Goal: Information Seeking & Learning: Learn about a topic

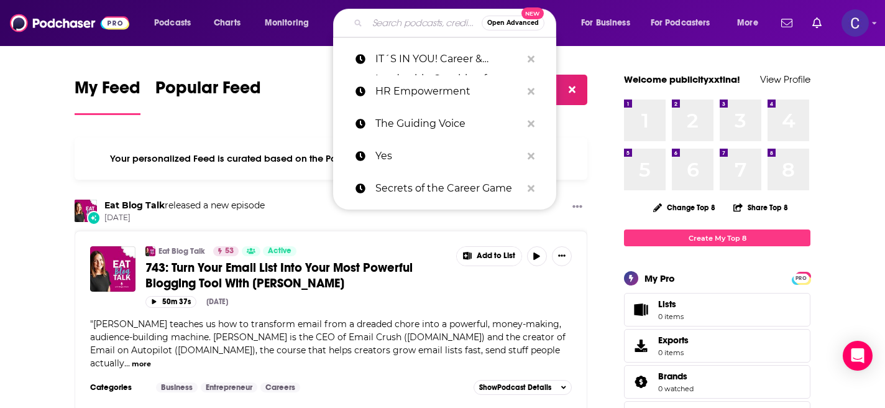
click at [398, 24] on input "Search podcasts, credits, & more..." at bounding box center [424, 23] width 114 height 20
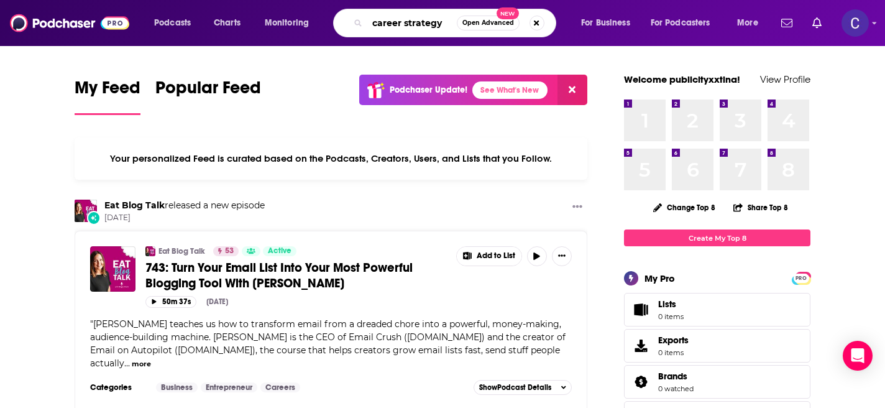
type input "career strategy"
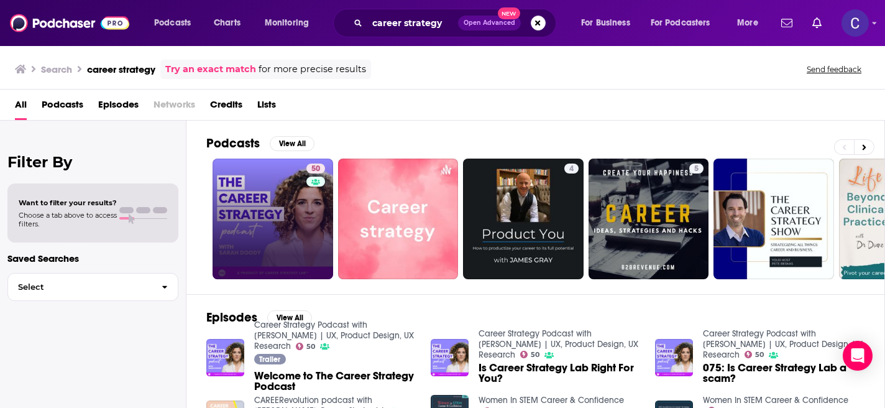
click at [273, 195] on link "50" at bounding box center [273, 218] width 121 height 121
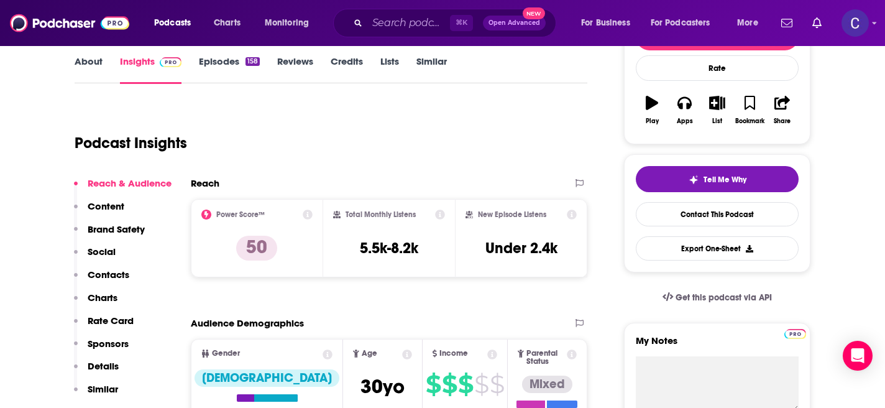
scroll to position [8, 0]
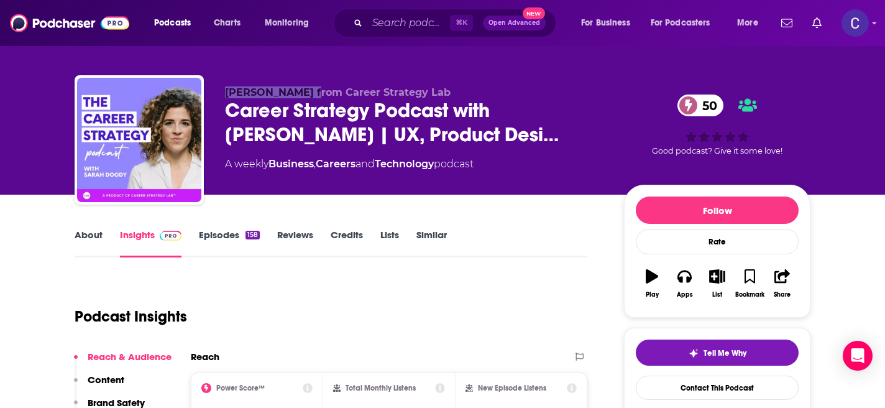
drag, startPoint x: 224, startPoint y: 90, endPoint x: 309, endPoint y: 91, distance: 84.5
click at [309, 91] on span "Sarah Doody from Career Strategy Lab" at bounding box center [338, 92] width 226 height 12
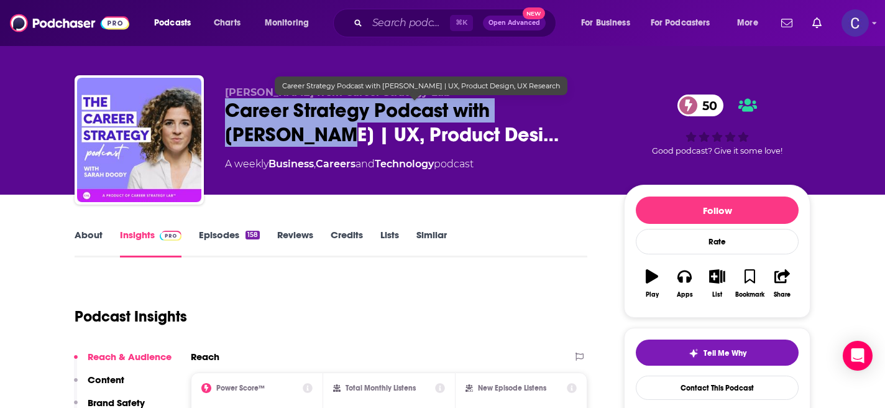
drag, startPoint x: 283, startPoint y: 137, endPoint x: 224, endPoint y: 106, distance: 67.5
click at [224, 106] on div "Sarah Doody from Career Strategy Lab Career Strategy Podcast with Sarah Doody |…" at bounding box center [443, 142] width 736 height 134
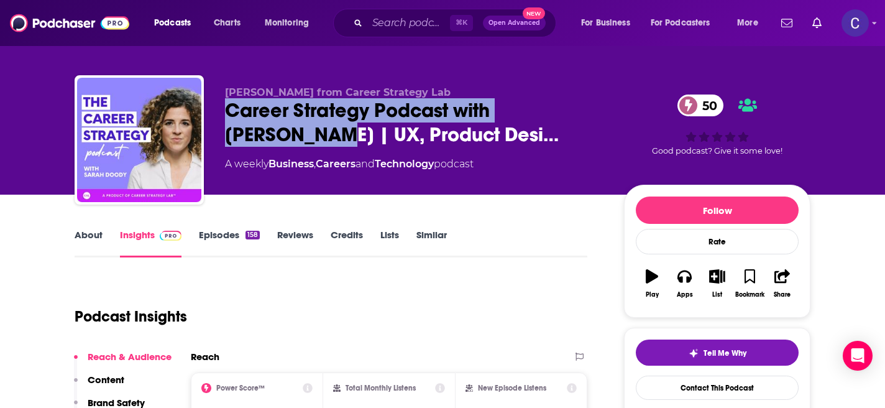
copy h2 "Career Strategy Podcast with Sarah Doody"
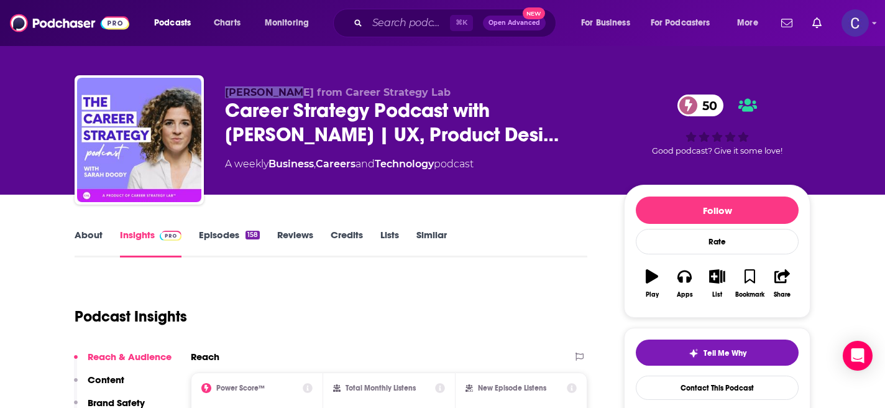
drag, startPoint x: 291, startPoint y: 95, endPoint x: 225, endPoint y: 94, distance: 65.9
click at [225, 94] on span "Sarah Doody from Career Strategy Lab" at bounding box center [338, 92] width 226 height 12
copy span "Sarah Doody"
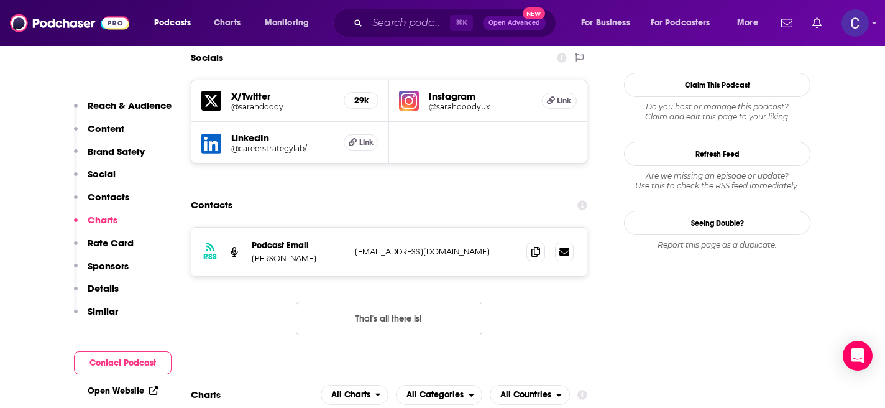
scroll to position [1192, 0]
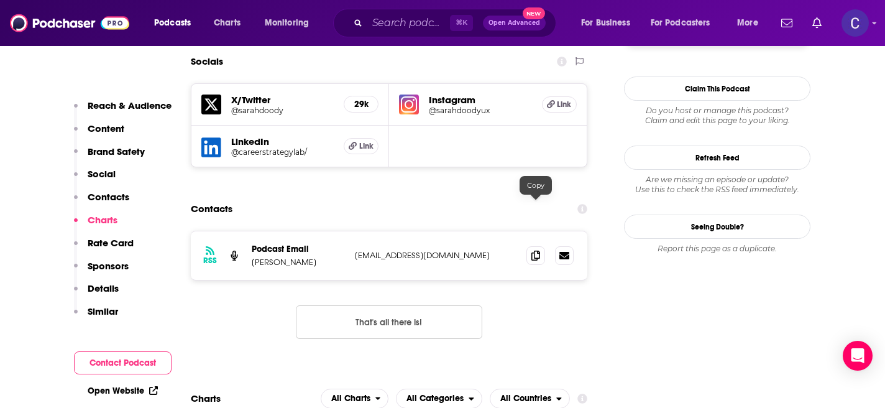
click at [524, 231] on div "RSS Podcast Email Sarah Doody hello@sarahdoody.com hello@sarahdoody.com" at bounding box center [389, 255] width 396 height 48
click at [533, 250] on icon at bounding box center [535, 255] width 9 height 10
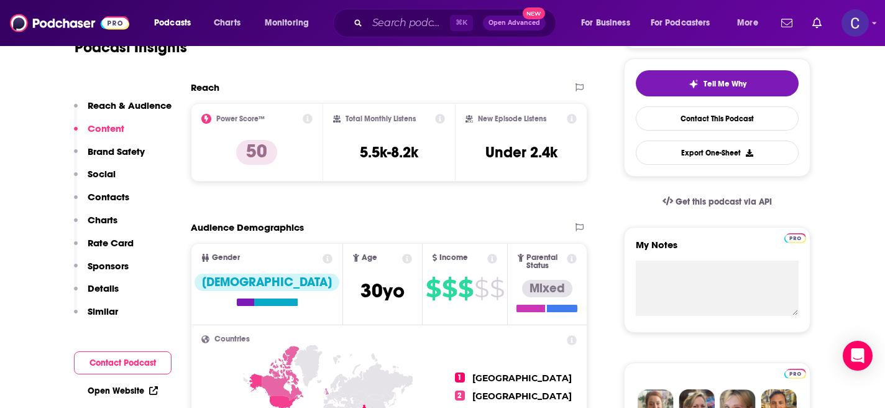
scroll to position [0, 0]
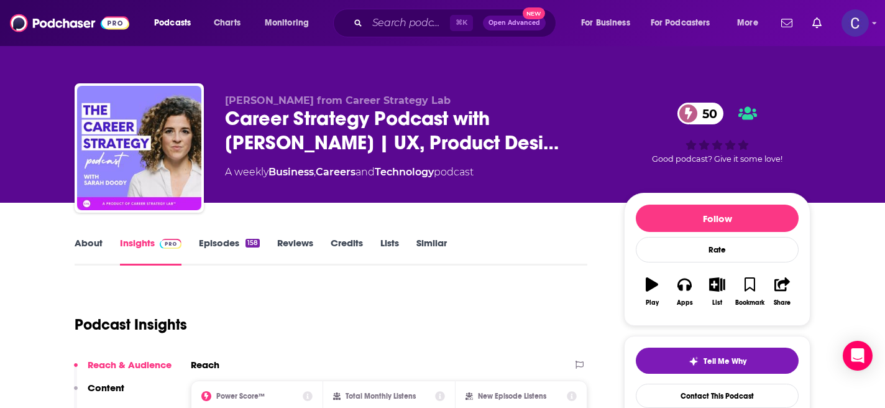
click at [426, 247] on link "Similar" at bounding box center [431, 251] width 30 height 29
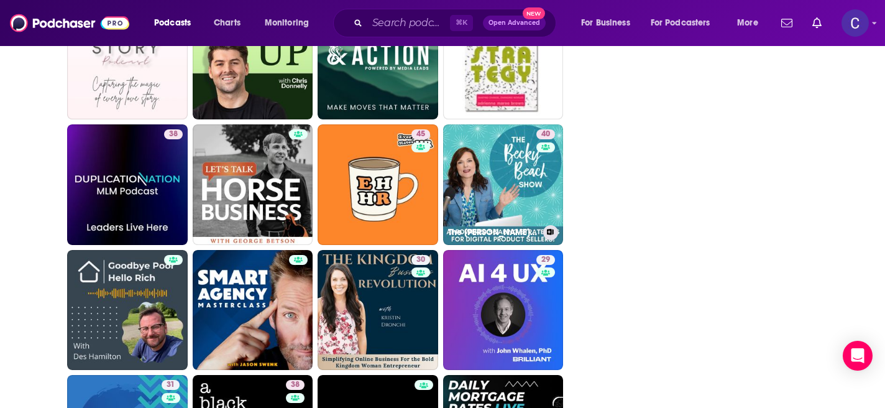
scroll to position [1906, 0]
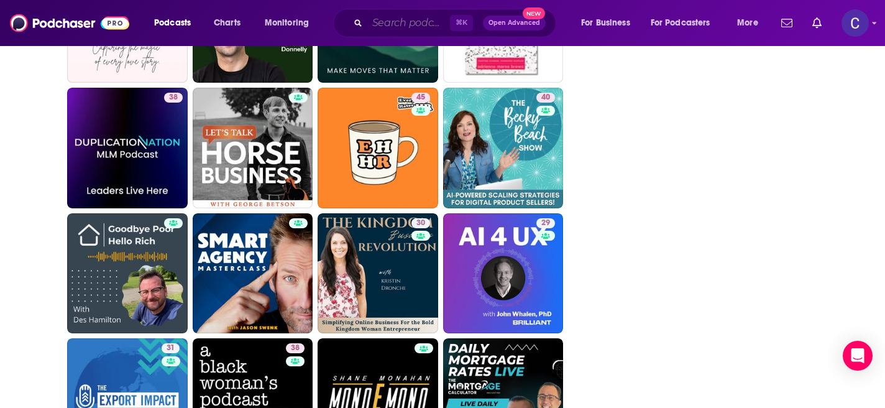
click at [395, 24] on input "Search podcasts, credits, & more..." at bounding box center [408, 23] width 83 height 20
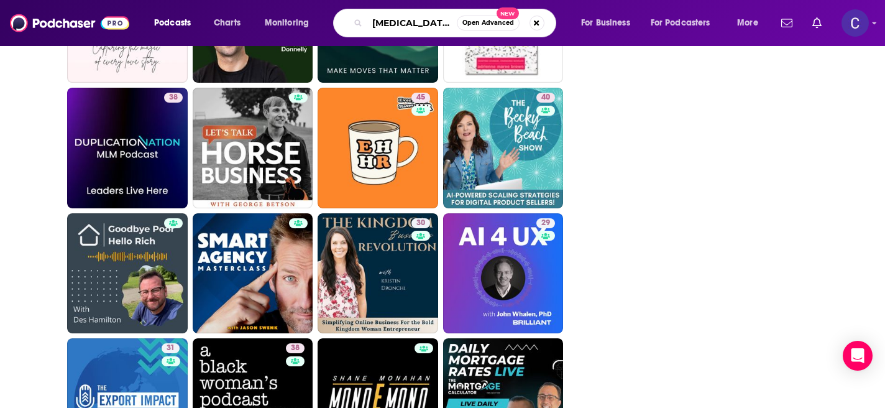
type input "[MEDICAL_DATA] careres"
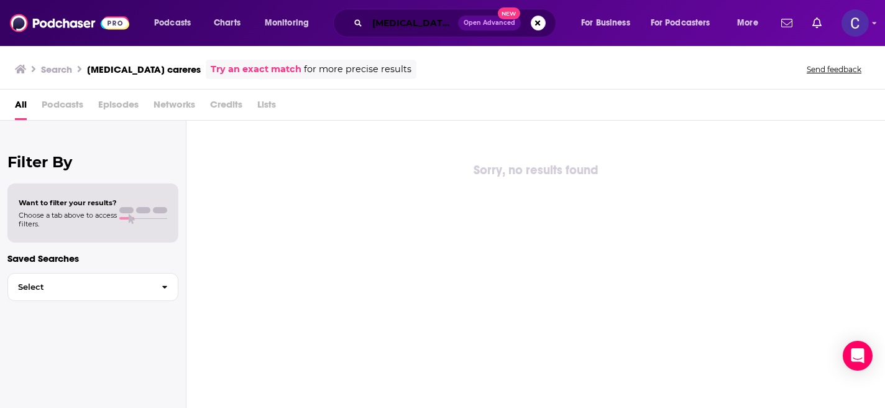
click at [418, 24] on input "[MEDICAL_DATA] careres" at bounding box center [412, 23] width 91 height 20
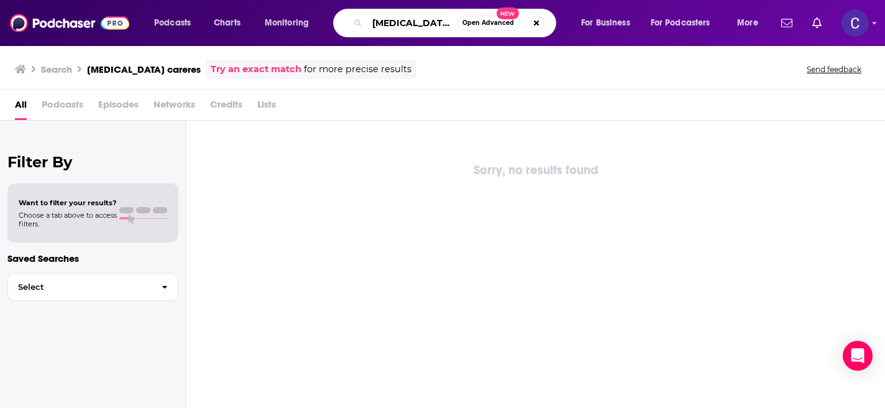
type input "[MEDICAL_DATA] careers"
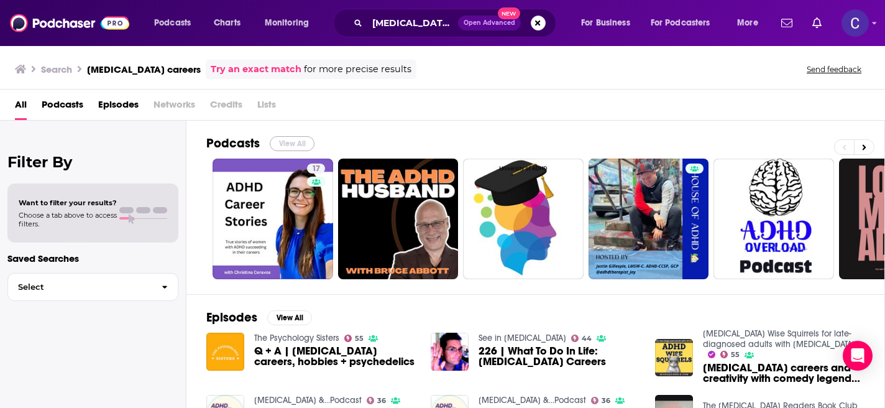
click at [276, 142] on button "View All" at bounding box center [292, 143] width 45 height 15
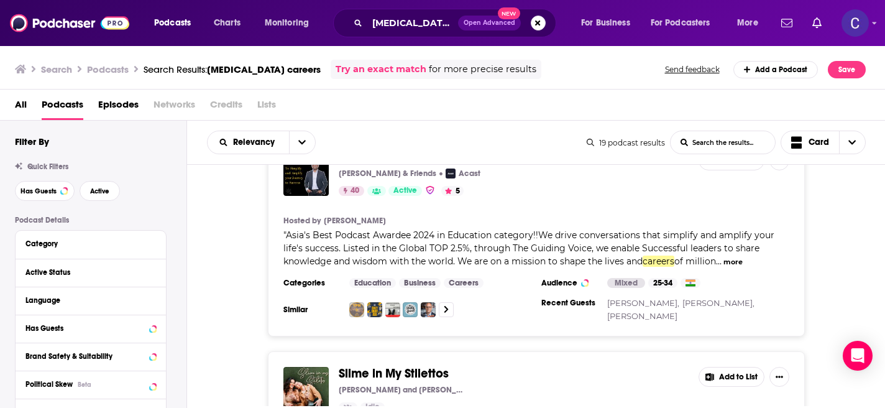
scroll to position [3389, 0]
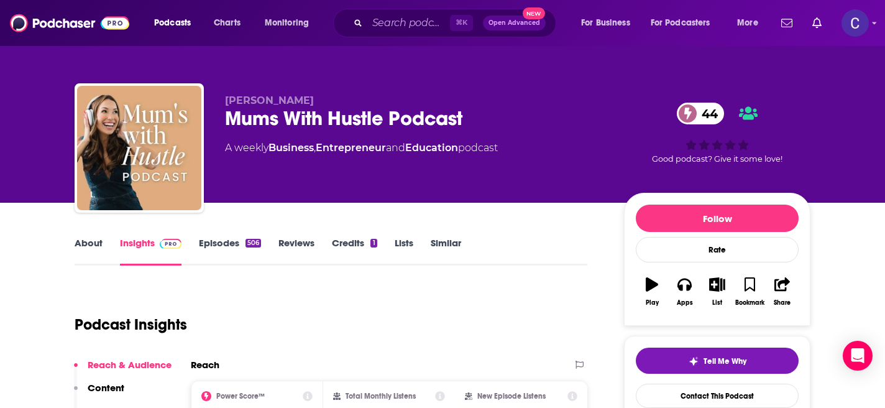
click at [85, 245] on link "About" at bounding box center [89, 251] width 28 height 29
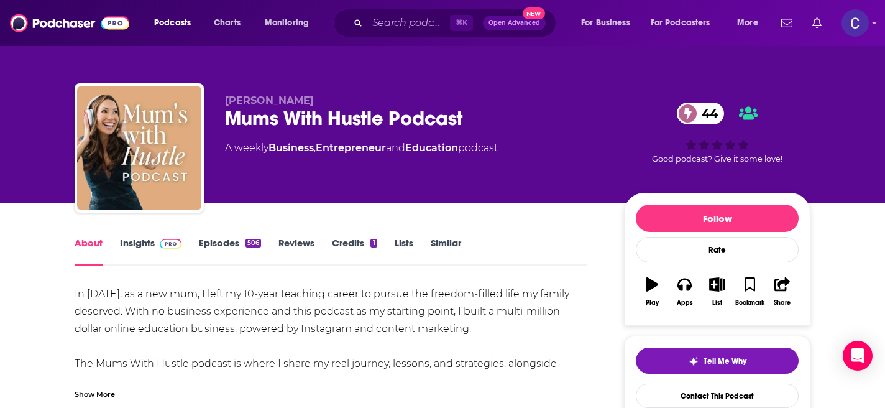
click at [444, 244] on link "Similar" at bounding box center [446, 251] width 30 height 29
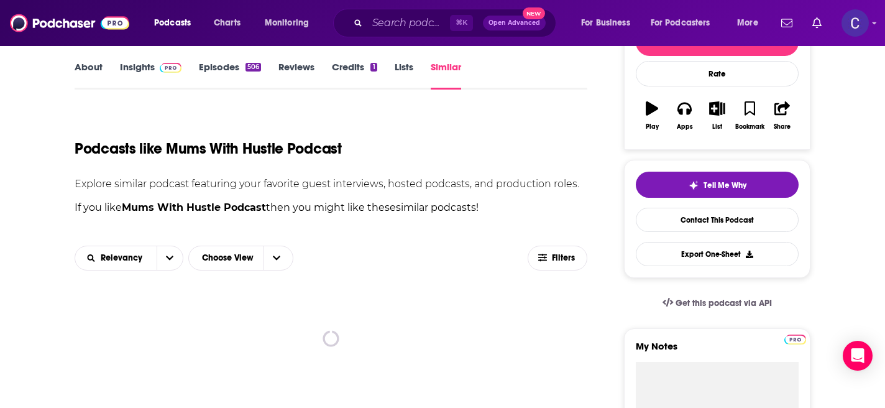
scroll to position [177, 0]
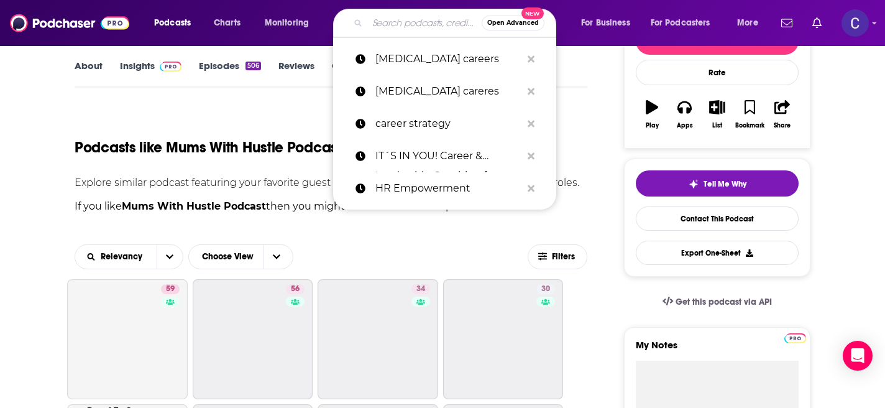
click at [389, 27] on input "Search podcasts, credits, & more..." at bounding box center [424, 23] width 114 height 20
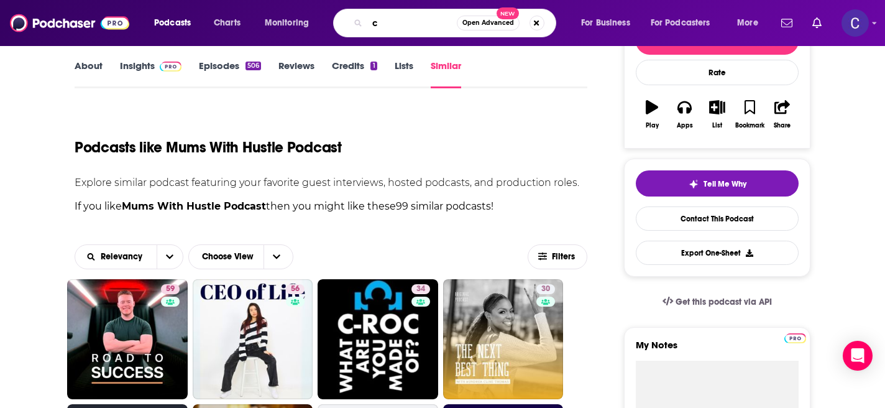
type input "c"
type input "career coach"
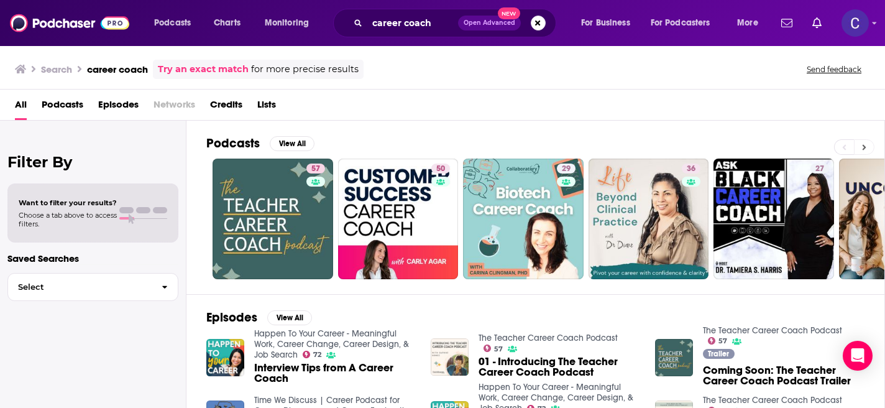
click at [864, 150] on icon at bounding box center [864, 147] width 4 height 9
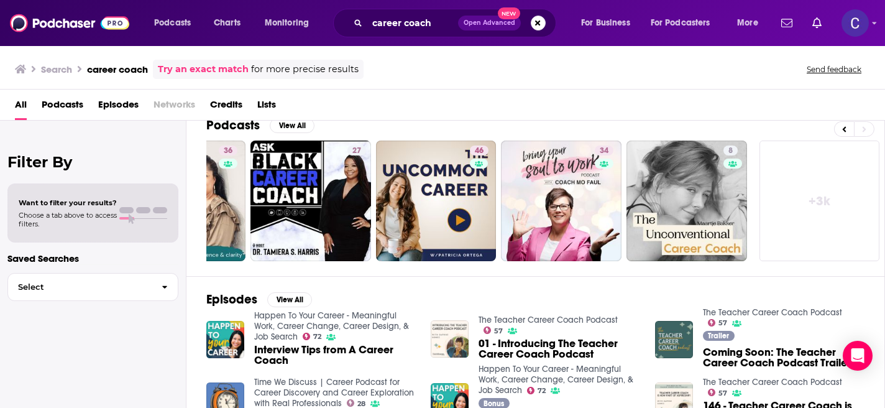
scroll to position [4, 0]
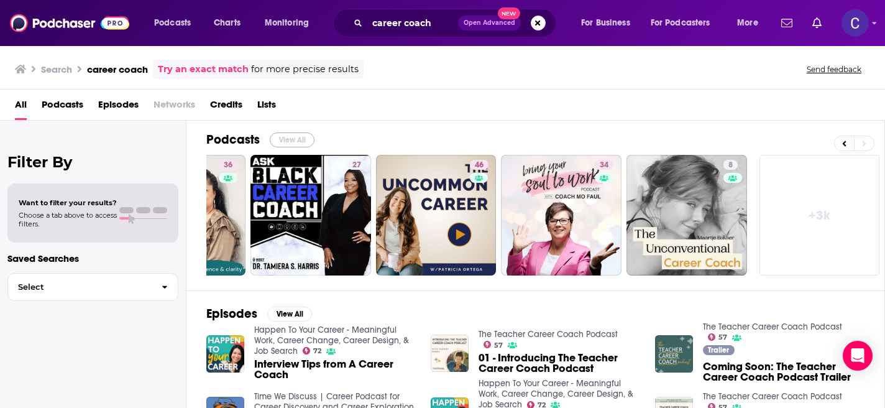
click at [299, 138] on button "View All" at bounding box center [292, 139] width 45 height 15
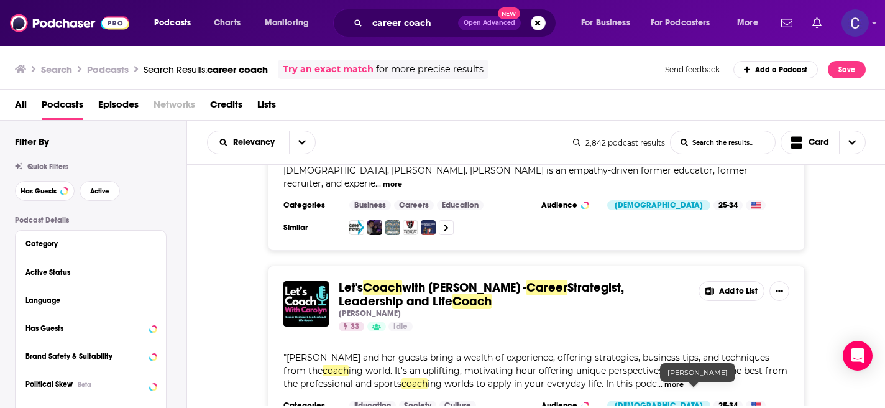
scroll to position [1756, 0]
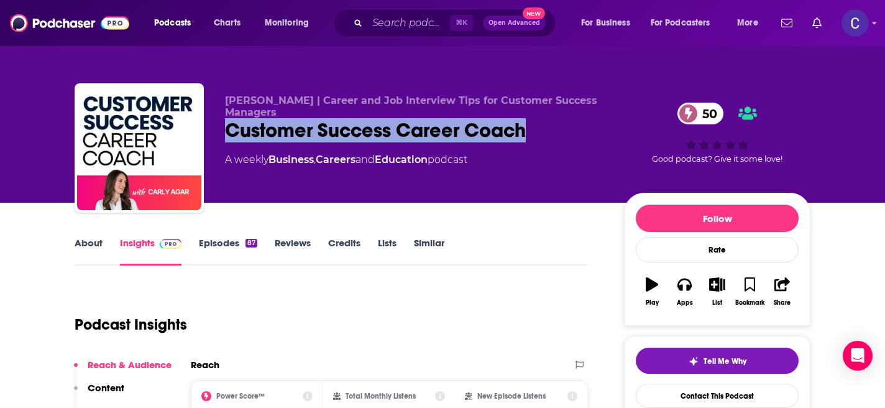
drag, startPoint x: 549, startPoint y: 134, endPoint x: 211, endPoint y: 134, distance: 338.0
click at [211, 134] on div "Carly Agar | Career and Job Interview Tips for Customer Success Managers Custom…" at bounding box center [443, 150] width 736 height 134
copy h2 "Customer Success Career Coach"
click at [96, 251] on link "About" at bounding box center [89, 251] width 28 height 29
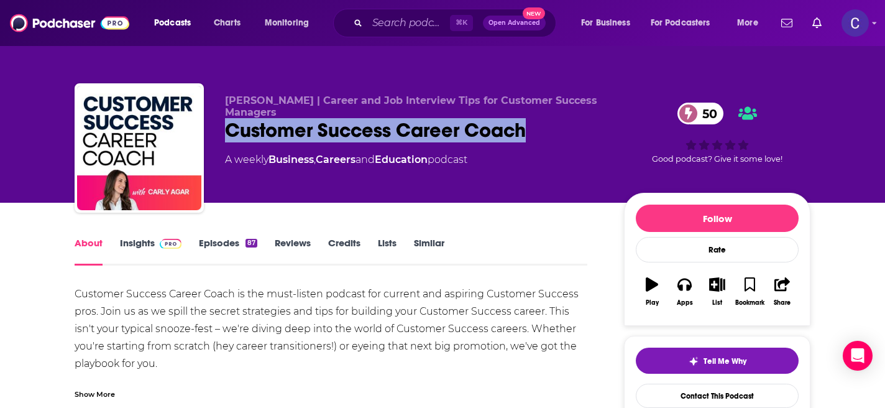
drag, startPoint x: 544, startPoint y: 133, endPoint x: 228, endPoint y: 132, distance: 315.7
click at [228, 132] on div "Customer Success Career Coach 50" at bounding box center [414, 130] width 379 height 24
copy h1 "Customer Success Career Coach"
click at [226, 242] on link "Episodes 87" at bounding box center [228, 251] width 58 height 29
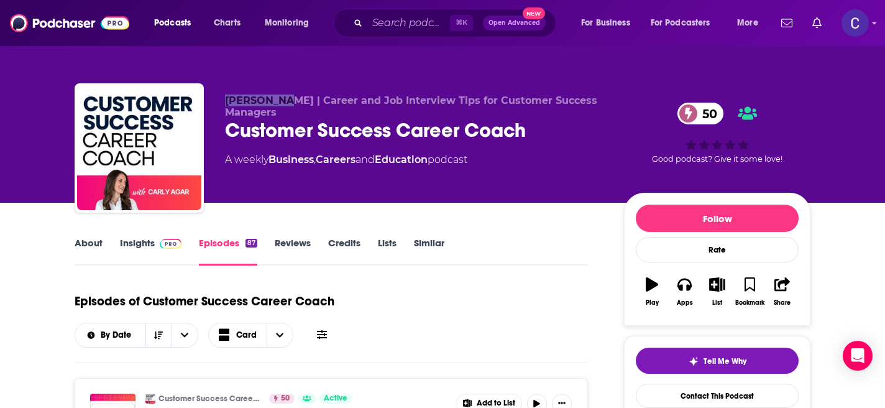
drag, startPoint x: 221, startPoint y: 96, endPoint x: 280, endPoint y: 104, distance: 59.0
click at [280, 104] on div "Carly Agar | Career and Job Interview Tips for Customer Success Managers Custom…" at bounding box center [443, 150] width 736 height 134
copy span "Carly Agar"
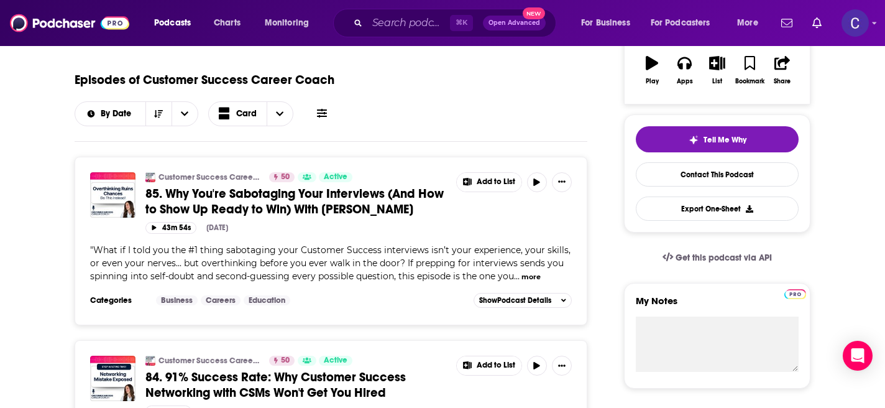
scroll to position [157, 0]
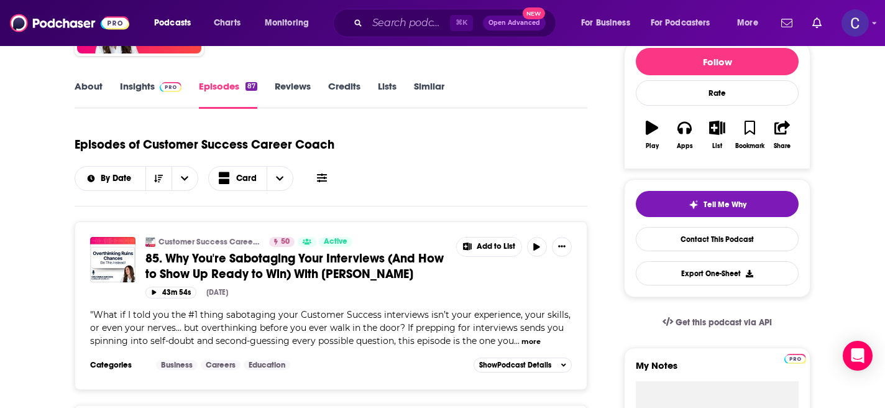
click at [121, 94] on link "Insights" at bounding box center [151, 94] width 62 height 29
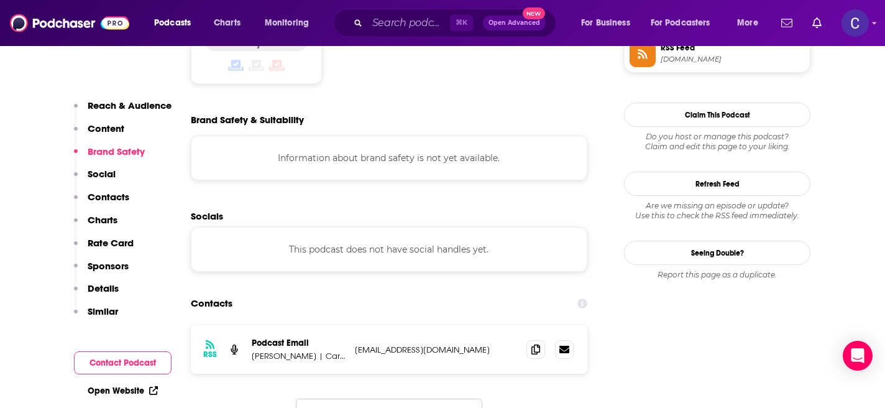
scroll to position [1104, 0]
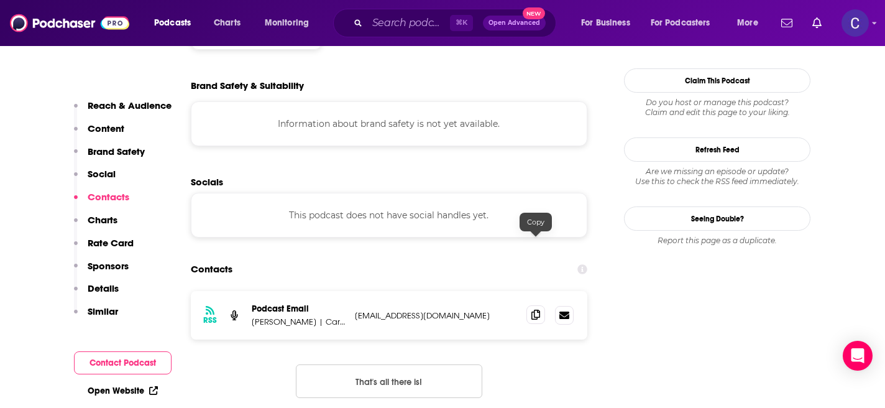
click at [533, 309] on icon at bounding box center [535, 314] width 9 height 10
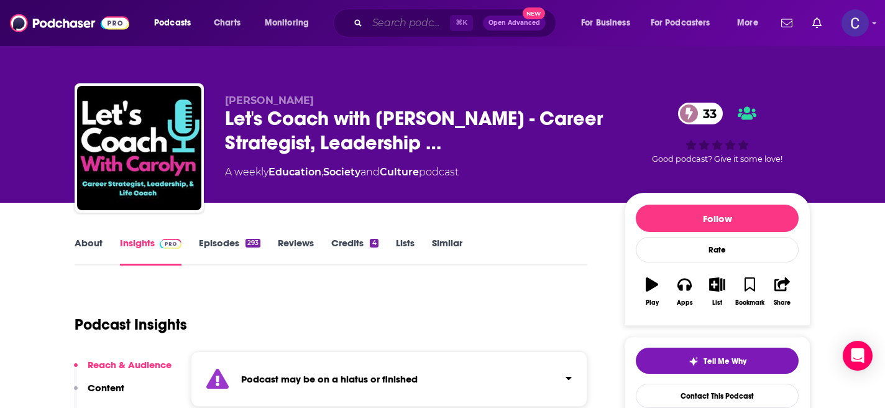
click at [382, 24] on input "Search podcasts, credits, & more..." at bounding box center [408, 23] width 83 height 20
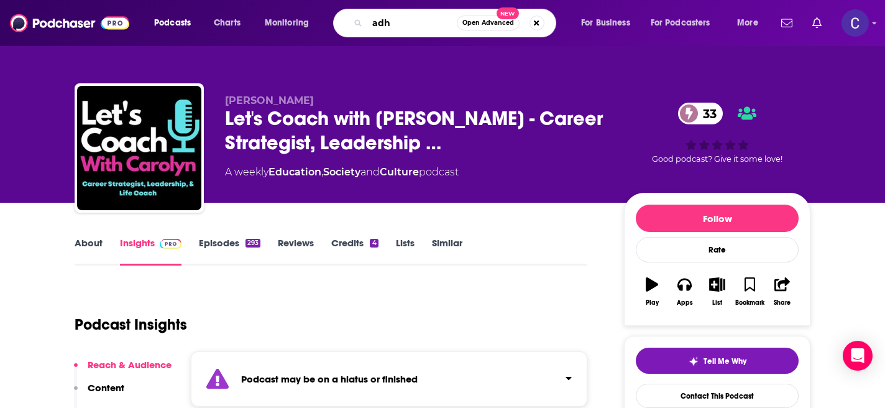
type input "adhd"
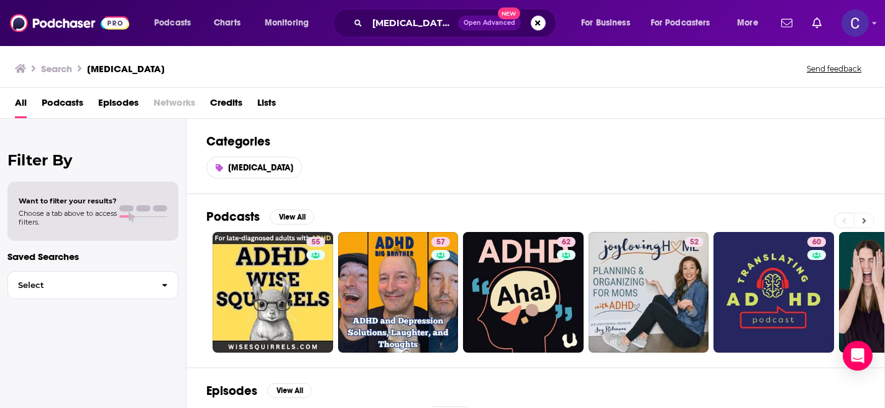
click at [868, 223] on button at bounding box center [864, 221] width 21 height 16
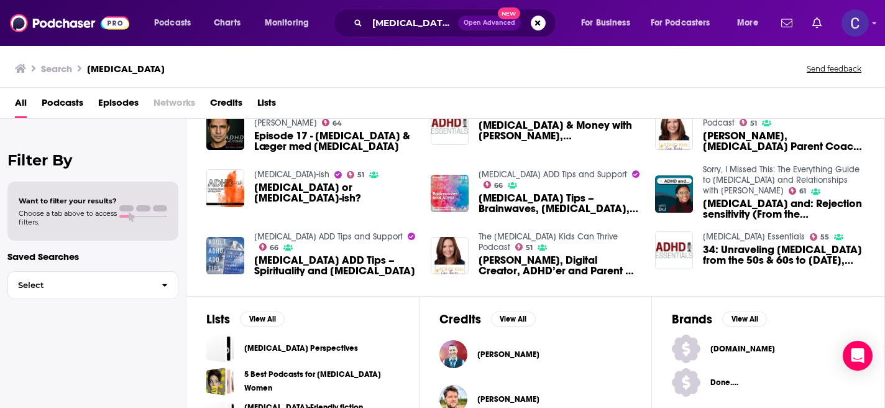
scroll to position [309, 0]
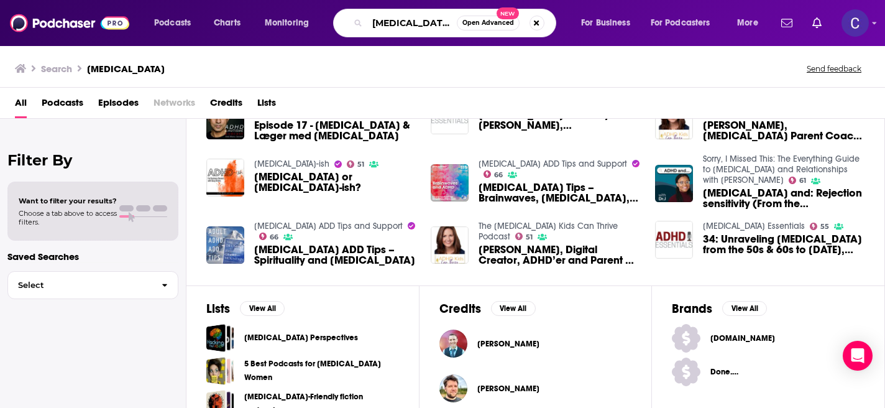
drag, startPoint x: 398, startPoint y: 21, endPoint x: 332, endPoint y: 21, distance: 66.5
click at [332, 21] on div "Podcasts Charts Monitoring adhd Open Advanced New For Business For Podcasters M…" at bounding box center [457, 23] width 624 height 29
paste input "The Art of Awakening"
type input "The Art of Awakening"
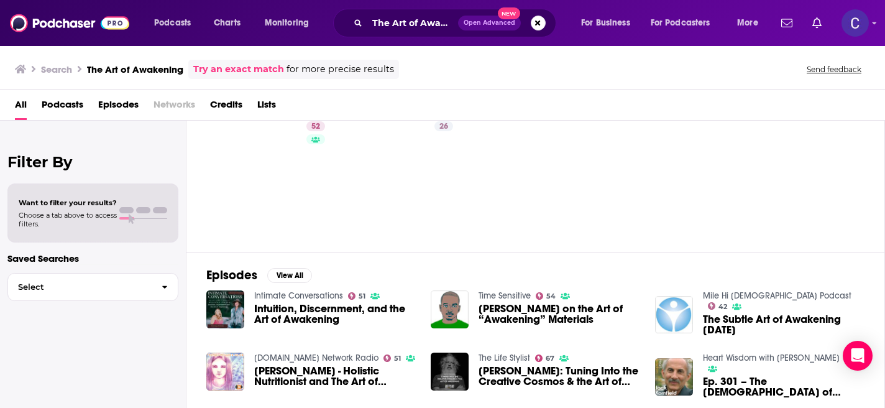
scroll to position [34, 0]
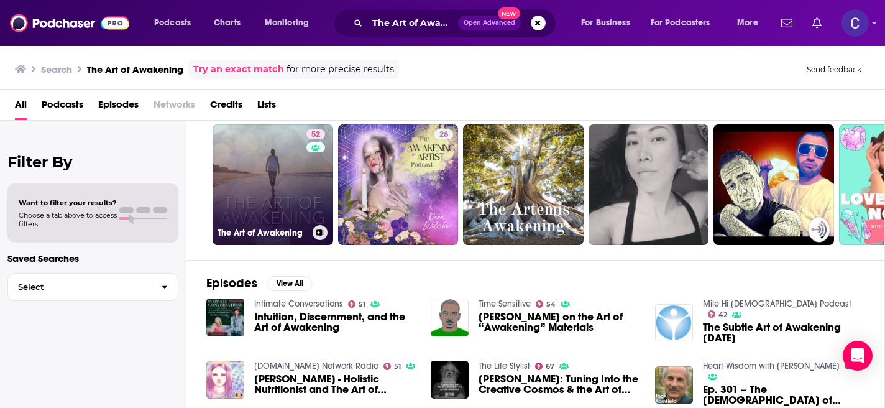
click at [311, 176] on div "52" at bounding box center [317, 177] width 22 height 96
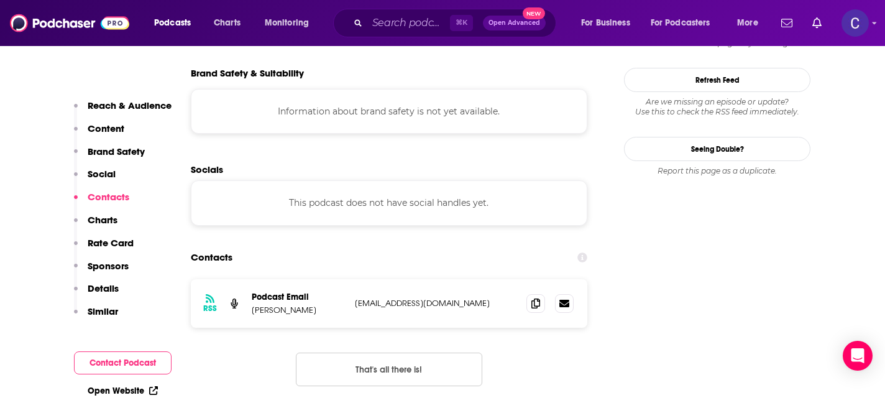
scroll to position [1071, 0]
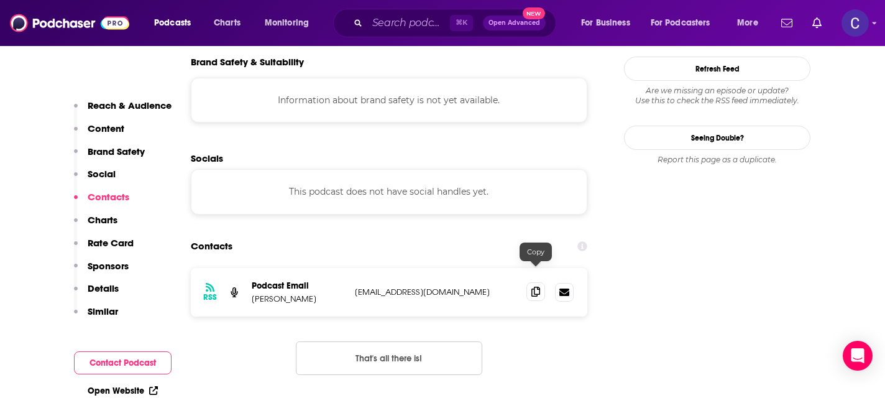
click at [537, 286] on icon at bounding box center [535, 291] width 9 height 10
click at [395, 30] on input "Search podcasts, credits, & more..." at bounding box center [408, 23] width 83 height 20
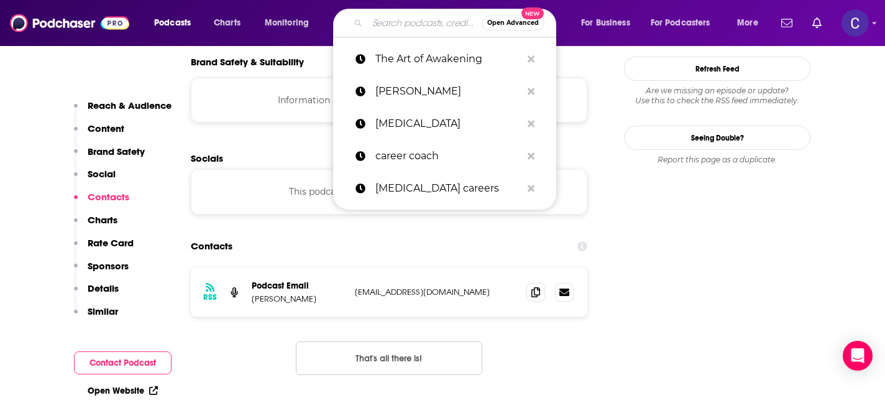
paste input "Fuel Her Awesome"
type input "Fuel Her Awesome"
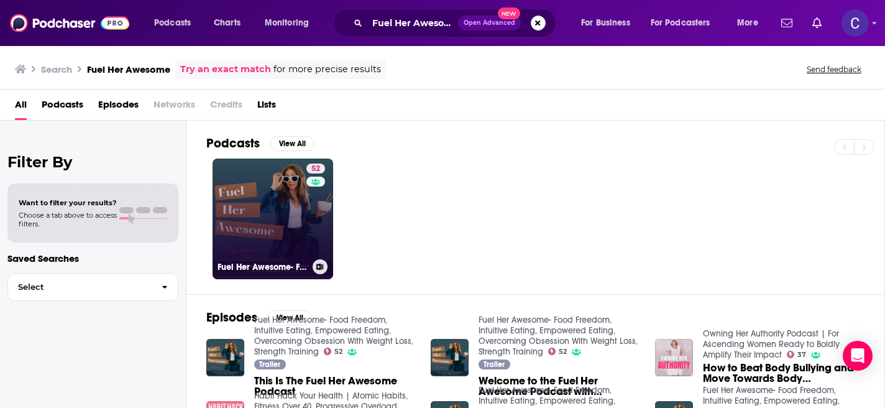
click at [275, 214] on link "52 Fuel Her Awesome- Food Freedom, Intuitive Eating, Empowered Eating, Overcomi…" at bounding box center [273, 218] width 121 height 121
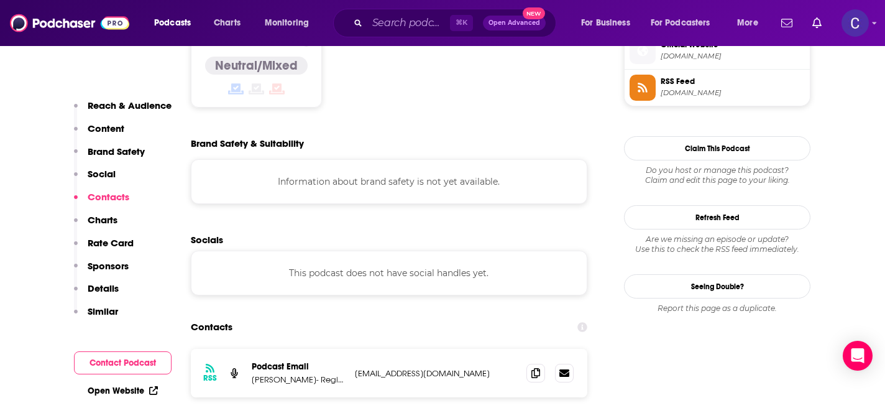
scroll to position [1069, 0]
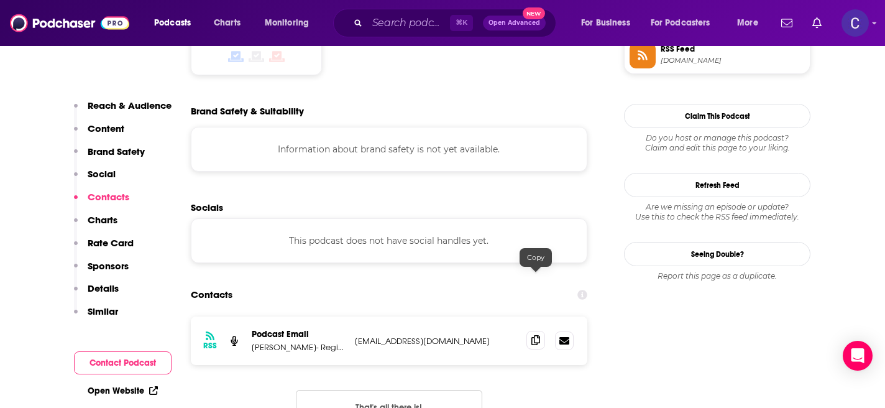
click at [530, 331] on span at bounding box center [535, 340] width 19 height 19
click at [400, 25] on input "Search podcasts, credits, & more..." at bounding box center [408, 23] width 83 height 20
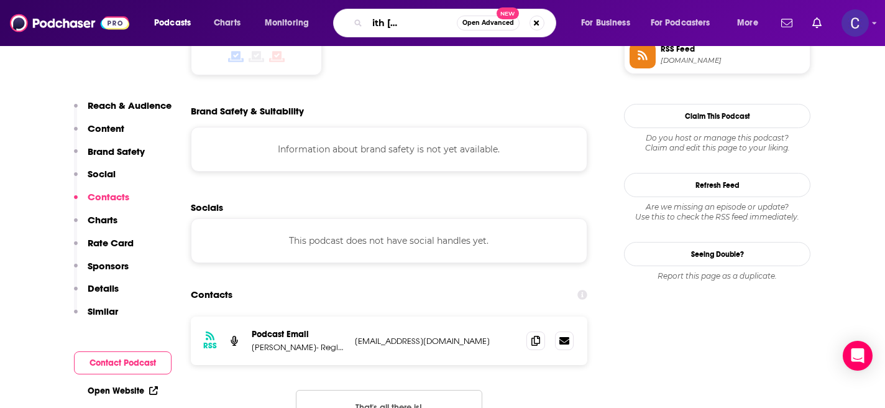
type input "me time with maggie lawson"
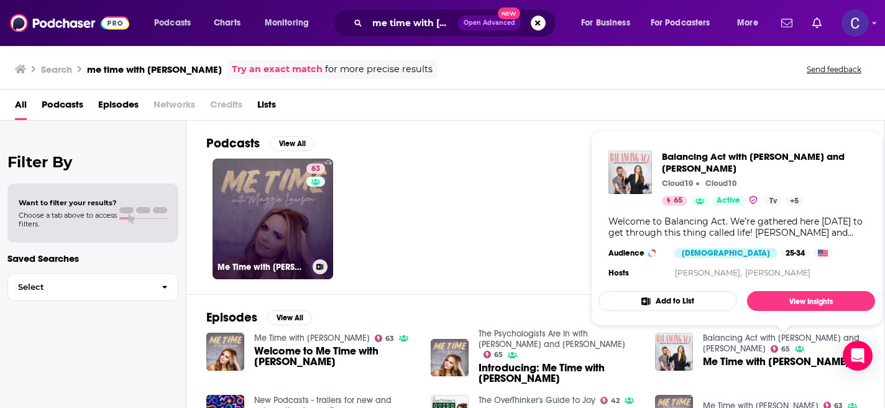
click at [323, 234] on div "63" at bounding box center [317, 211] width 22 height 96
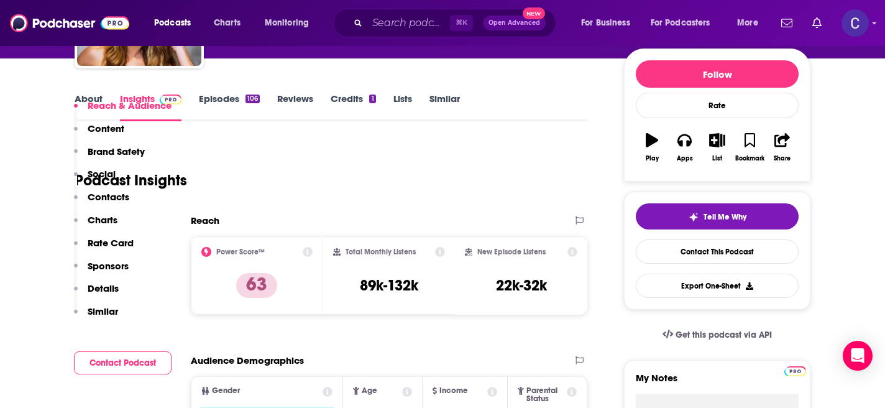
scroll to position [121, 0]
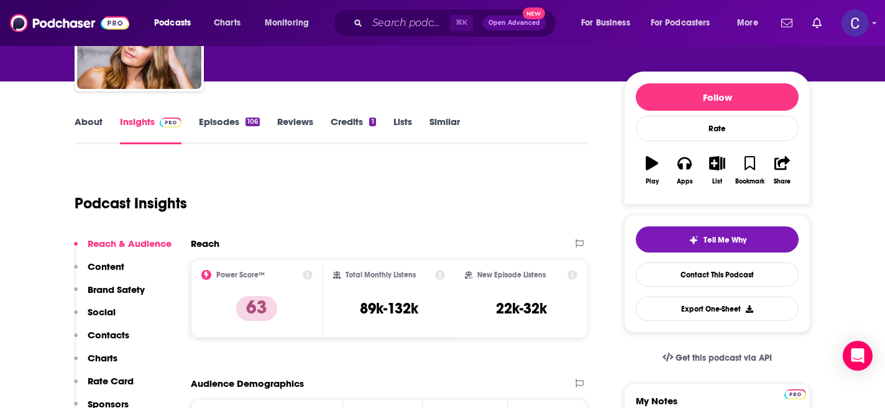
click at [454, 122] on link "Similar" at bounding box center [444, 130] width 30 height 29
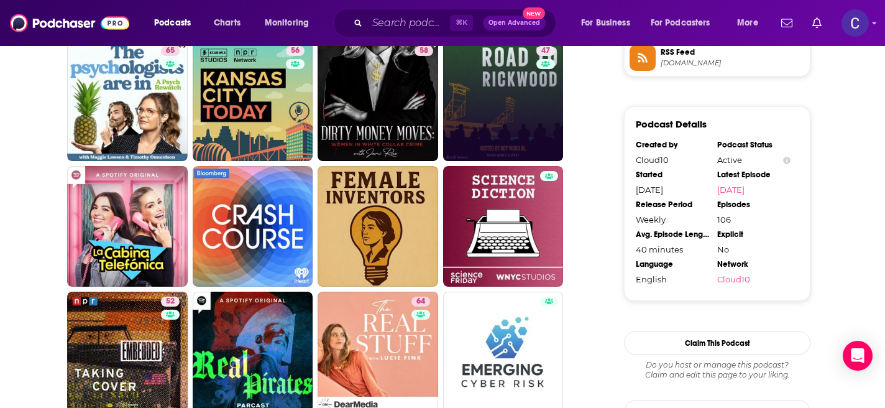
scroll to position [1048, 0]
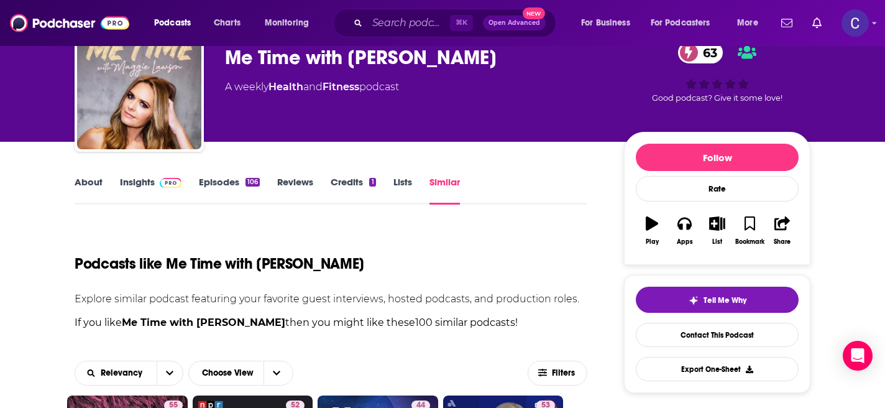
scroll to position [0, 0]
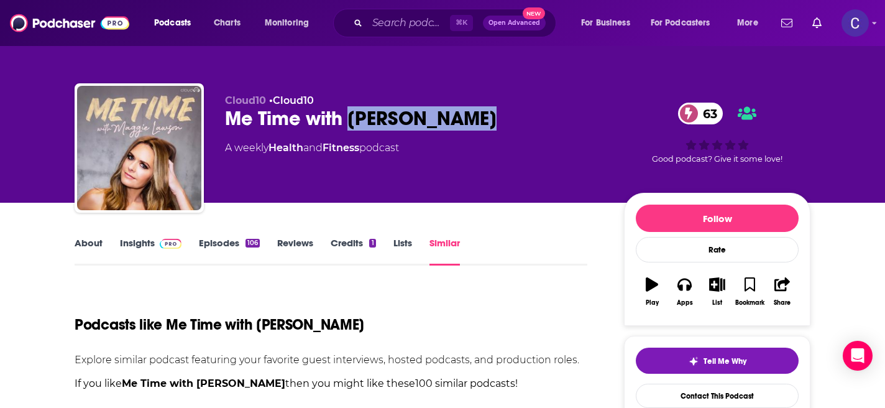
drag, startPoint x: 348, startPoint y: 117, endPoint x: 499, endPoint y: 118, distance: 151.0
click at [501, 118] on div "Me Time with Maggie Lawson 63" at bounding box center [414, 118] width 379 height 24
copy h2 "Maggie Lawson"
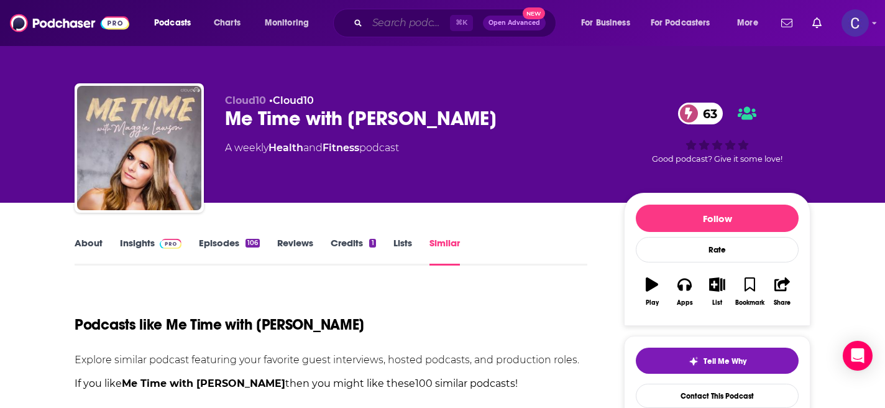
click at [400, 27] on input "Search podcasts, credits, & more..." at bounding box center [408, 23] width 83 height 20
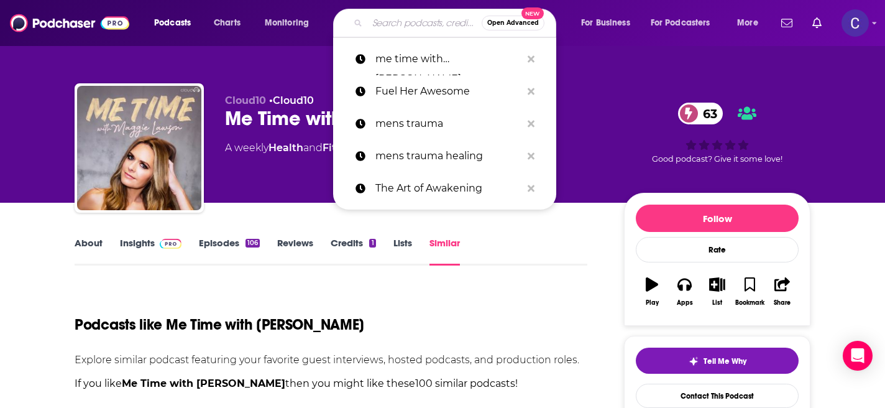
type input "v"
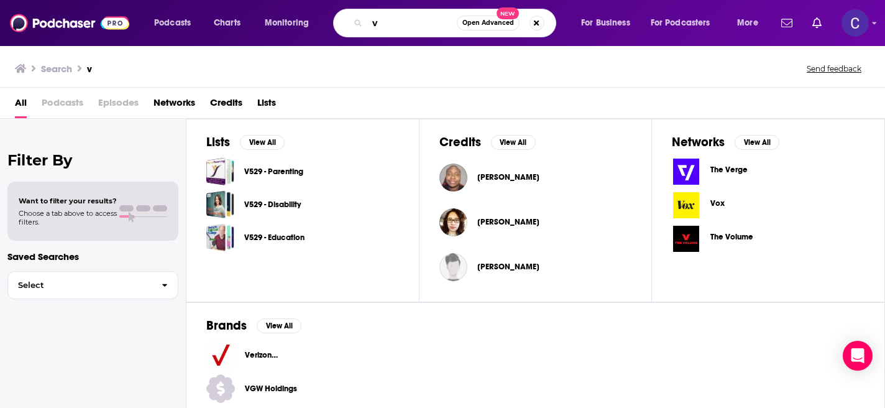
drag, startPoint x: 403, startPoint y: 27, endPoint x: 336, endPoint y: 27, distance: 67.1
click at [337, 27] on div "v Open Advanced New" at bounding box center [444, 23] width 223 height 29
paste input "Maggie Lawson"
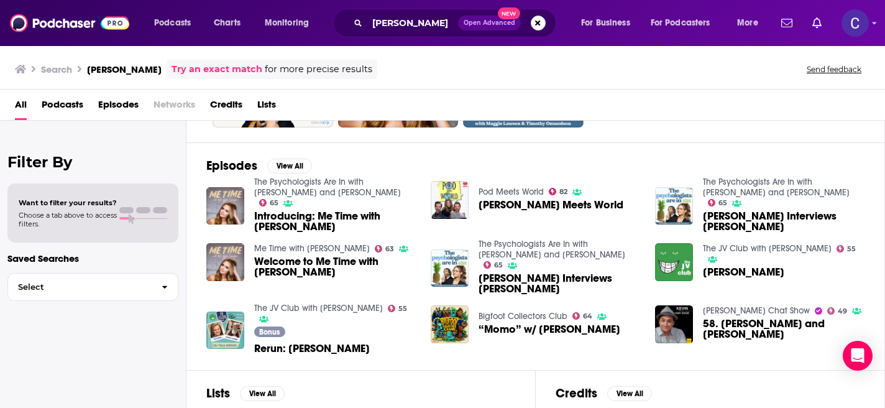
scroll to position [152, 0]
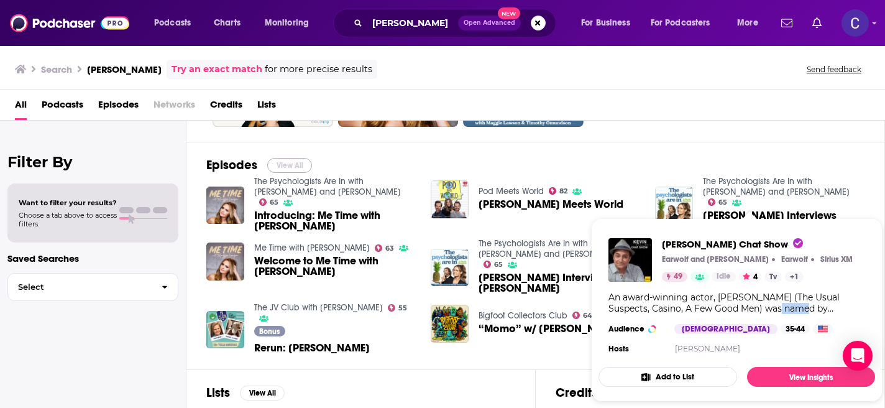
click at [270, 163] on button "View All" at bounding box center [289, 165] width 45 height 15
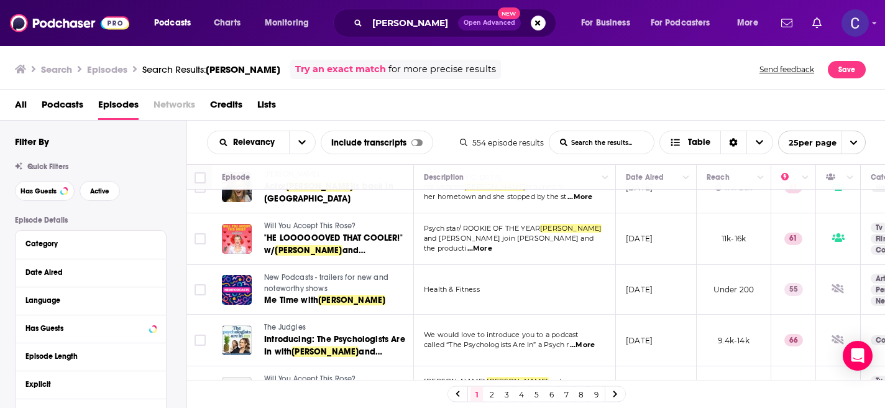
scroll to position [892, 0]
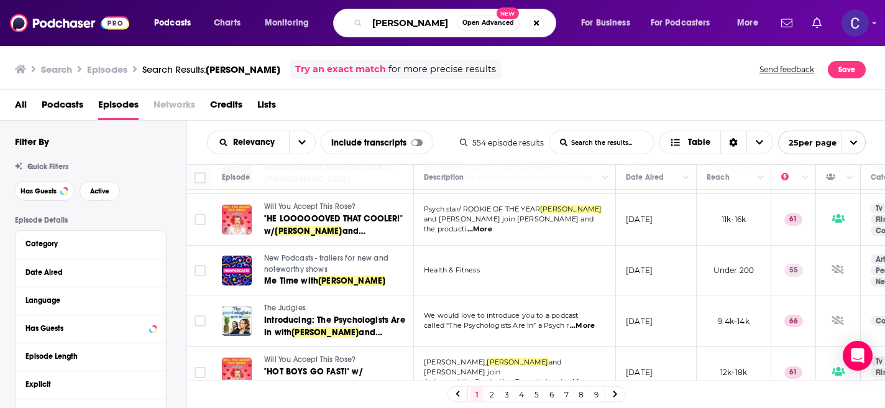
drag, startPoint x: 451, startPoint y: 24, endPoint x: 309, endPoint y: 21, distance: 142.3
click at [309, 21] on div "Podcasts Charts Monitoring Maggie Lawson Open Advanced New For Business For Pod…" at bounding box center [457, 23] width 624 height 29
type input "mens mental health"
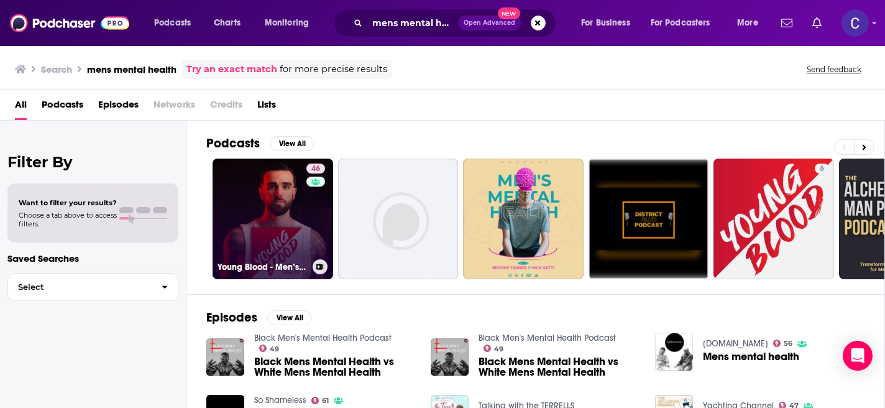
click at [281, 224] on link "46 Young Blood - Men’s Mental Health" at bounding box center [273, 218] width 121 height 121
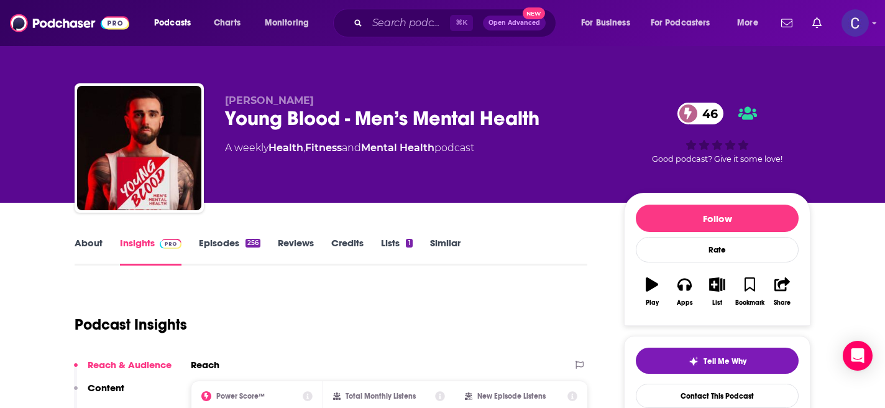
click at [81, 245] on link "About" at bounding box center [89, 251] width 28 height 29
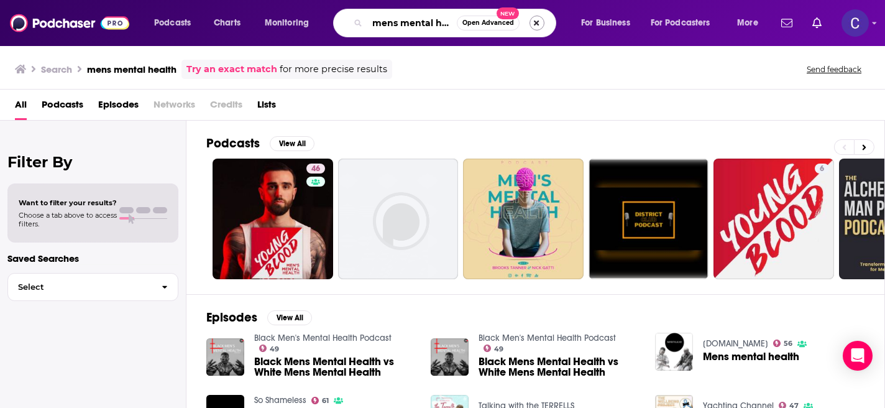
scroll to position [0, 14]
drag, startPoint x: 401, startPoint y: 24, endPoint x: 534, endPoint y: 24, distance: 133.0
click at [534, 24] on div "mens mental health Open Advanced New" at bounding box center [444, 23] width 223 height 29
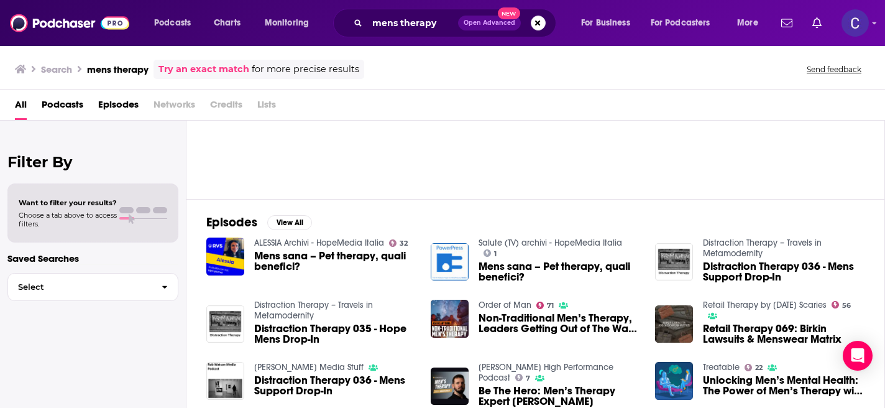
scroll to position [111, 0]
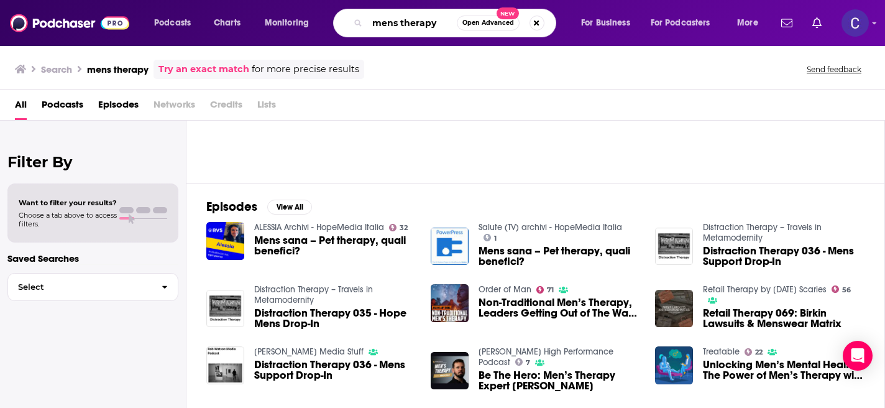
drag, startPoint x: 441, startPoint y: 28, endPoint x: 339, endPoint y: 29, distance: 101.9
click at [339, 29] on div "mens therapy Open Advanced New" at bounding box center [444, 23] width 223 height 29
click at [387, 22] on input "mens therapy" at bounding box center [411, 23] width 89 height 20
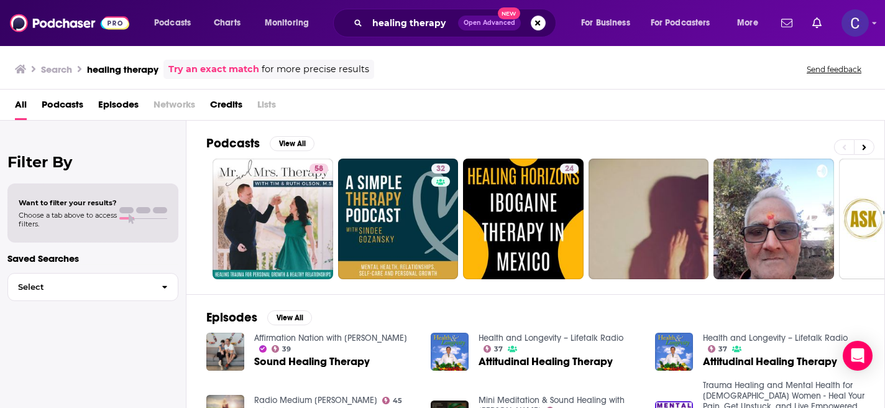
scroll to position [1, 0]
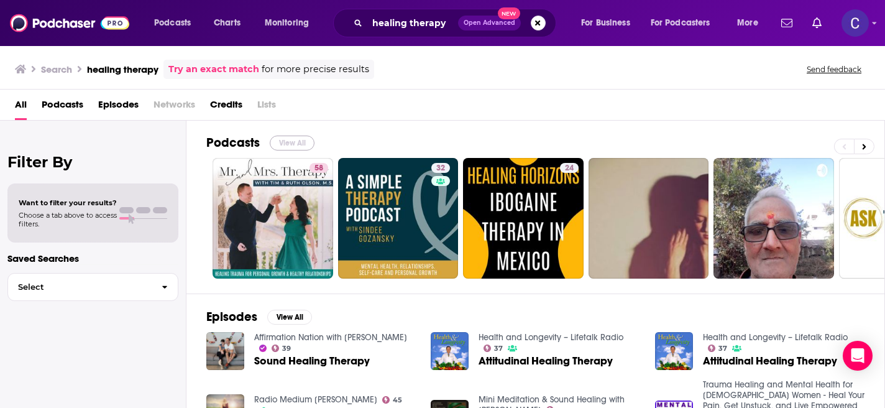
click at [301, 144] on button "View All" at bounding box center [292, 142] width 45 height 15
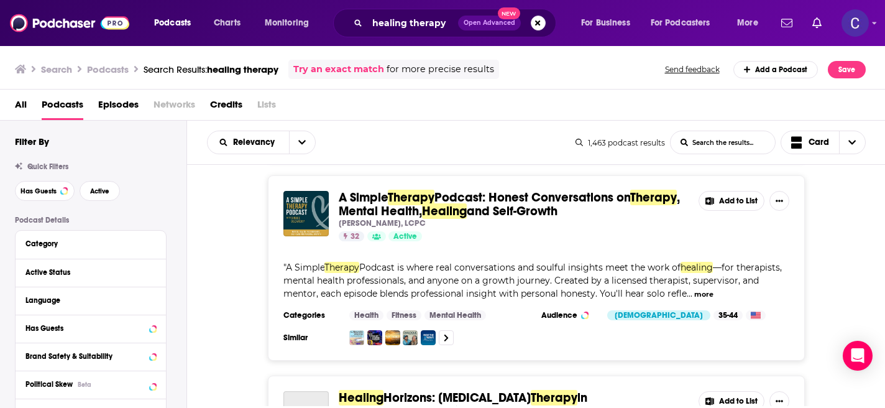
scroll to position [234, 0]
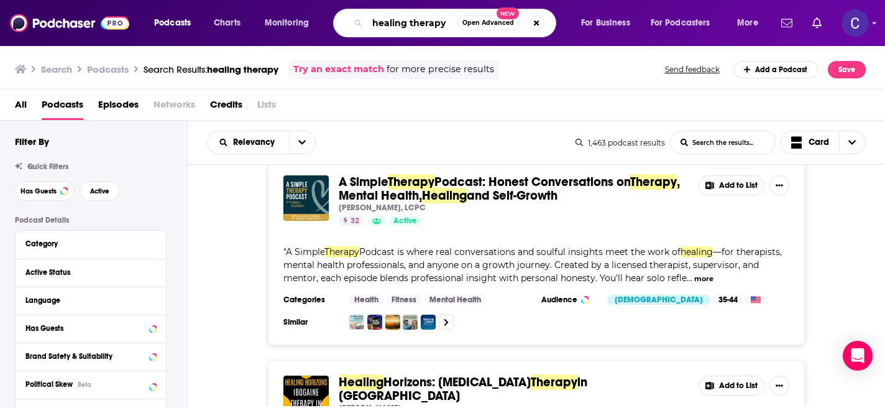
click at [437, 20] on input "healing therapy" at bounding box center [411, 23] width 89 height 20
paste input "Katelyn Rhoades"
type input "Katelyn Rhoades"
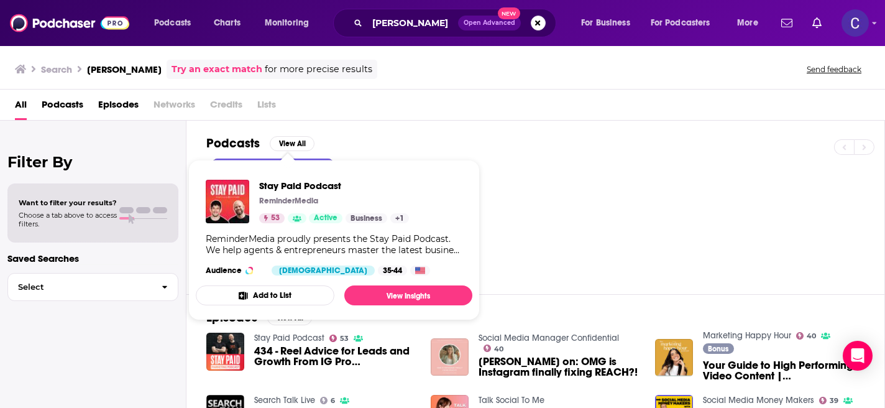
click at [537, 150] on div "Podcasts View All" at bounding box center [545, 146] width 678 height 23
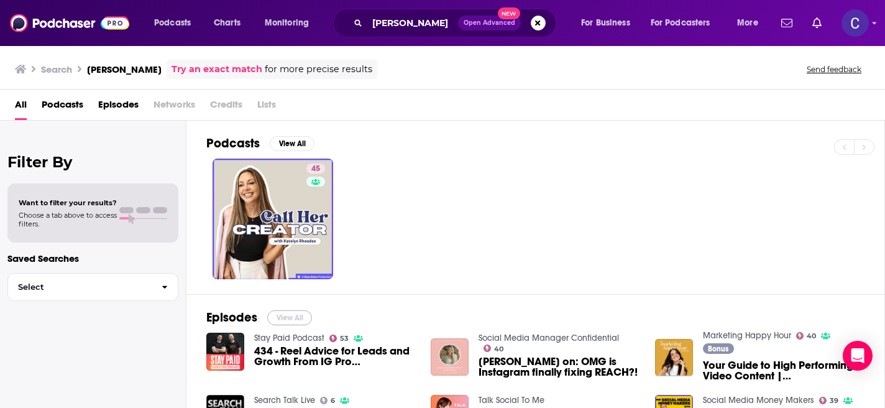
click at [292, 320] on button "View All" at bounding box center [289, 317] width 45 height 15
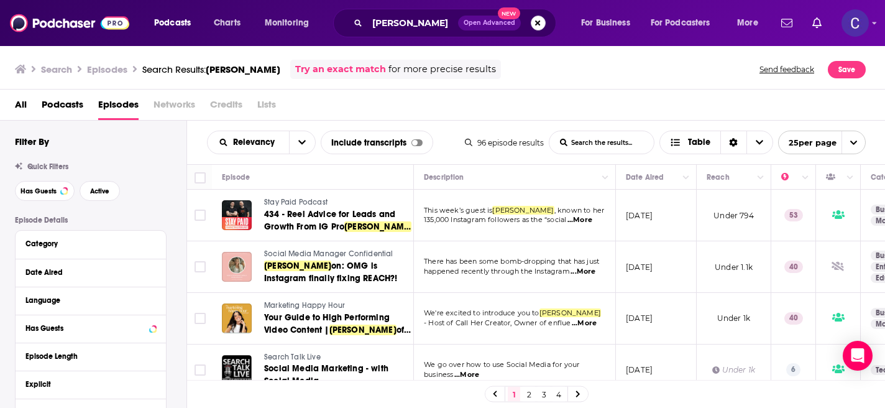
click at [534, 24] on button "Search podcasts, credits, & more..." at bounding box center [538, 23] width 15 height 15
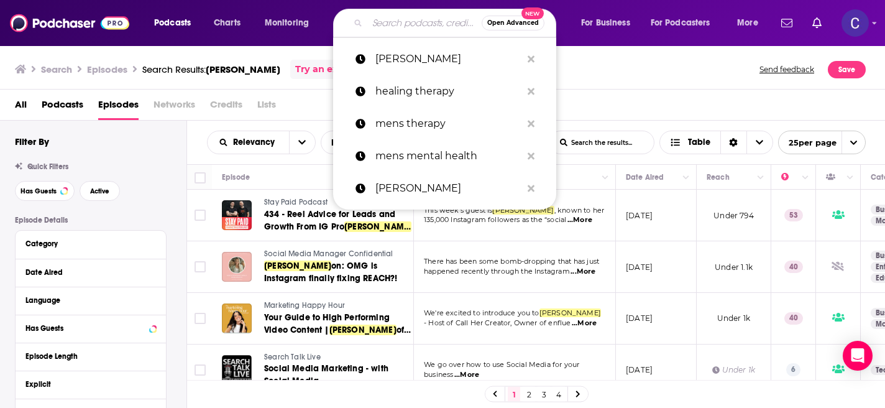
click at [422, 30] on input "Search podcasts, credits, & more..." at bounding box center [424, 23] width 114 height 20
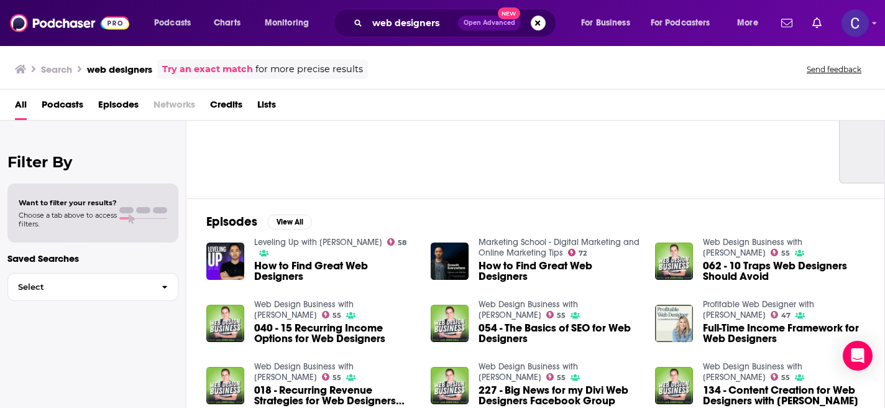
scroll to position [96, 0]
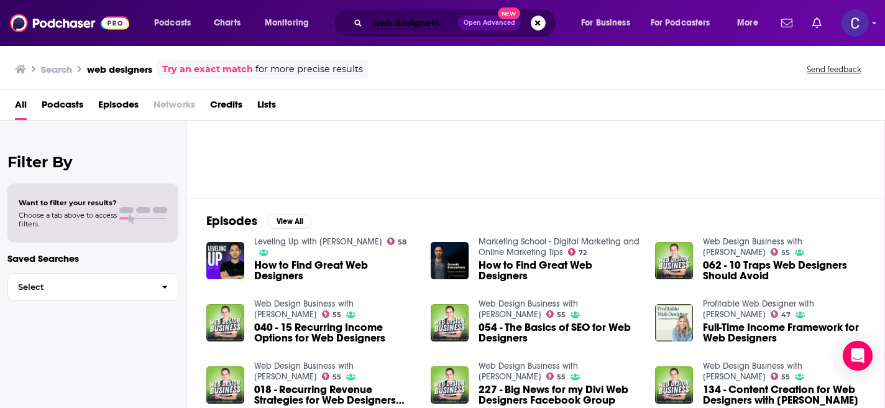
click at [443, 24] on input "web designers" at bounding box center [412, 23] width 91 height 20
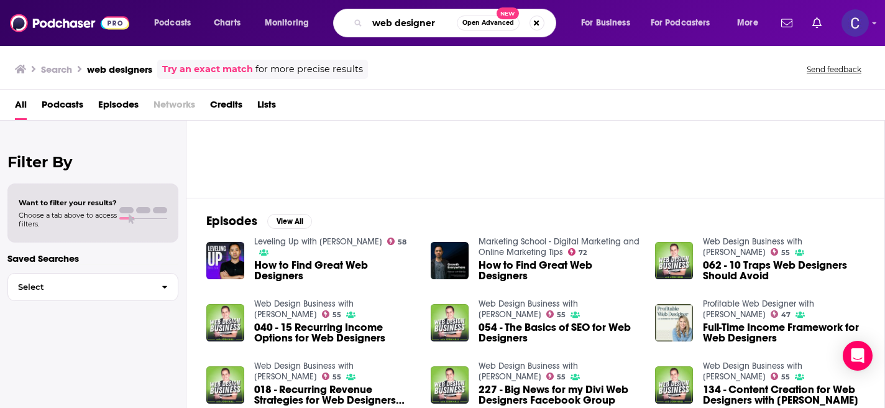
type input "web designer"
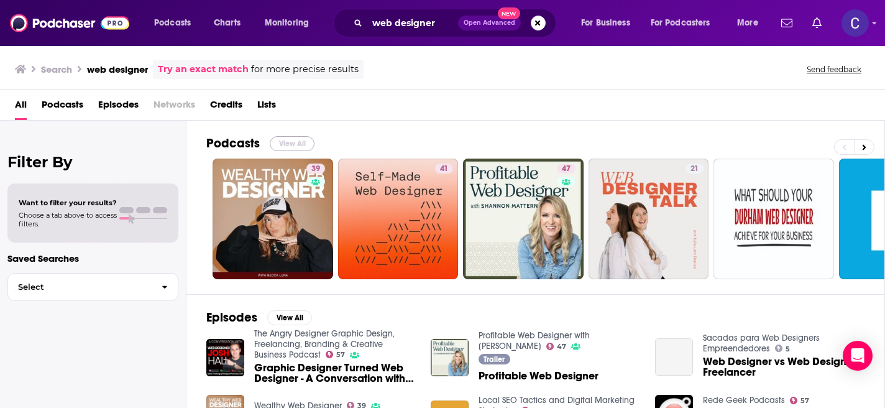
click at [284, 140] on button "View All" at bounding box center [292, 143] width 45 height 15
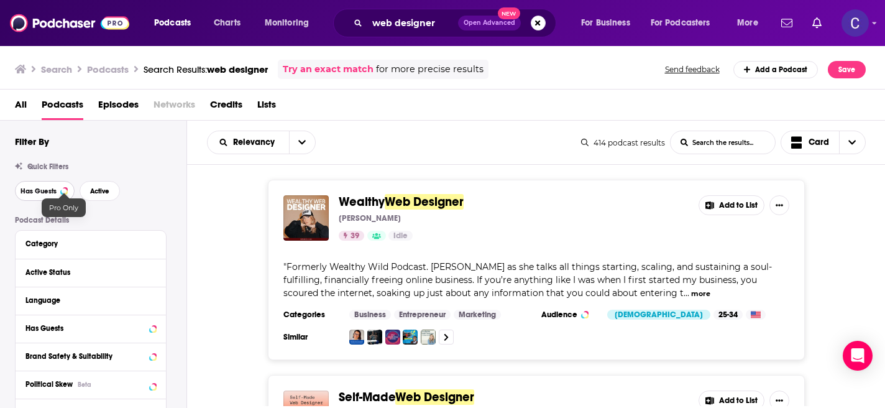
click at [53, 192] on span "Has Guests" at bounding box center [39, 191] width 36 height 7
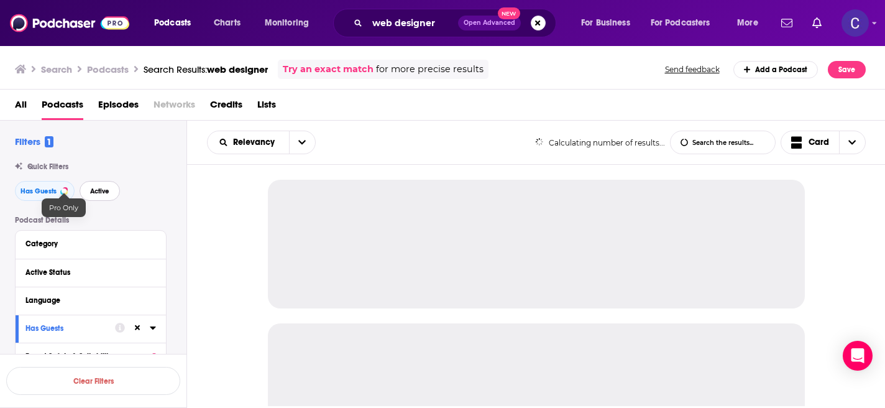
click at [106, 189] on span "Active" at bounding box center [99, 191] width 19 height 7
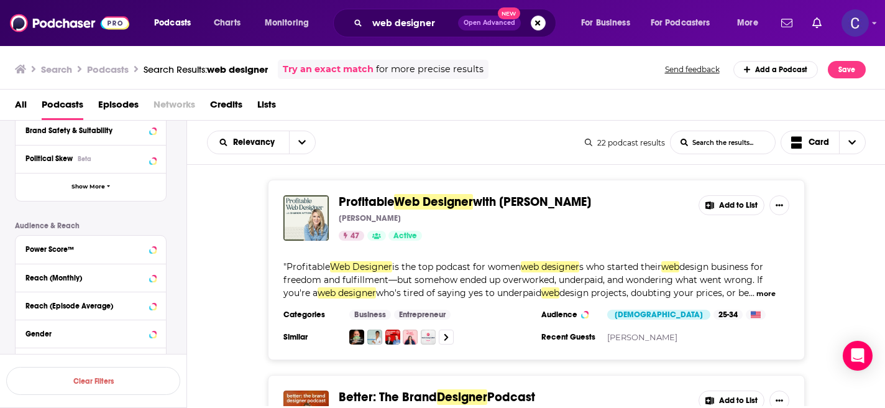
scroll to position [242, 0]
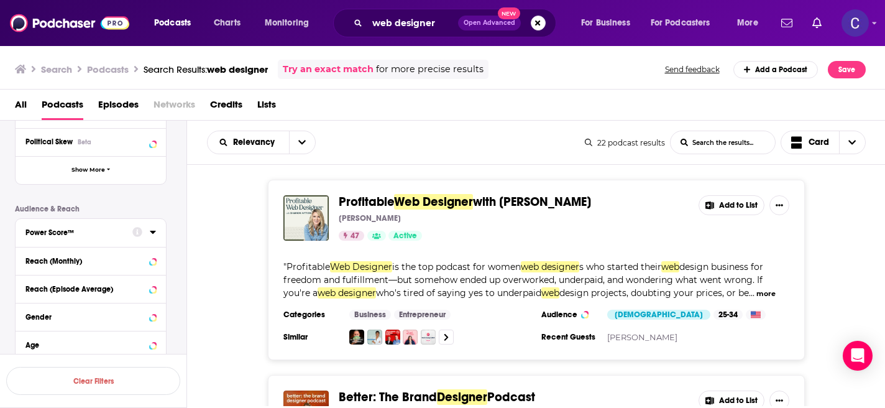
click at [125, 231] on button "Power Score™" at bounding box center [78, 232] width 107 height 16
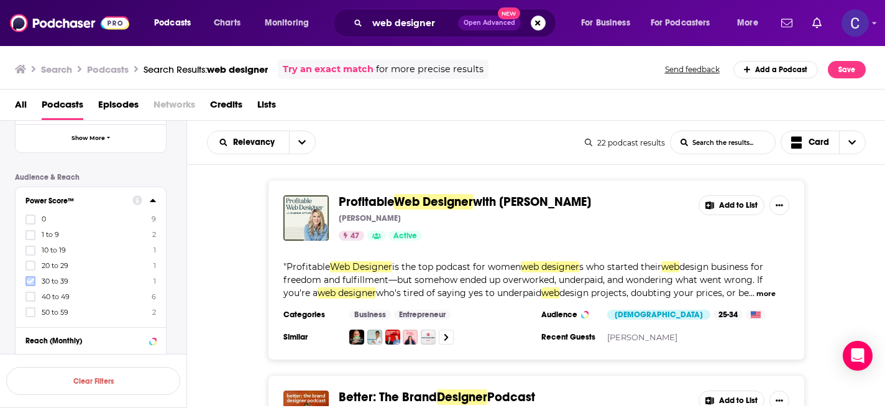
click at [28, 283] on icon at bounding box center [30, 280] width 7 height 7
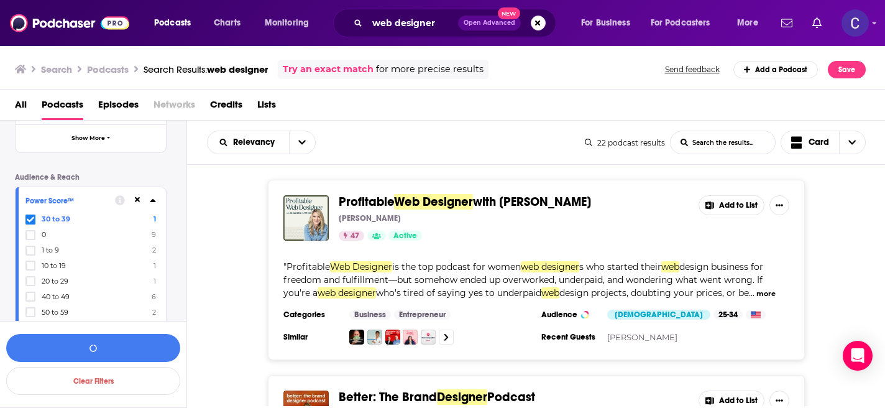
click at [28, 303] on div "30 to 39 1 0 9 1 to 9 2 10 to 19 1 20 to 29 1 40 to 49 6 50 to 59 2" at bounding box center [90, 265] width 130 height 103
click at [28, 298] on icon at bounding box center [30, 296] width 7 height 7
click at [28, 312] on icon at bounding box center [30, 312] width 7 height 6
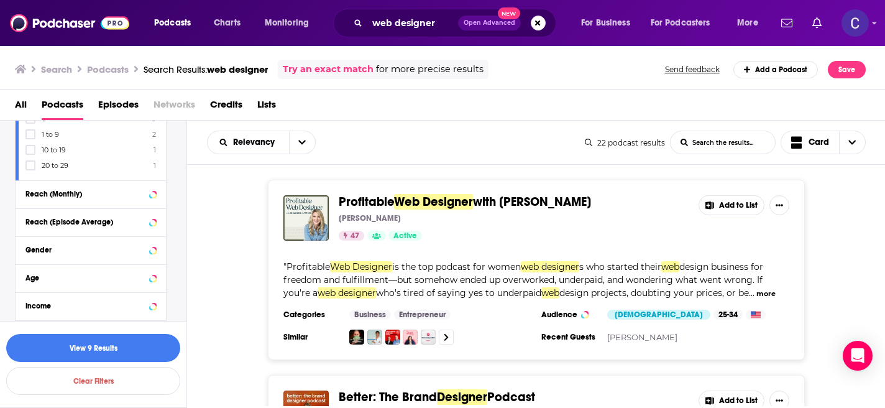
scroll to position [425, 0]
click at [75, 247] on div "Gender" at bounding box center [74, 245] width 99 height 9
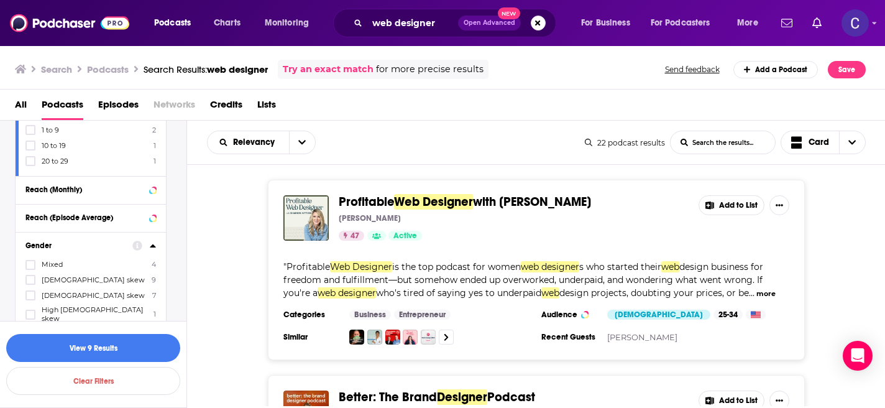
click at [58, 278] on span "Female skew" at bounding box center [93, 279] width 103 height 9
click at [30, 283] on input "multiSelectOption-moderatefemale-1" at bounding box center [30, 283] width 0 height 0
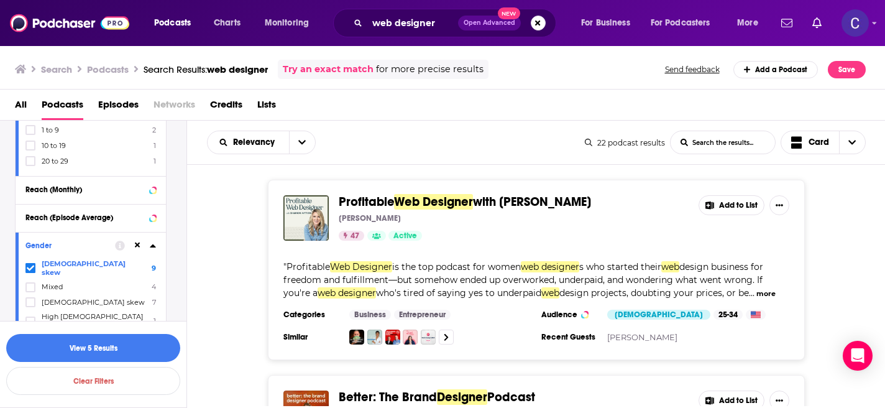
click at [71, 312] on span "High female skew" at bounding box center [95, 320] width 106 height 17
click at [30, 325] on input "multiSelectOption-highfemale-3" at bounding box center [30, 325] width 0 height 0
click at [83, 281] on span "High female skew" at bounding box center [95, 289] width 106 height 17
click at [30, 293] on input "multiSelectOption-highfemale-1" at bounding box center [30, 293] width 0 height 0
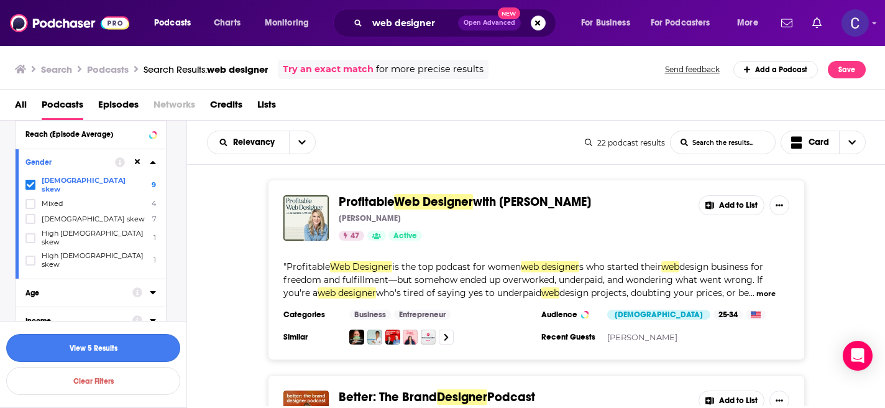
click at [105, 349] on button "View 5 Results" at bounding box center [93, 348] width 174 height 28
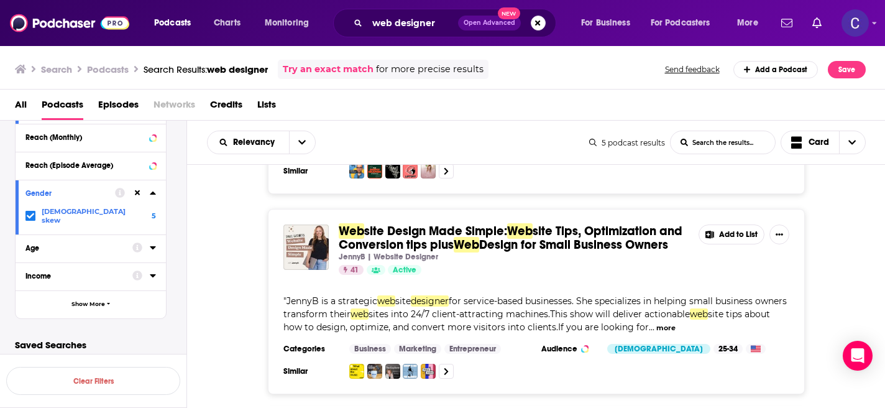
scroll to position [375, 0]
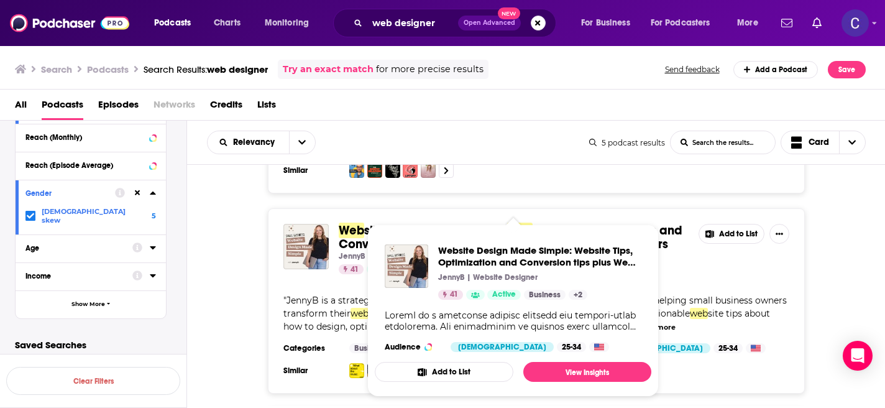
click at [187, 280] on div "Web site Design Made Simple: Web site Tips, Optimization and Conversion tips pl…" at bounding box center [536, 300] width 698 height 185
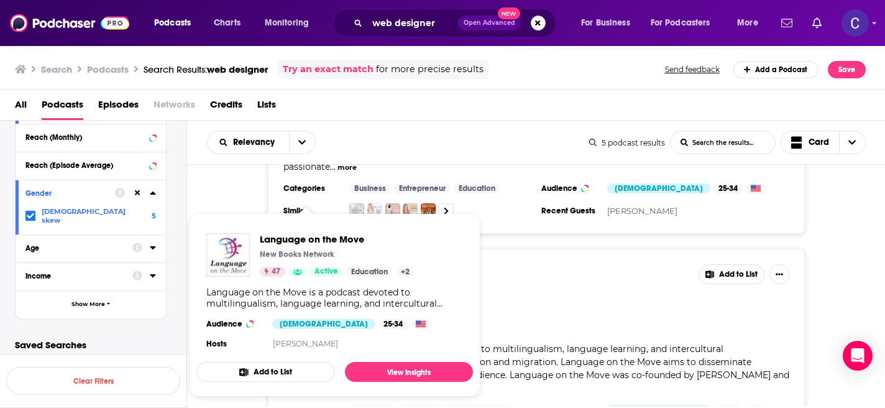
scroll to position [862, 0]
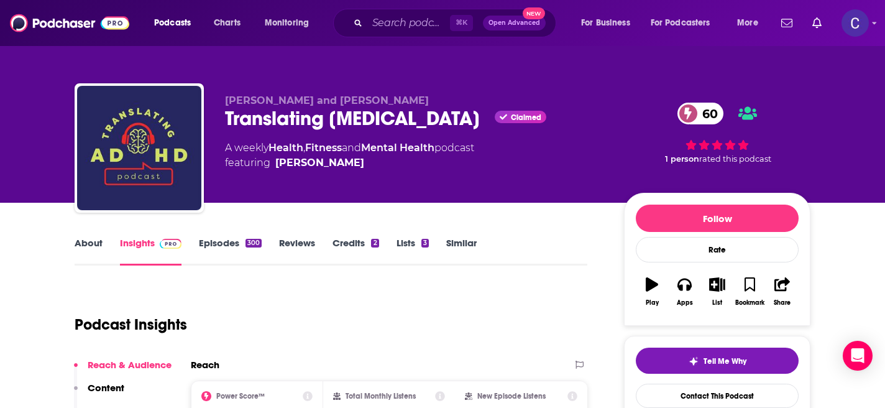
click at [99, 245] on link "About" at bounding box center [89, 251] width 28 height 29
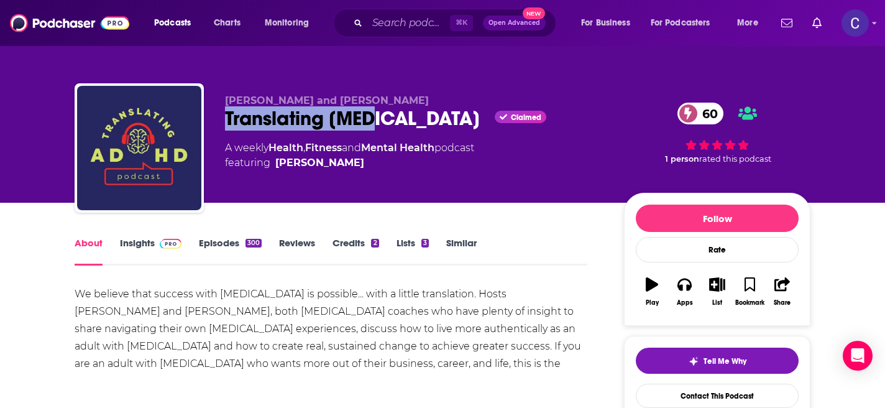
drag, startPoint x: 380, startPoint y: 127, endPoint x: 205, endPoint y: 124, distance: 174.6
click at [205, 124] on div "Asher Collins and Dusty Chipura Translating ADHD Claimed 60 A weekly Health , F…" at bounding box center [443, 150] width 736 height 134
copy h1 "Translating [MEDICAL_DATA]"
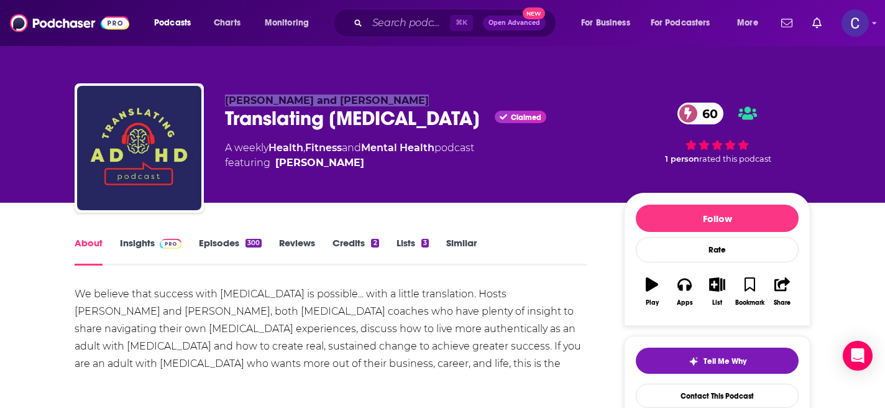
drag, startPoint x: 221, startPoint y: 99, endPoint x: 392, endPoint y: 100, distance: 171.5
click at [392, 100] on div "Asher Collins and Dusty Chipura Translating ADHD Claimed 60 A weekly Health , F…" at bounding box center [443, 150] width 736 height 134
copy span "Asher Collins and Dusty Chipura"
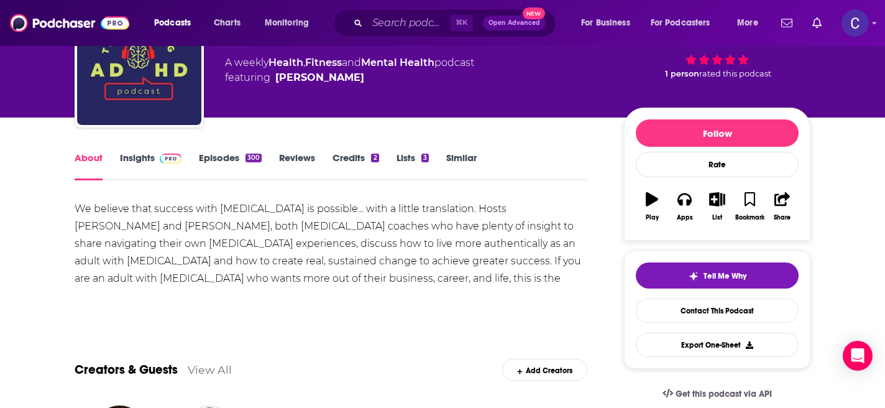
scroll to position [88, 0]
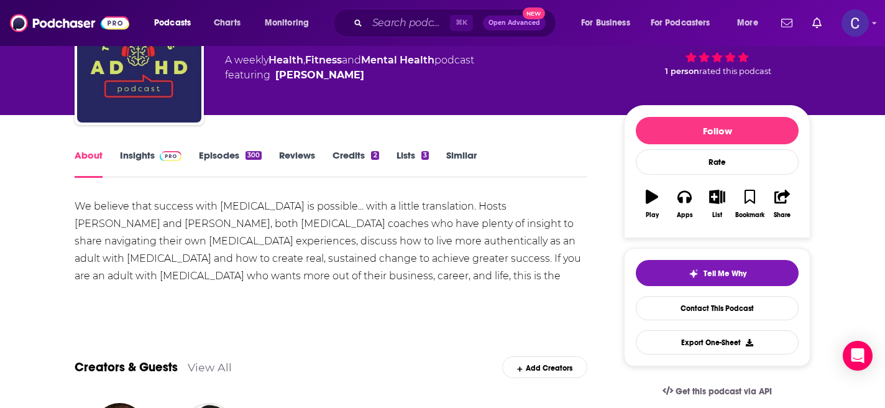
click at [147, 151] on link "Insights" at bounding box center [151, 163] width 62 height 29
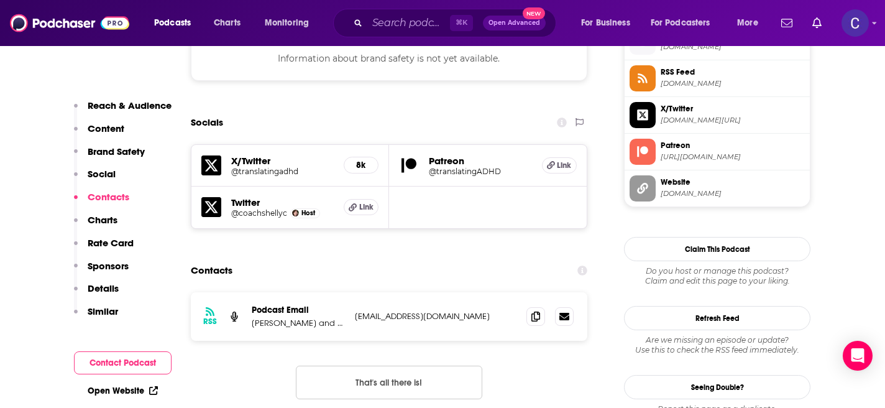
scroll to position [1170, 0]
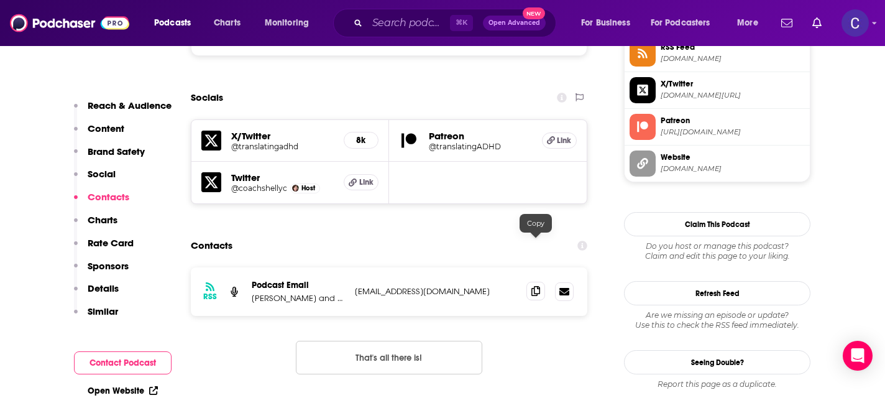
click at [535, 286] on icon at bounding box center [535, 291] width 9 height 10
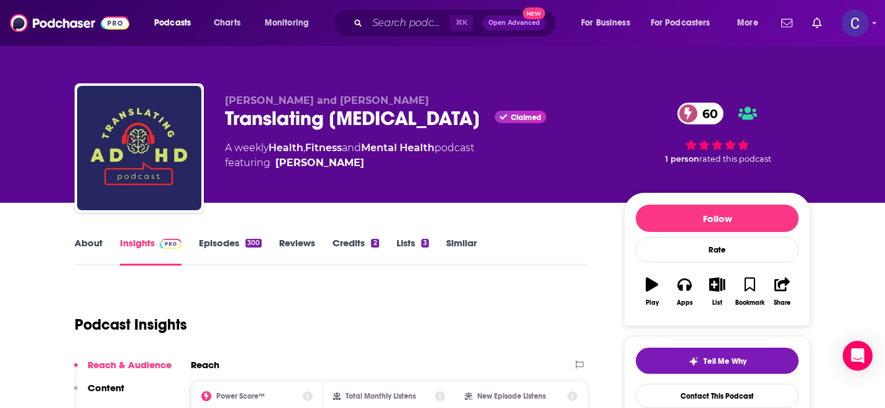
click at [469, 247] on link "Similar" at bounding box center [461, 251] width 30 height 29
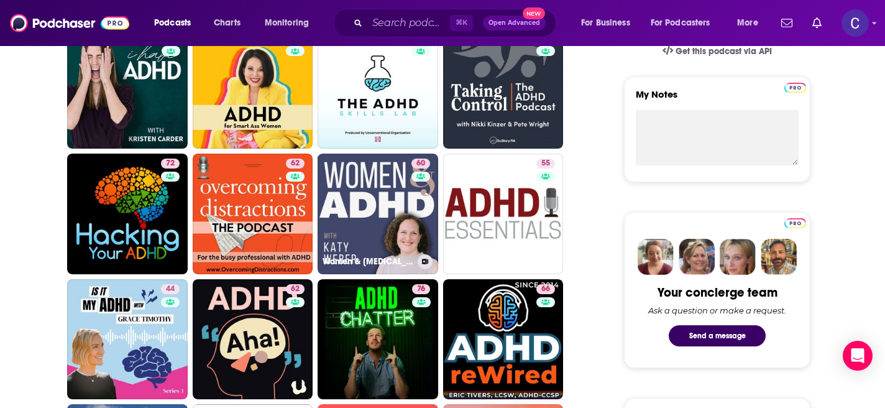
scroll to position [434, 0]
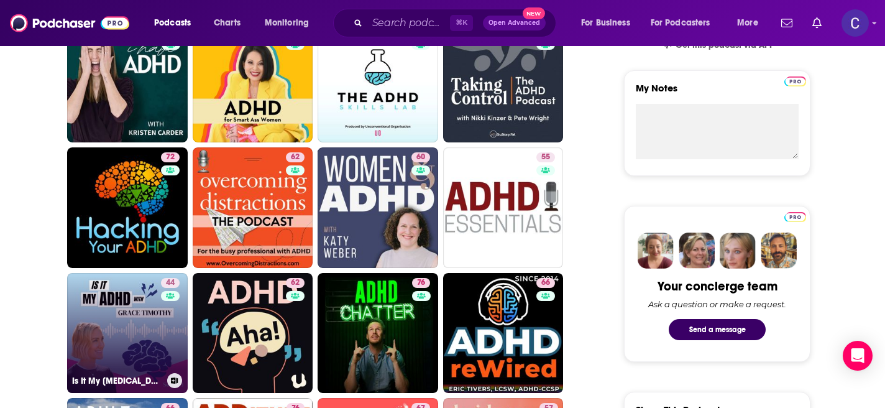
click at [141, 320] on link "44 Is It My ADHD?" at bounding box center [127, 333] width 121 height 121
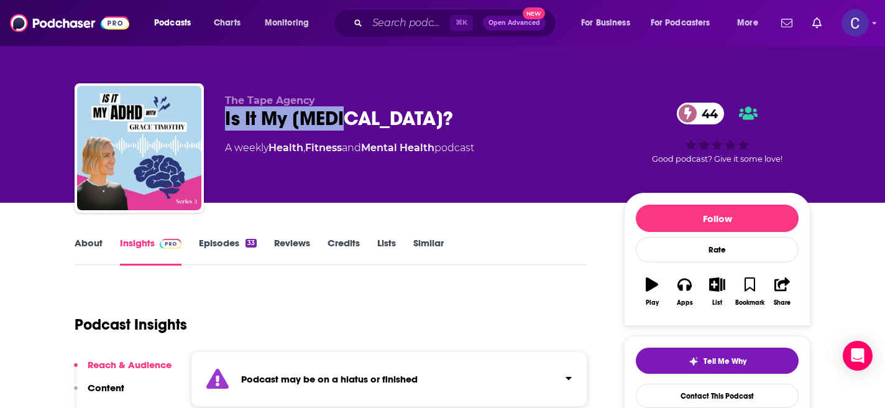
drag, startPoint x: 383, startPoint y: 114, endPoint x: 217, endPoint y: 116, distance: 165.9
click at [217, 116] on div "The Tape Agency Is It My ADHD? 44 A weekly Health , Fitness and Mental Health p…" at bounding box center [443, 150] width 736 height 134
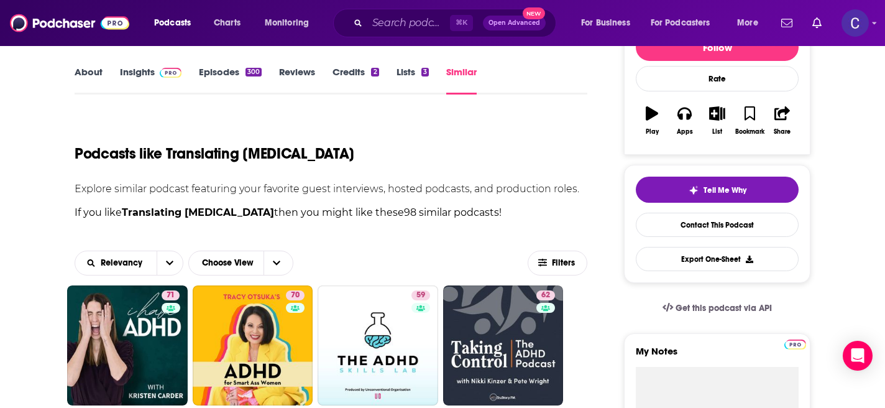
scroll to position [171, 0]
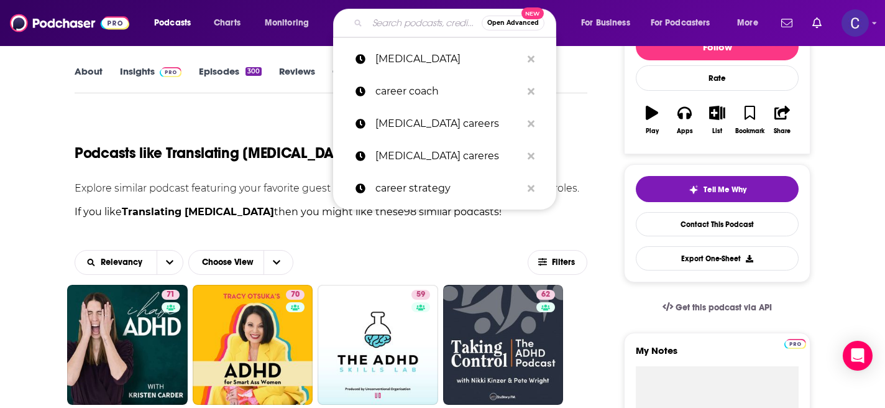
click at [383, 24] on input "Search podcasts, credits, & more..." at bounding box center [424, 23] width 114 height 20
paste input "Sarah Lovell"
type input "Sarah Lovell"
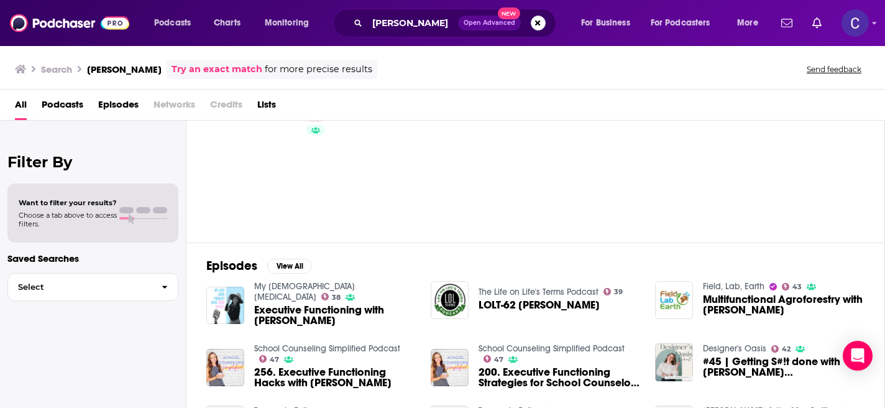
scroll to position [62, 0]
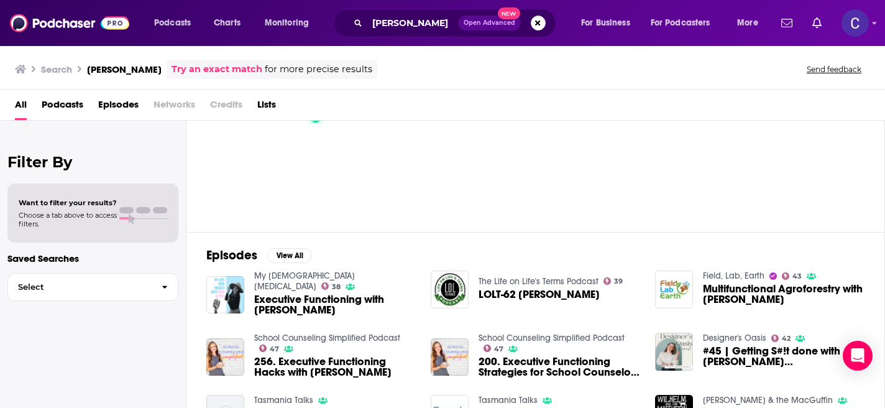
click at [282, 277] on link "My Lady ADHD" at bounding box center [304, 280] width 101 height 21
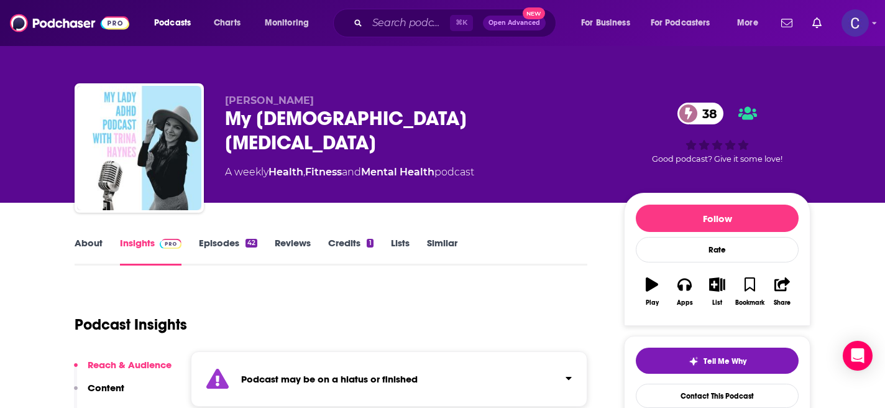
click at [458, 235] on div "About Insights Episodes 42 Reviews Credits 1 Lists Similar" at bounding box center [331, 250] width 513 height 30
click at [447, 240] on link "Similar" at bounding box center [442, 251] width 30 height 29
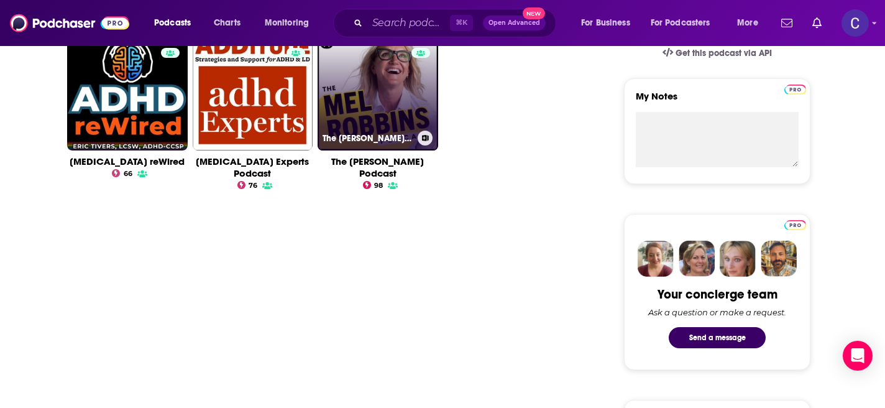
scroll to position [455, 0]
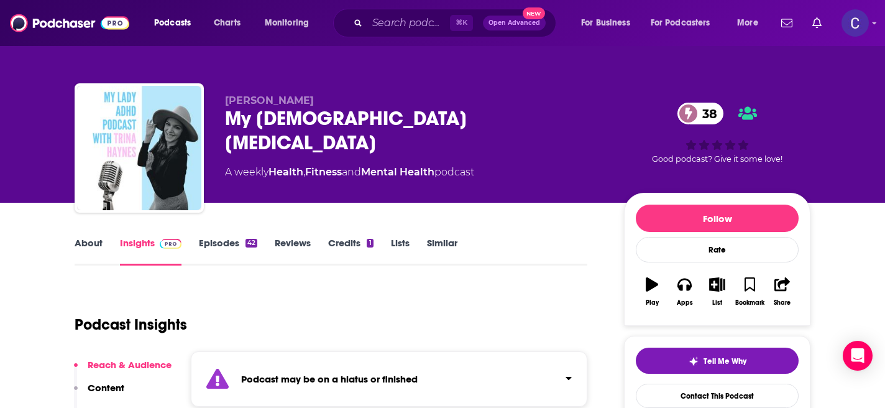
click at [450, 240] on link "Similar" at bounding box center [442, 251] width 30 height 29
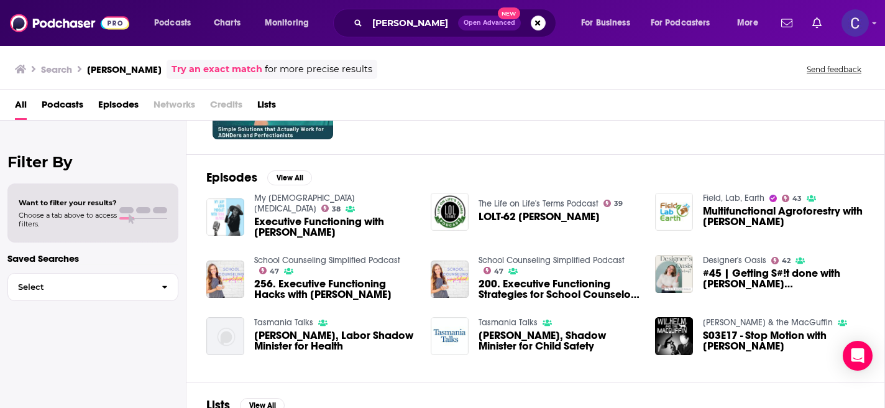
scroll to position [126, 0]
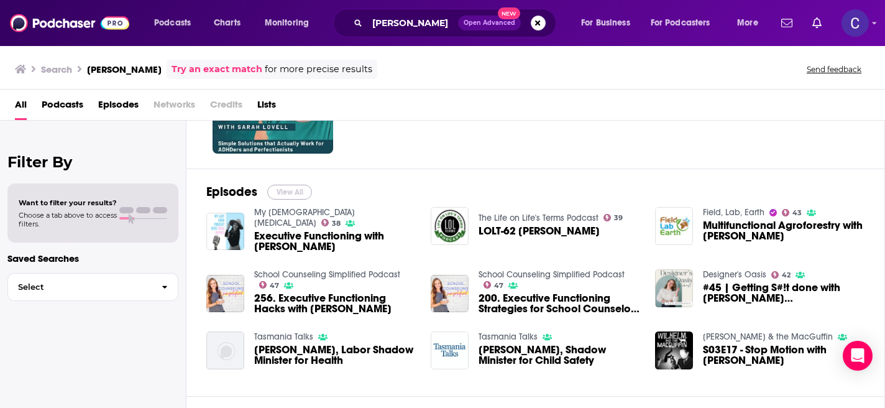
click at [284, 190] on button "View All" at bounding box center [289, 192] width 45 height 15
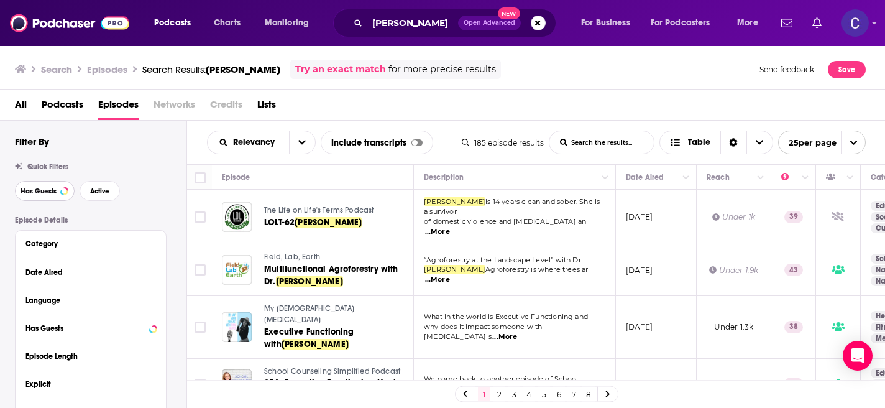
click at [48, 190] on span "Has Guests" at bounding box center [39, 191] width 36 height 7
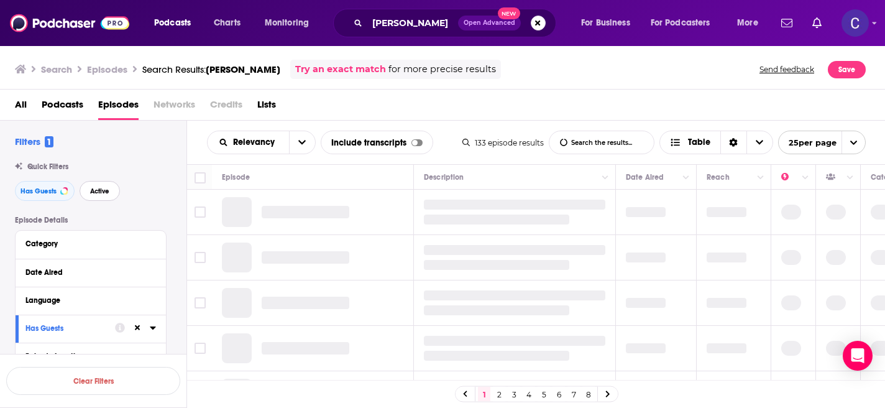
click at [94, 190] on span "Active" at bounding box center [99, 191] width 19 height 7
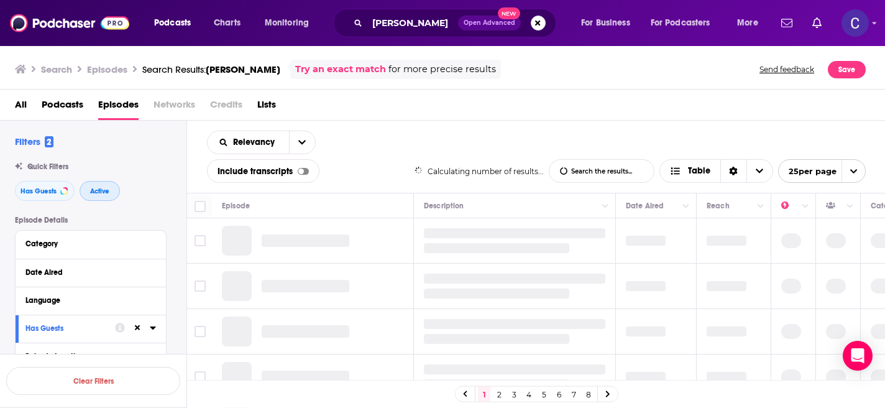
click at [94, 190] on span "Active" at bounding box center [99, 191] width 19 height 7
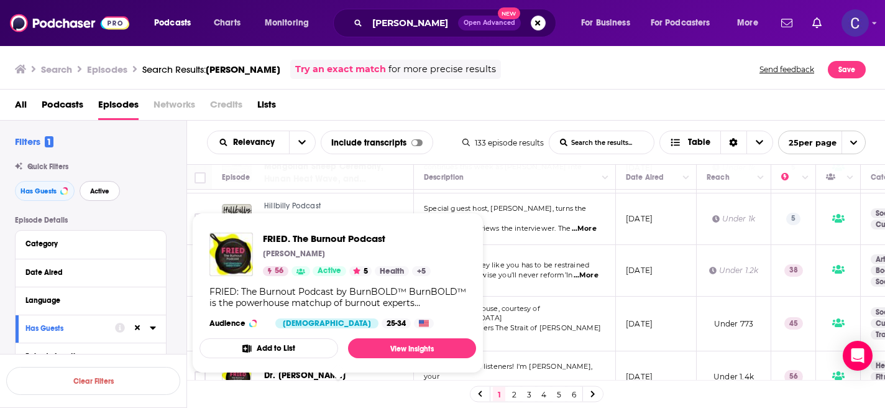
scroll to position [683, 0]
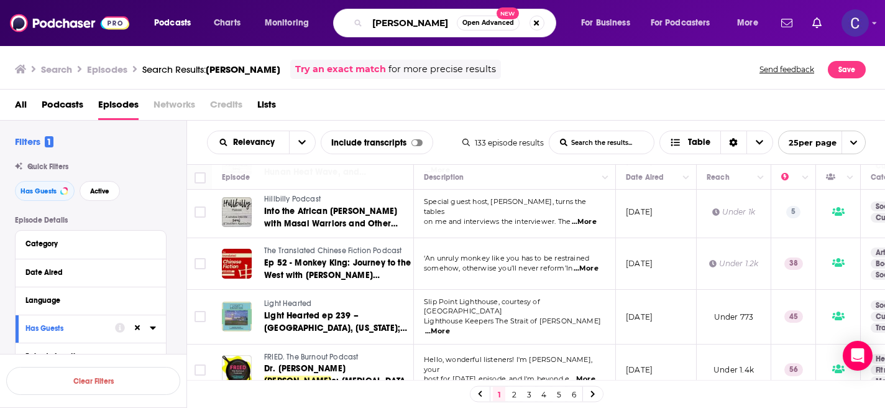
drag, startPoint x: 437, startPoint y: 19, endPoint x: 291, endPoint y: 19, distance: 146.0
click at [291, 19] on div "Podcasts Charts Monitoring Sarah Lovell Open Advanced New For Business For Podc…" at bounding box center [457, 23] width 624 height 29
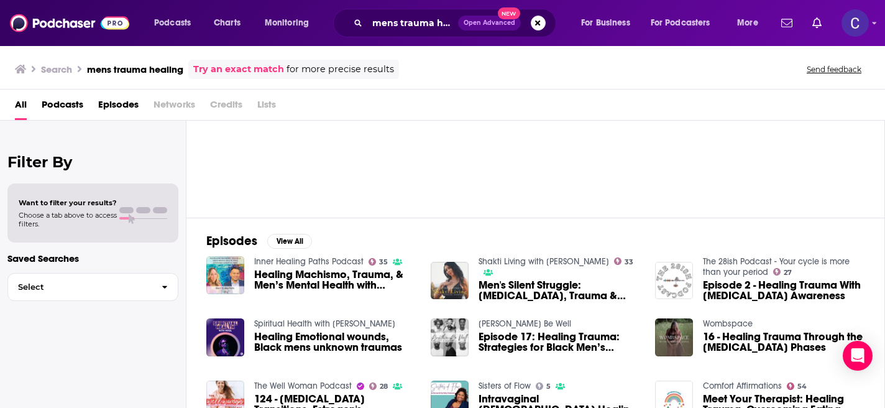
scroll to position [111, 0]
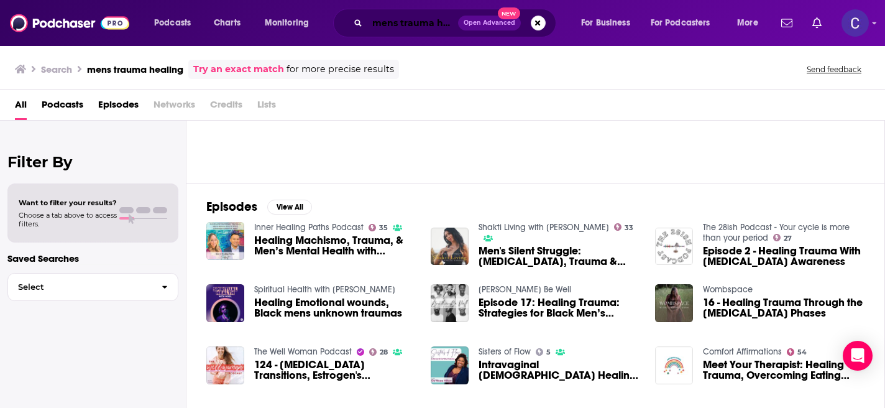
click at [422, 22] on input "mens trauma healing" at bounding box center [412, 23] width 91 height 20
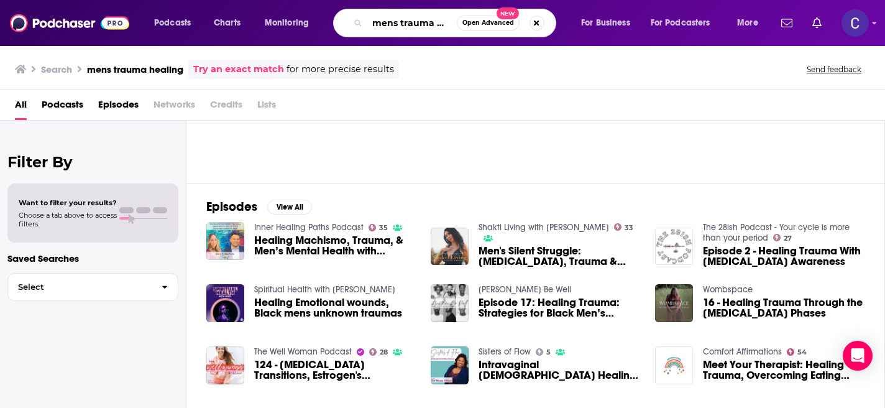
drag, startPoint x: 432, startPoint y: 21, endPoint x: 604, endPoint y: 21, distance: 171.5
click at [604, 21] on div "Podcasts Charts Monitoring mens trauma healing Open Advanced New For Business F…" at bounding box center [457, 23] width 624 height 29
type input "mens trauma"
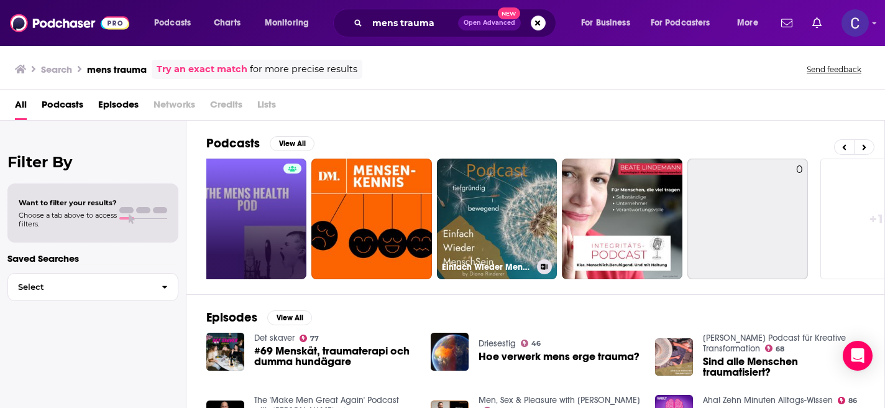
scroll to position [0, 463]
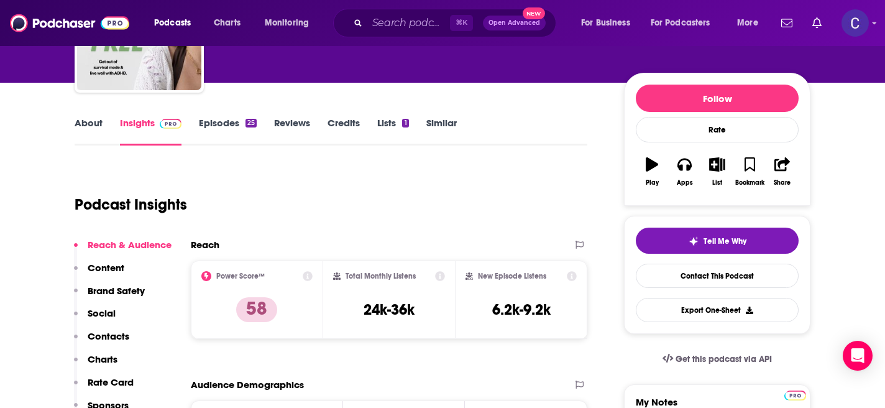
scroll to position [121, 0]
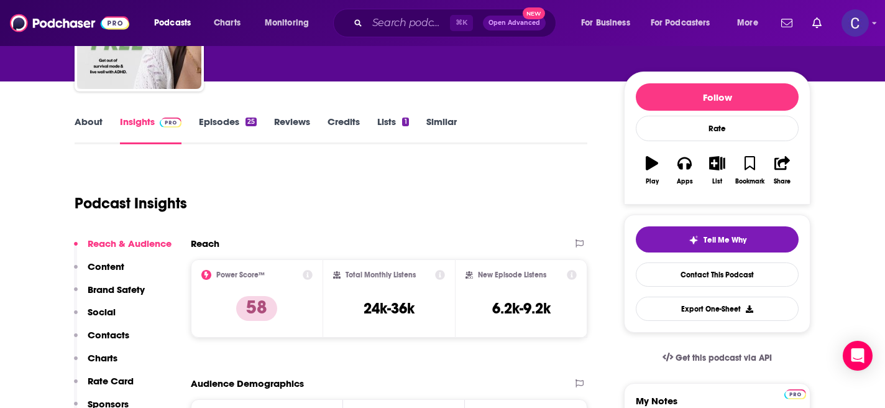
click at [242, 125] on link "Episodes 25" at bounding box center [228, 130] width 58 height 29
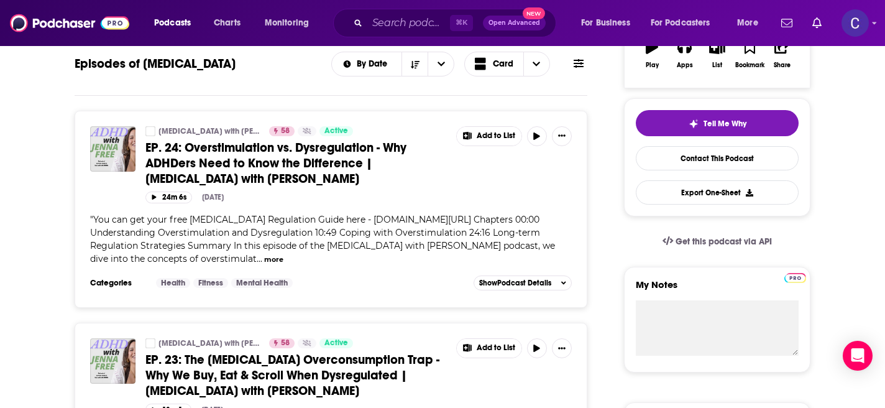
scroll to position [54, 0]
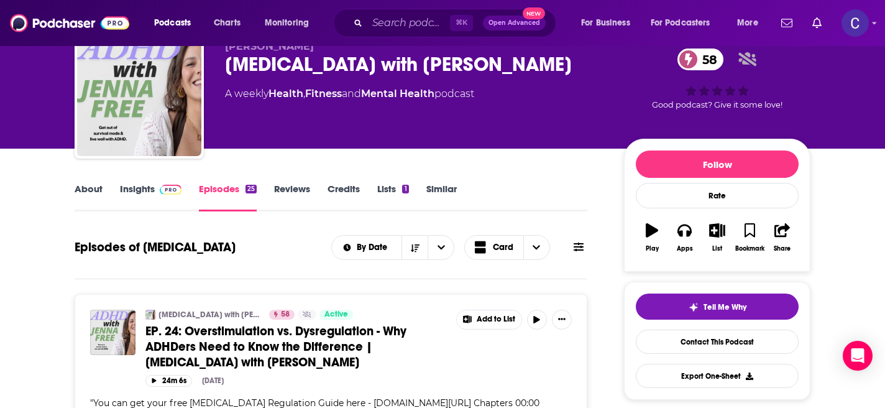
click at [445, 193] on link "Similar" at bounding box center [441, 197] width 30 height 29
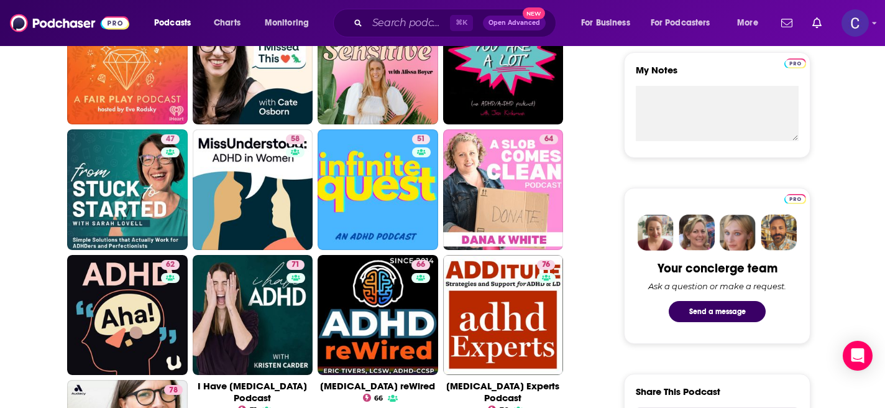
scroll to position [450, 0]
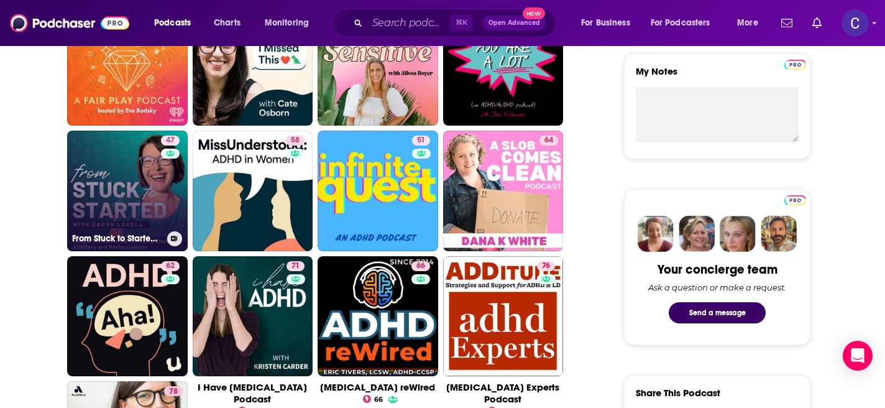
click at [135, 190] on link "47 From Stuck to Started: Executive Function & ADHD Coaching to Take Action" at bounding box center [127, 190] width 121 height 121
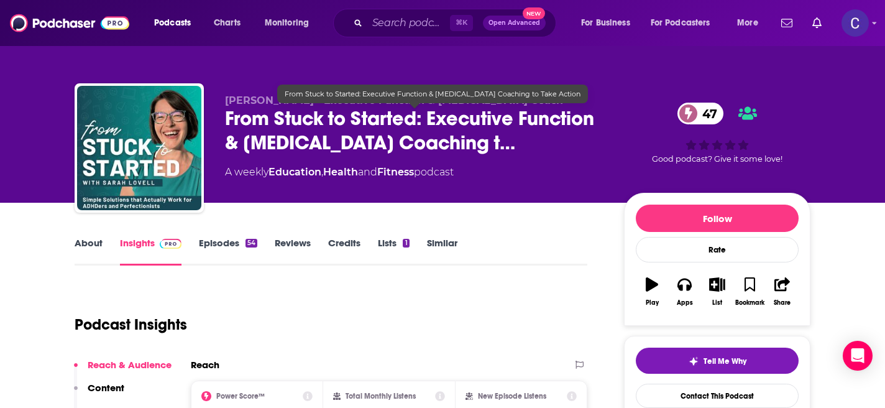
click at [461, 133] on span "From Stuck to Started: Executive Function & ADHD Coaching t…" at bounding box center [414, 130] width 379 height 48
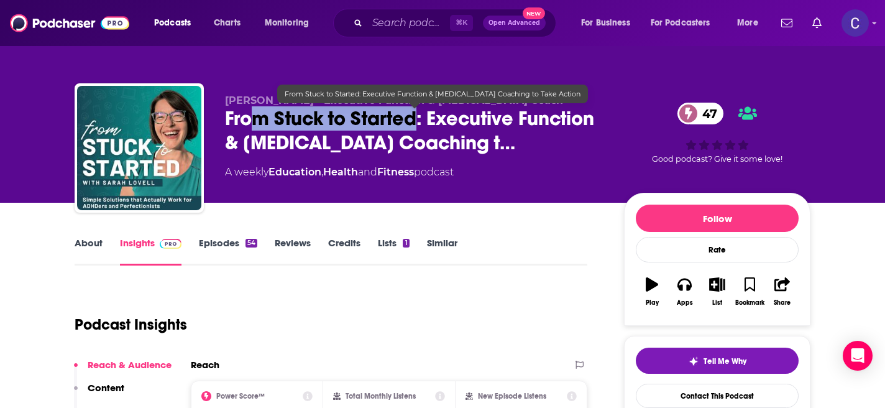
drag, startPoint x: 418, startPoint y: 124, endPoint x: 248, endPoint y: 124, distance: 170.3
click at [248, 124] on span "From Stuck to Started: Executive Function & ADHD Coaching t…" at bounding box center [414, 130] width 379 height 48
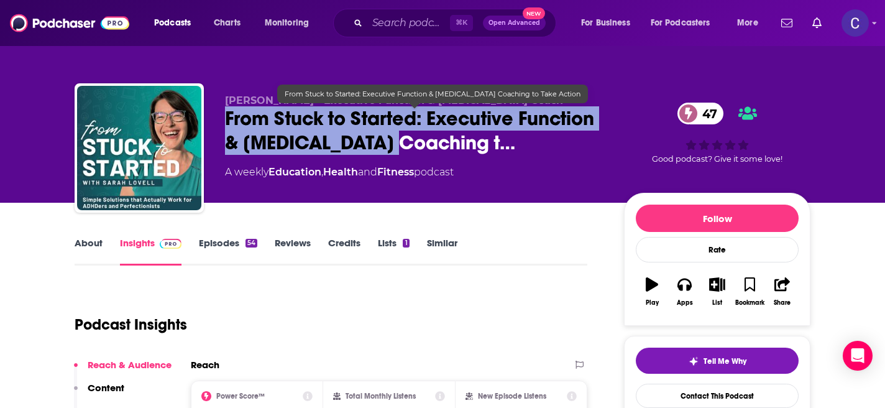
drag, startPoint x: 405, startPoint y: 146, endPoint x: 229, endPoint y: 122, distance: 176.9
click at [229, 122] on span "From Stuck to Started: Executive Function & ADHD Coaching t…" at bounding box center [414, 130] width 379 height 48
copy h2 "From Stuck to Started: Executive Function & ADHD Coaching t"
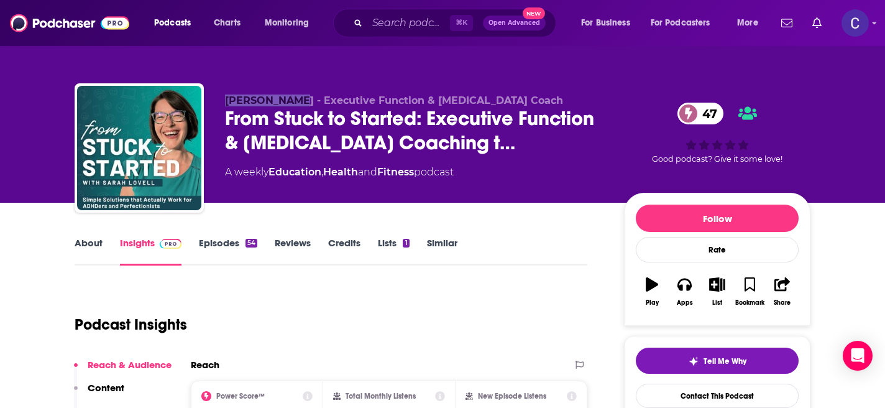
drag, startPoint x: 220, startPoint y: 99, endPoint x: 286, endPoint y: 101, distance: 66.5
click at [286, 101] on div "Sarah Lovell - Executive Function & ADHD Coach From Stuck to Started: Executive…" at bounding box center [443, 150] width 736 height 134
copy span "Sarah Lovell"
click at [437, 238] on link "Similar" at bounding box center [442, 251] width 30 height 29
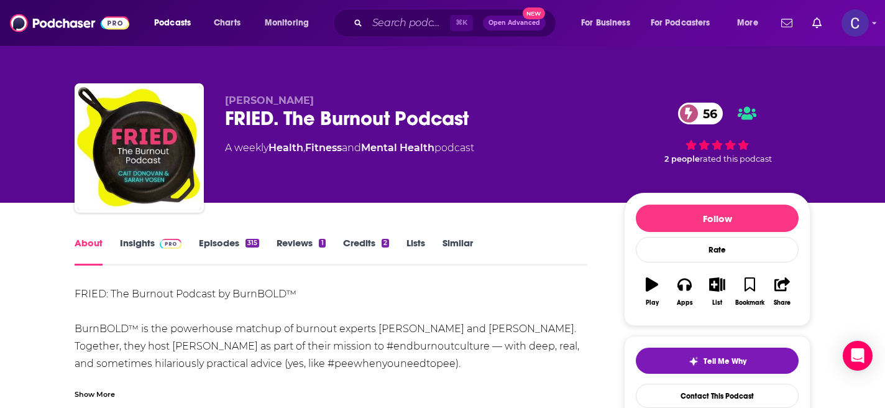
click at [217, 245] on link "Episodes 315" at bounding box center [229, 251] width 60 height 29
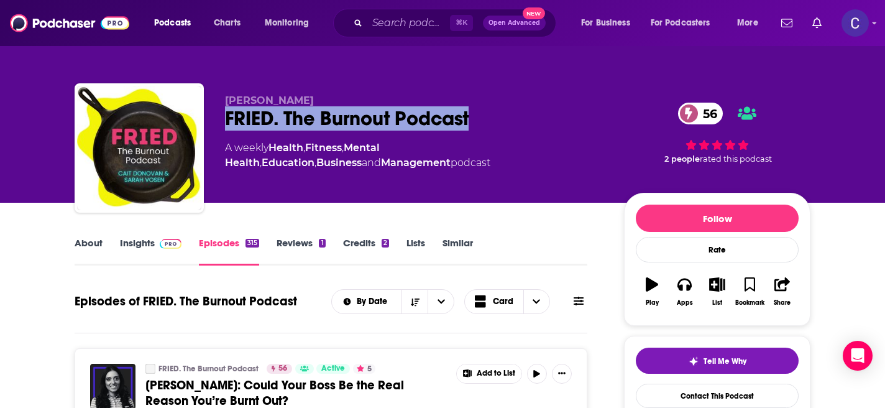
drag, startPoint x: 495, startPoint y: 126, endPoint x: 221, endPoint y: 124, distance: 274.6
click at [222, 124] on div "Cait Donovan FRIED. The Burnout Podcast 56 A weekly Health , Fitness , Mental H…" at bounding box center [443, 150] width 736 height 134
copy h2 "FRIED. The Burnout Podcast"
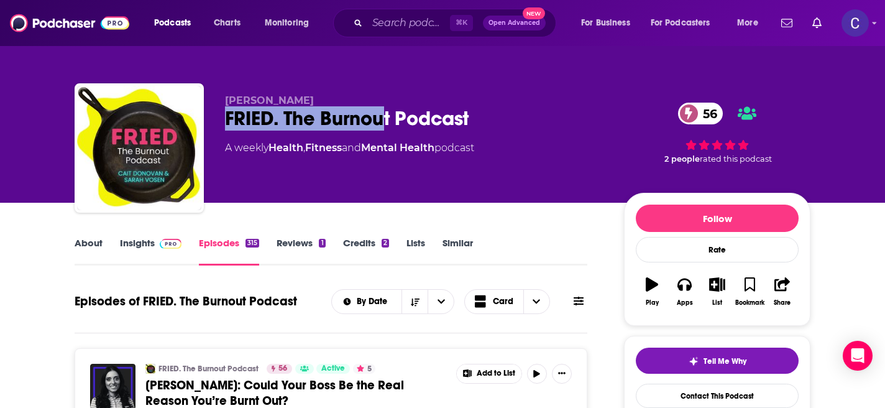
drag, startPoint x: 222, startPoint y: 106, endPoint x: 383, endPoint y: 106, distance: 160.9
click at [383, 106] on div "Cait Donovan FRIED. The Burnout Podcast 56 A weekly Health , Fitness and Mental…" at bounding box center [443, 150] width 736 height 134
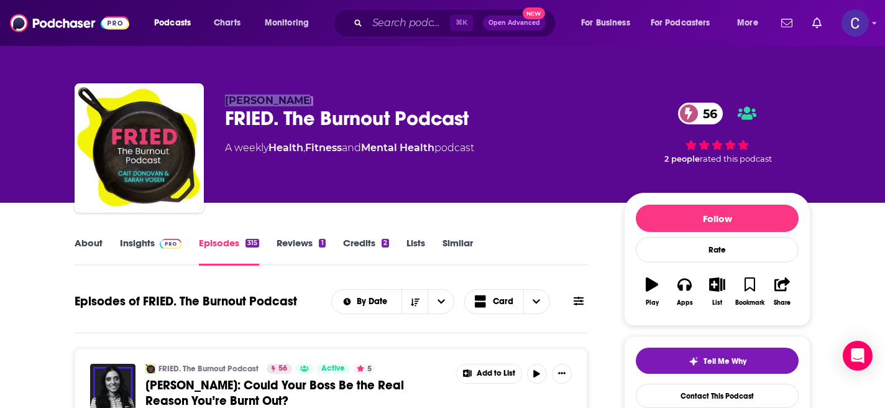
drag, startPoint x: 327, startPoint y: 103, endPoint x: 220, endPoint y: 102, distance: 107.5
click at [220, 102] on div "Cait Donovan FRIED. The Burnout Podcast 56 A weekly Health , Fitness and Mental…" at bounding box center [443, 150] width 736 height 134
copy span "Cait Donovan"
click at [144, 240] on link "Insights" at bounding box center [151, 251] width 62 height 29
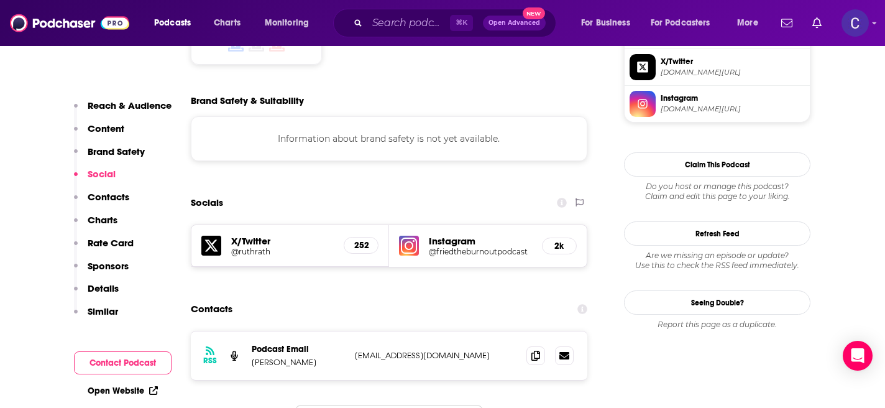
scroll to position [1083, 0]
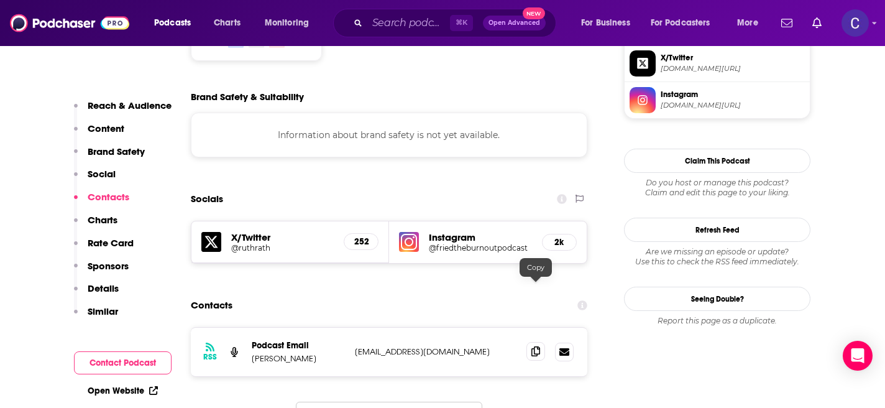
click at [533, 346] on icon at bounding box center [535, 351] width 9 height 10
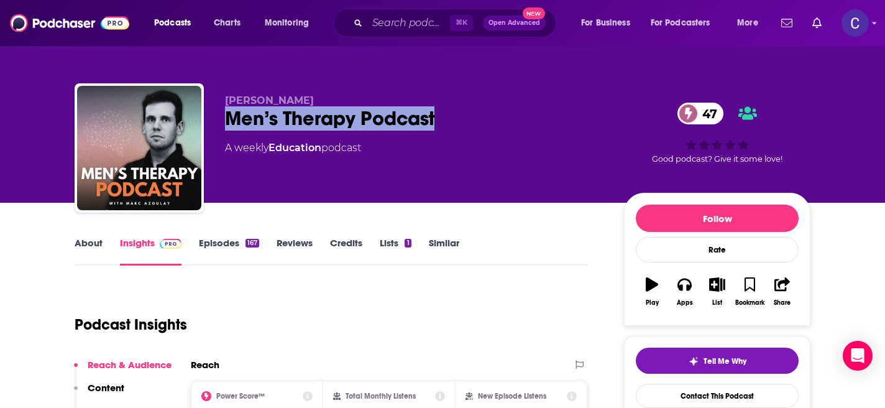
drag, startPoint x: 223, startPoint y: 116, endPoint x: 508, endPoint y: 116, distance: 285.2
click at [508, 116] on div "[PERSON_NAME] Men’s Therapy Podcast 47 A weekly Education podcast 47 Good podca…" at bounding box center [443, 150] width 736 height 134
copy h2 "Men’s Therapy Podcast"
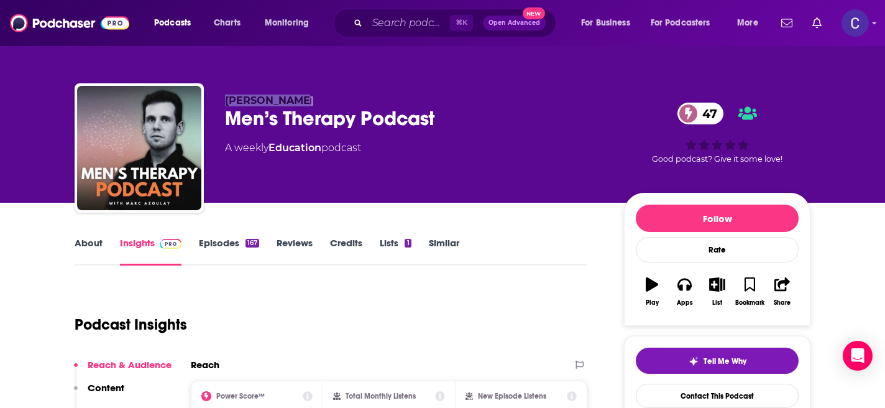
drag, startPoint x: 222, startPoint y: 98, endPoint x: 346, endPoint y: 98, distance: 123.7
click at [346, 98] on div "[PERSON_NAME] Men’s Therapy Podcast 47 A weekly Education podcast 47 Good podca…" at bounding box center [443, 150] width 736 height 134
copy span "[PERSON_NAME]"
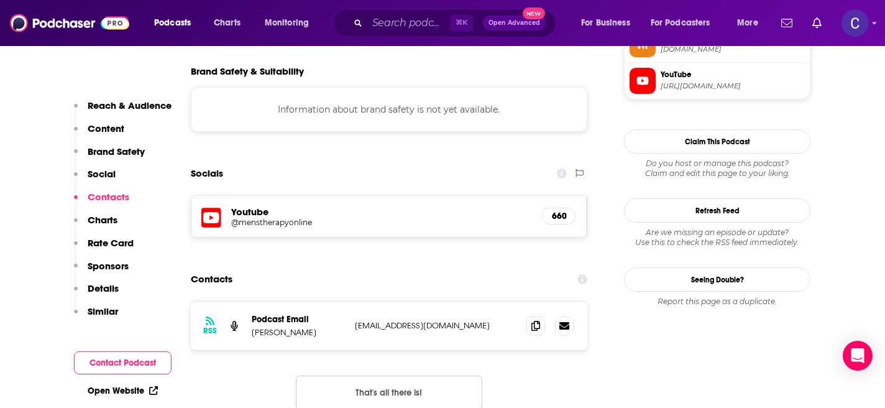
scroll to position [1112, 0]
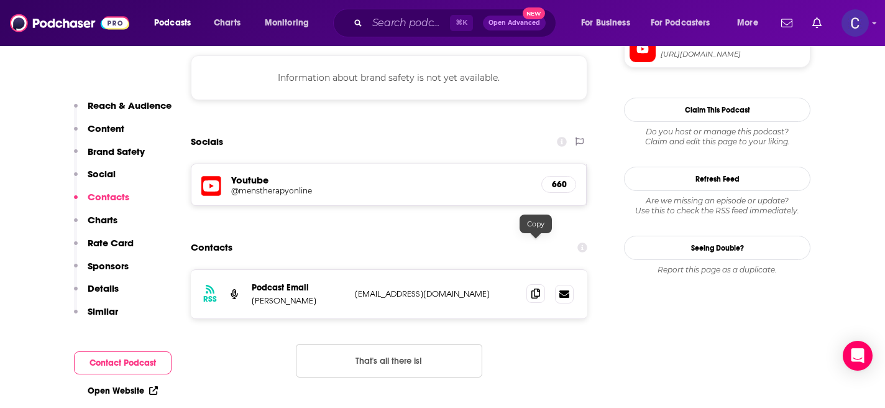
click at [536, 288] on icon at bounding box center [535, 293] width 9 height 10
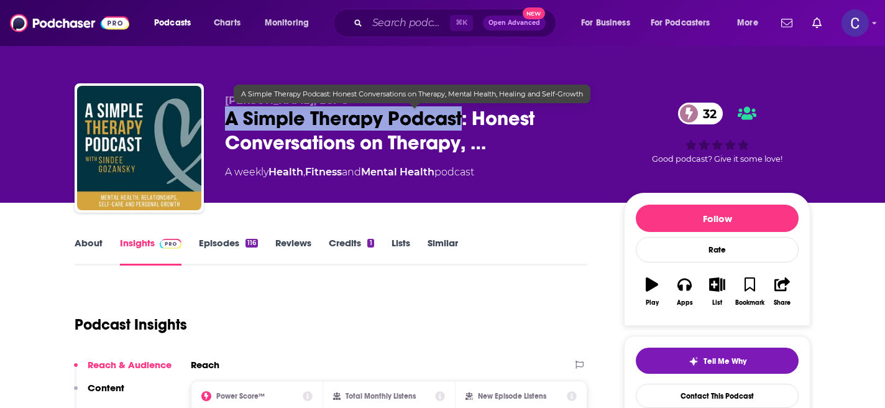
drag, startPoint x: 225, startPoint y: 122, endPoint x: 462, endPoint y: 118, distance: 237.4
click at [462, 118] on span "A Simple Therapy Podcast: Honest Conversations on Therapy, …" at bounding box center [414, 130] width 379 height 48
copy h2 "A Simple Therapy Podcast"
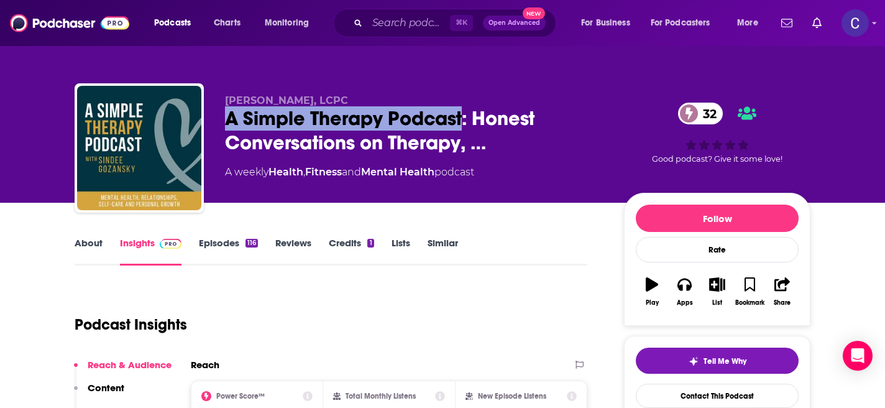
drag, startPoint x: 222, startPoint y: 101, endPoint x: 383, endPoint y: 101, distance: 160.9
click at [383, 101] on div "[PERSON_NAME], LCPC A Simple Therapy Podcast: Honest Conversations on Therapy, …" at bounding box center [443, 150] width 736 height 134
copy span "[PERSON_NAME], LCPC"
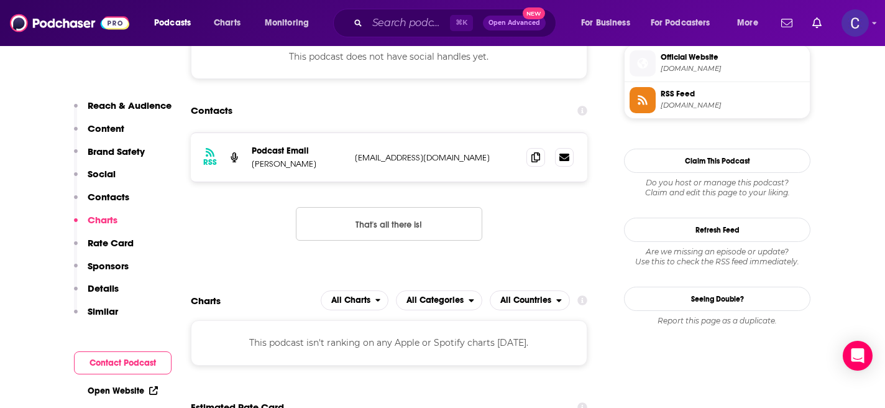
scroll to position [1020, 0]
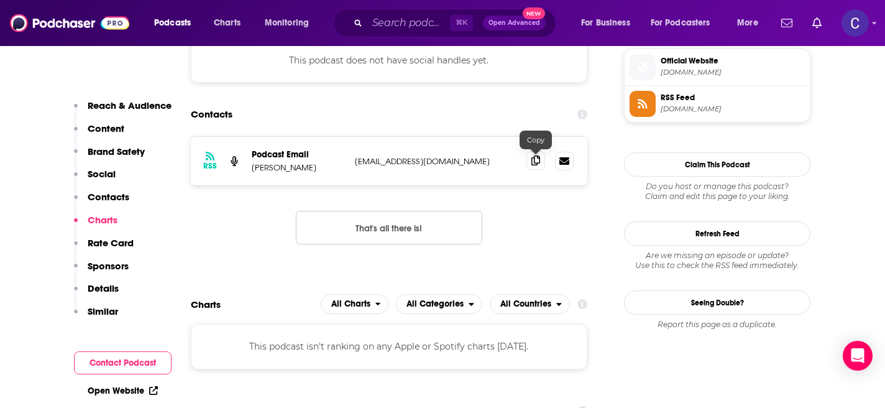
click at [536, 165] on icon at bounding box center [535, 160] width 9 height 10
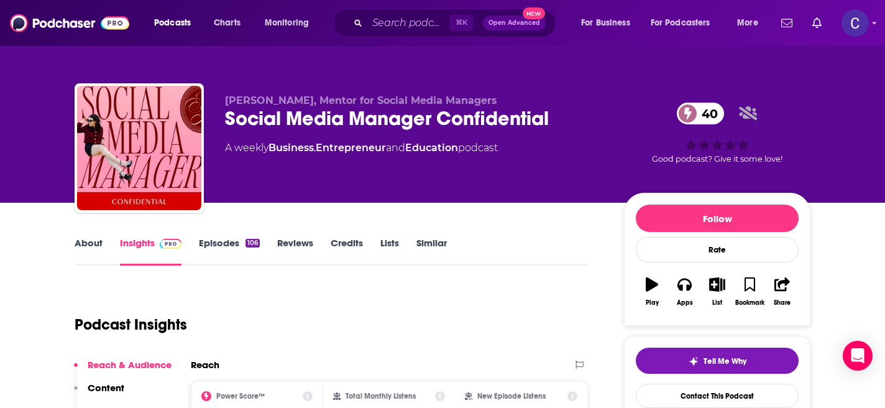
click at [94, 254] on link "About" at bounding box center [89, 251] width 28 height 29
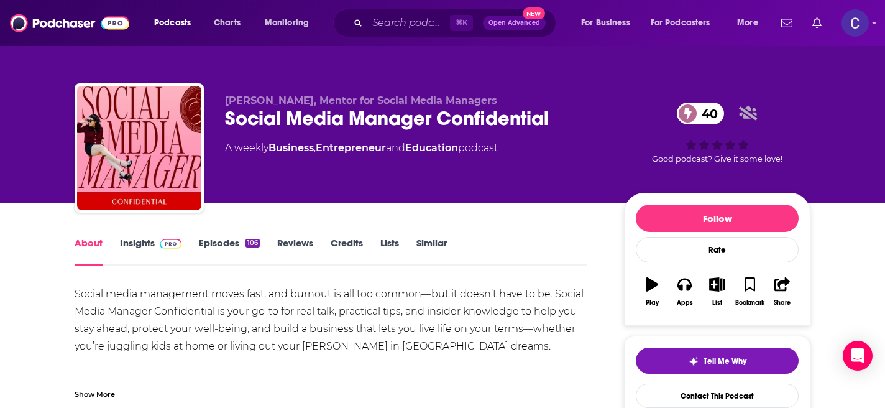
click at [148, 242] on link "Insights" at bounding box center [151, 251] width 62 height 29
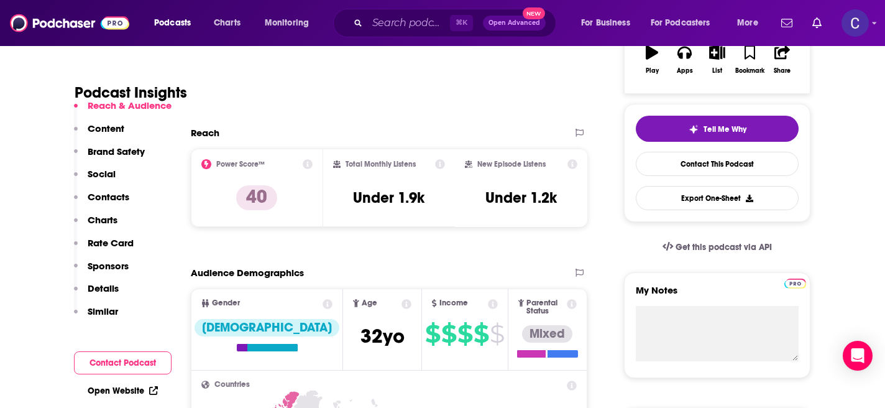
scroll to position [142, 0]
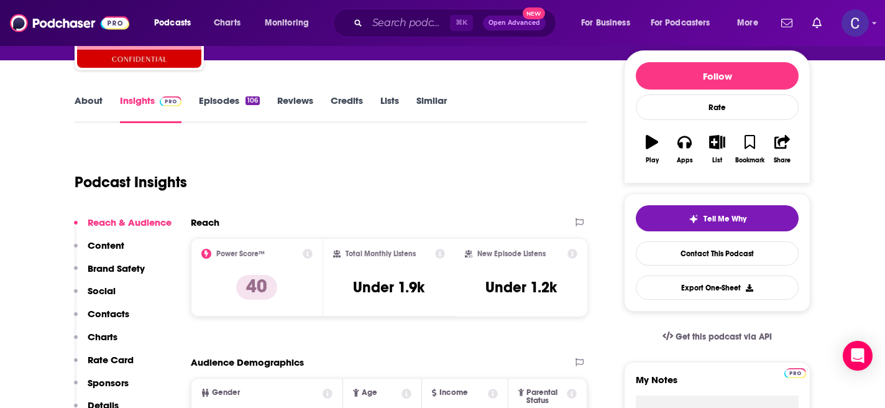
click at [205, 96] on link "Episodes 106" at bounding box center [229, 108] width 61 height 29
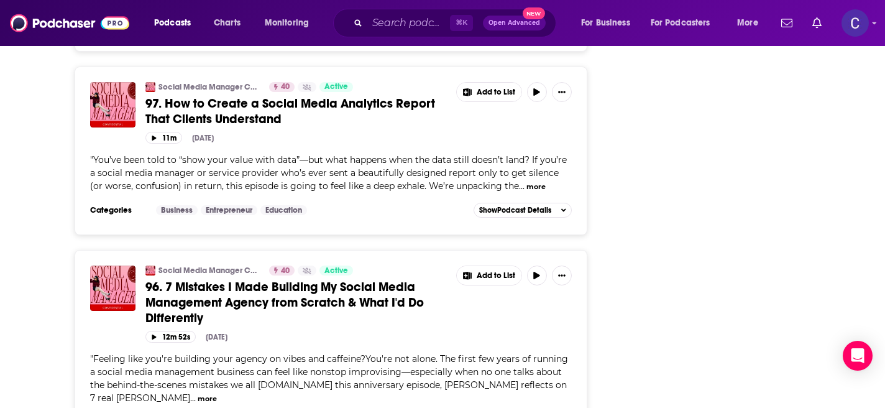
scroll to position [1646, 0]
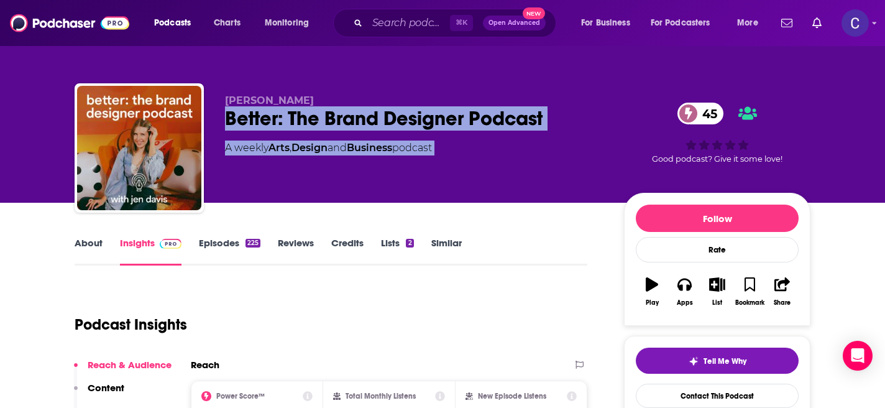
drag, startPoint x: 222, startPoint y: 120, endPoint x: 648, endPoint y: 120, distance: 426.3
click at [648, 120] on div "[PERSON_NAME] Better: The Brand Designer Podcast 45 A weekly Arts , Design and …" at bounding box center [443, 150] width 736 height 134
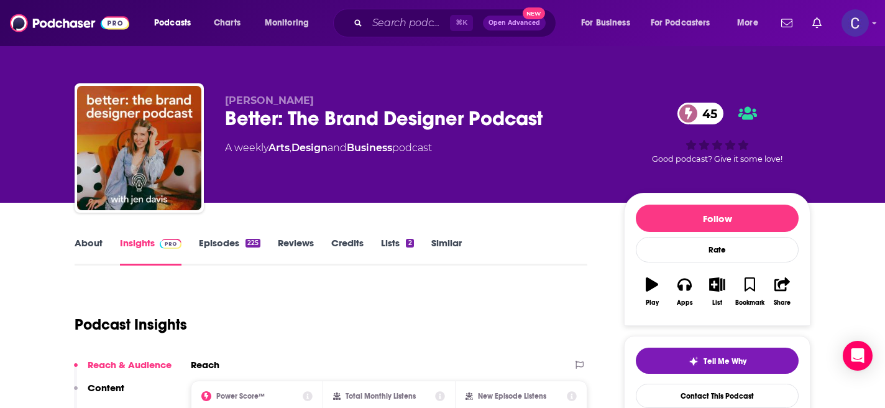
click at [561, 122] on div "Better: The Brand Designer Podcast 45" at bounding box center [414, 118] width 379 height 24
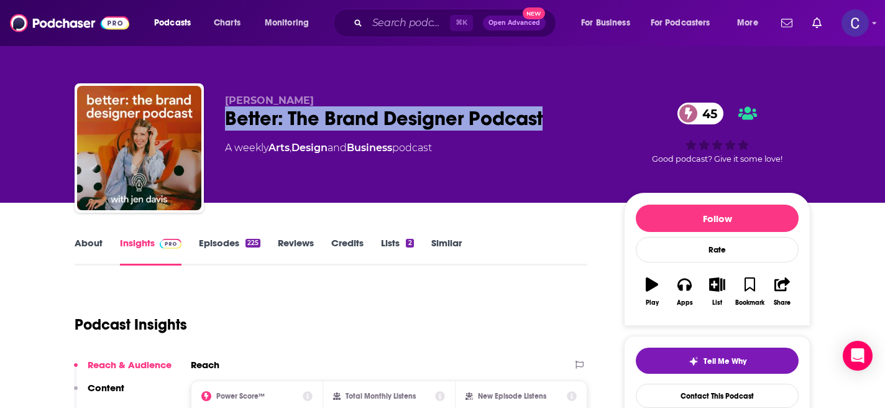
drag, startPoint x: 583, startPoint y: 122, endPoint x: 227, endPoint y: 119, distance: 356.7
click at [227, 119] on div "Better: The Brand Designer Podcast 45" at bounding box center [414, 118] width 379 height 24
copy h2 "Better: The Brand Designer Podcast"
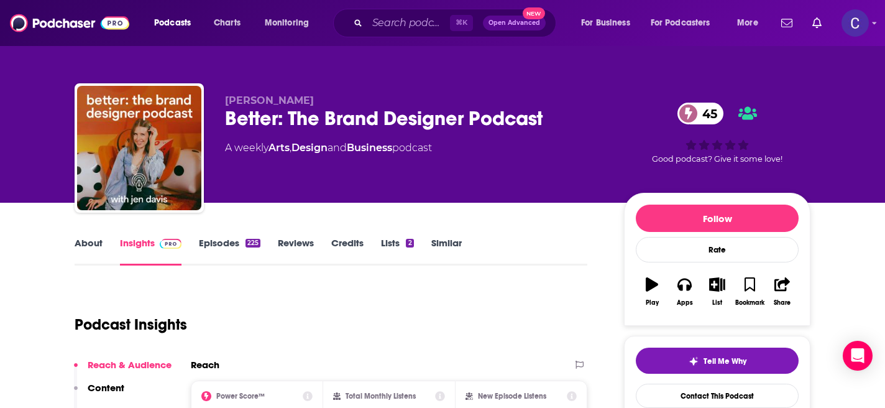
drag, startPoint x: 223, startPoint y: 93, endPoint x: 306, endPoint y: 93, distance: 83.3
click at [306, 93] on div "[PERSON_NAME] Better: The Brand Designer Podcast 45 A weekly Arts , Design and …" at bounding box center [443, 150] width 736 height 134
drag, startPoint x: 306, startPoint y: 98, endPoint x: 224, endPoint y: 98, distance: 82.6
click at [224, 98] on div "[PERSON_NAME] Better: The Brand Designer Podcast 45 A weekly Arts , Design and …" at bounding box center [443, 150] width 736 height 134
copy span "[PERSON_NAME]"
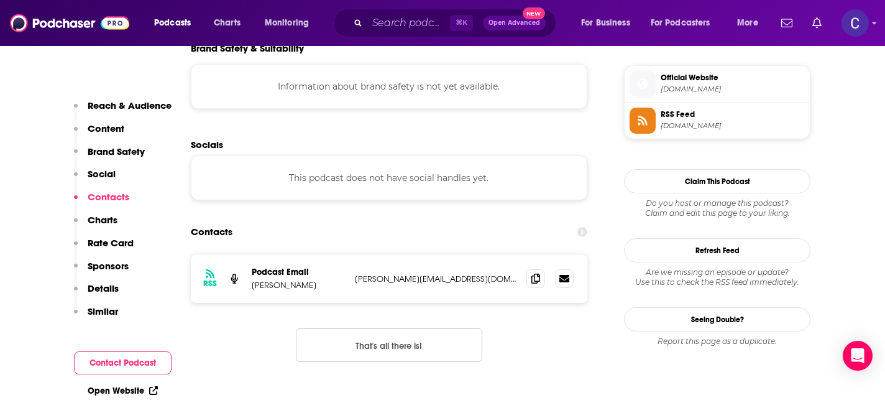
scroll to position [1112, 0]
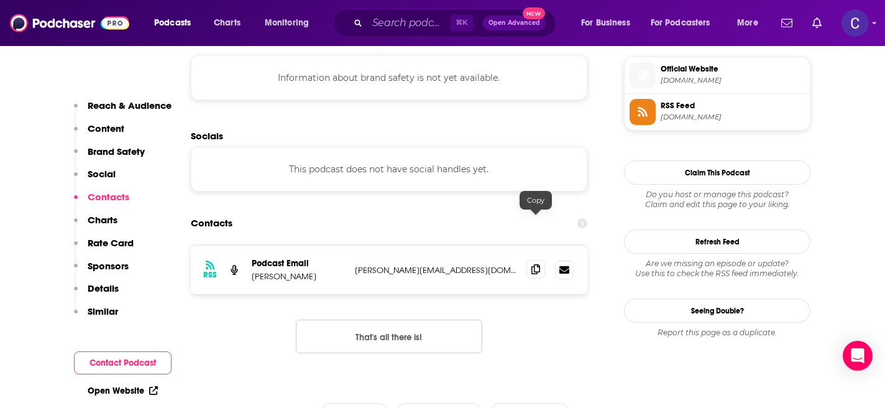
click at [540, 260] on span at bounding box center [535, 269] width 19 height 19
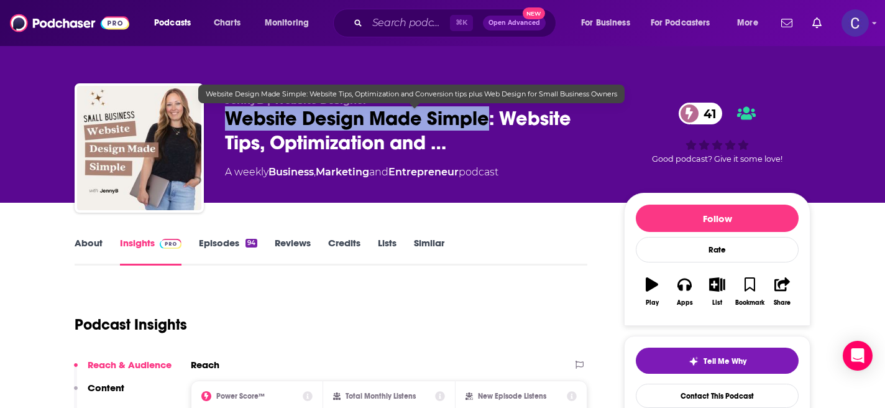
drag, startPoint x: 226, startPoint y: 117, endPoint x: 486, endPoint y: 120, distance: 260.4
click at [486, 120] on span "Website Design Made Simple: Website Tips, Optimization and …" at bounding box center [414, 130] width 379 height 48
copy h2 "Website Design Made Simple"
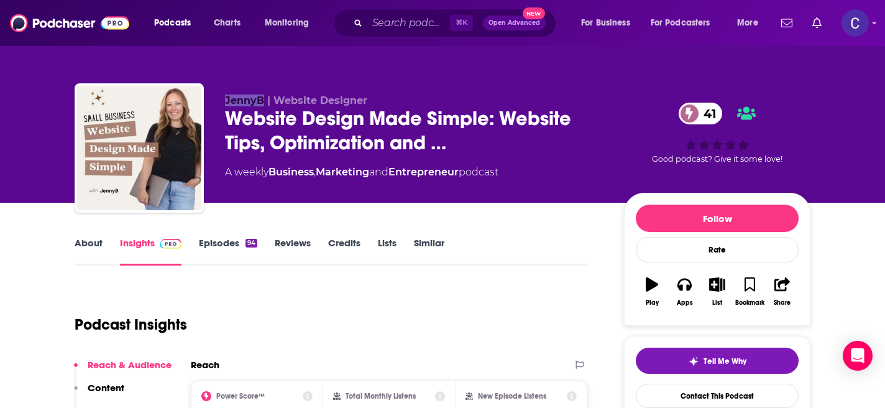
drag, startPoint x: 221, startPoint y: 104, endPoint x: 262, endPoint y: 103, distance: 41.6
click at [262, 103] on div "JennyB | Website Designer Website Design Made Simple: Website Tips, Optimizatio…" at bounding box center [443, 150] width 736 height 134
copy span "JennyB"
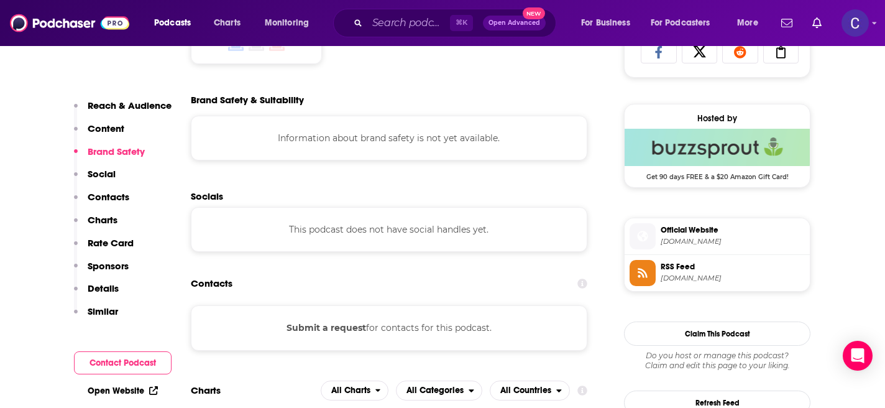
scroll to position [879, 0]
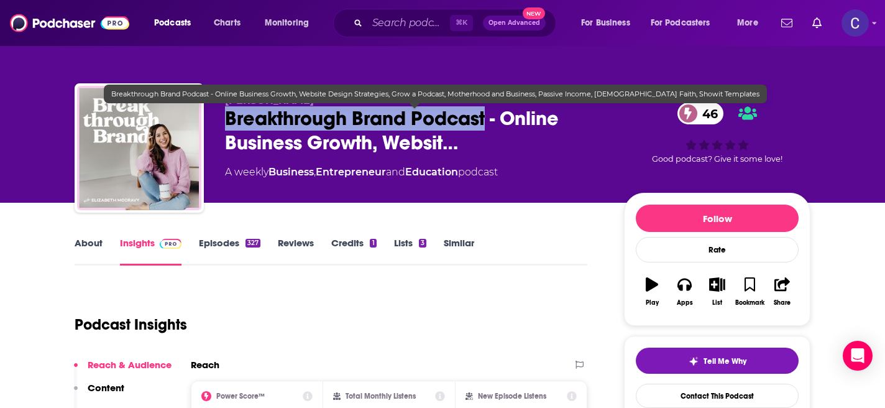
drag, startPoint x: 485, startPoint y: 124, endPoint x: 229, endPoint y: 122, distance: 256.6
click at [229, 122] on span "Breakthrough Brand Podcast - Online Business Growth, Websit…" at bounding box center [414, 130] width 379 height 48
copy h2 "Breakthrough Brand Podcast"
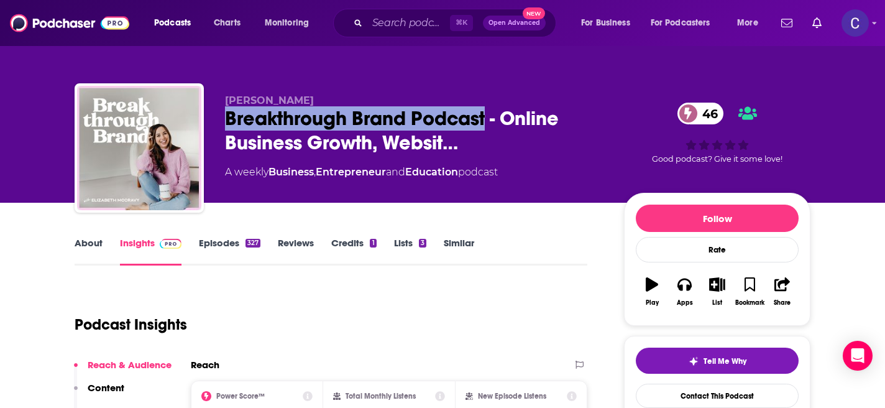
drag, startPoint x: 227, startPoint y: 101, endPoint x: 379, endPoint y: 101, distance: 151.6
click at [379, 101] on p "[PERSON_NAME]" at bounding box center [414, 100] width 379 height 12
copy span "[PERSON_NAME]"
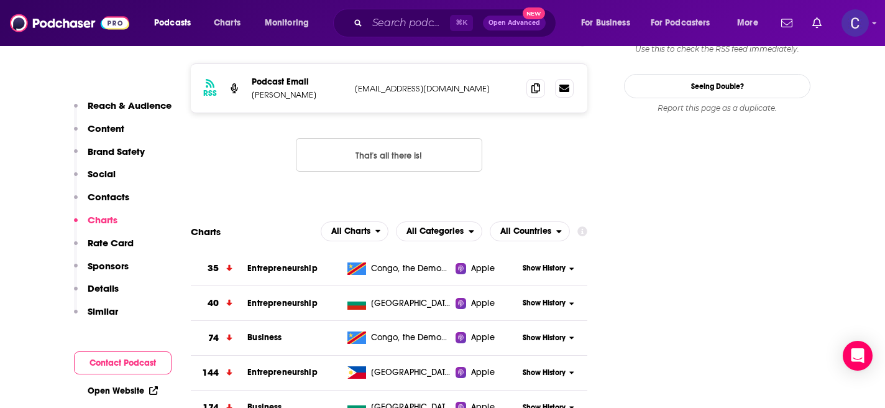
scroll to position [1256, 0]
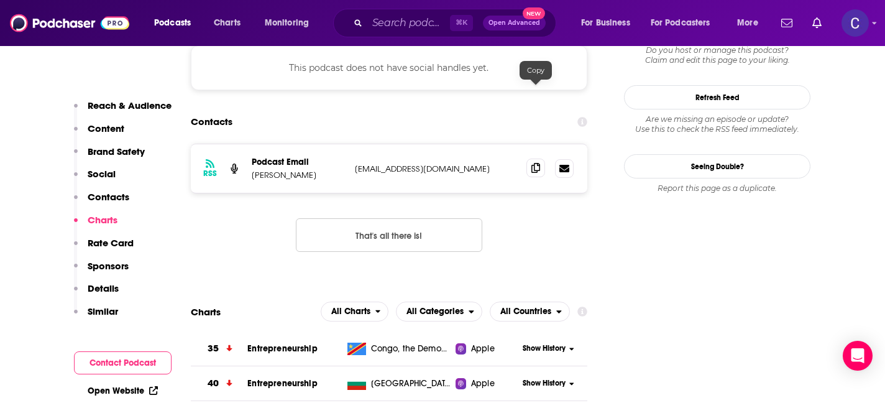
click at [538, 163] on icon at bounding box center [535, 168] width 9 height 10
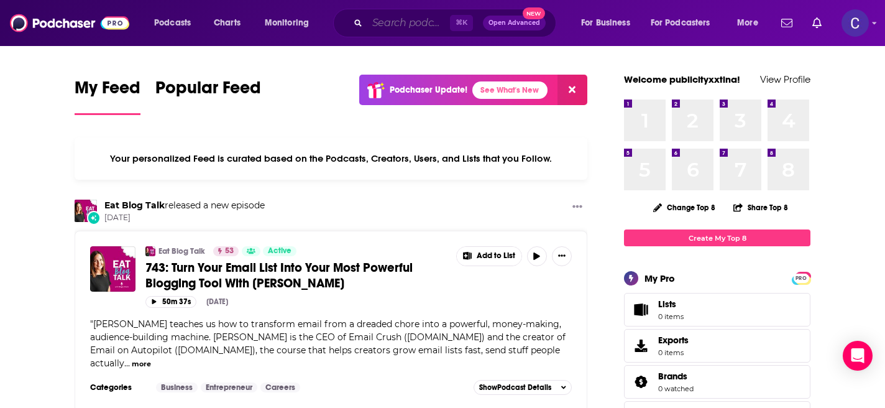
click at [405, 23] on input "Search podcasts, credits, & more..." at bounding box center [408, 23] width 83 height 20
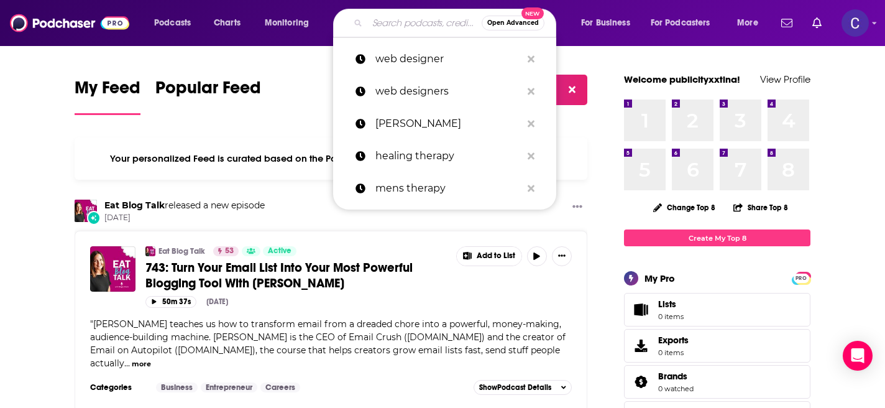
paste input "Breakthrough Brand Podcast"
type input "Breakthrough Brand Podcast"
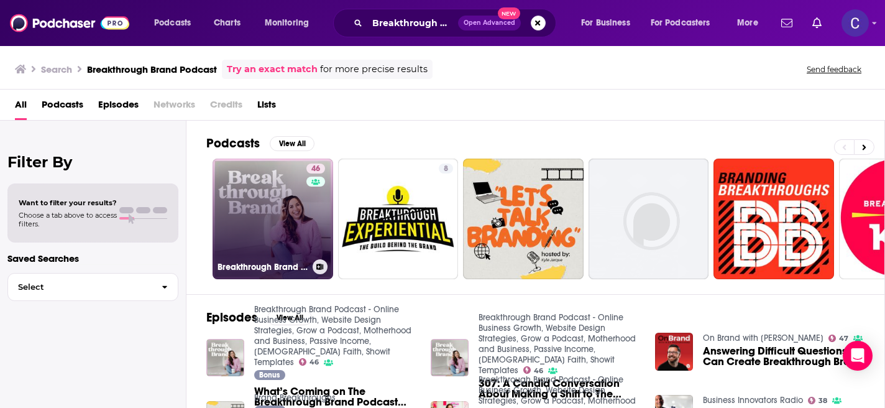
click at [275, 241] on link "46 Breakthrough Brand Podcast - Online Business Growth, Website Design Strategi…" at bounding box center [273, 218] width 121 height 121
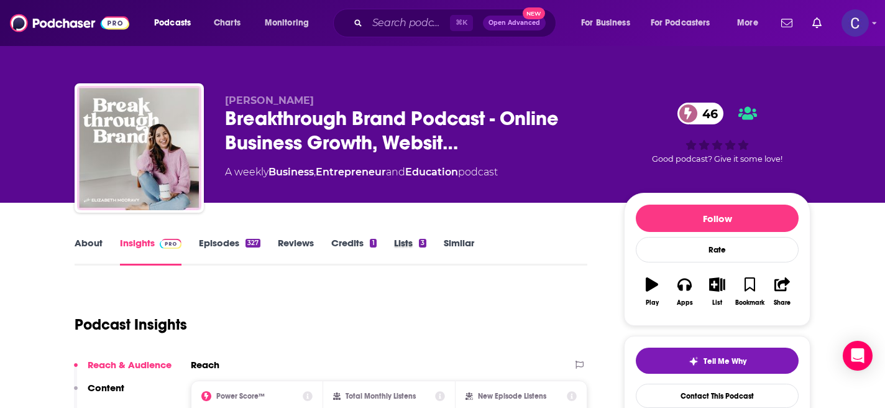
click at [434, 253] on div "Lists 3" at bounding box center [419, 251] width 50 height 29
click at [452, 245] on link "Similar" at bounding box center [459, 251] width 30 height 29
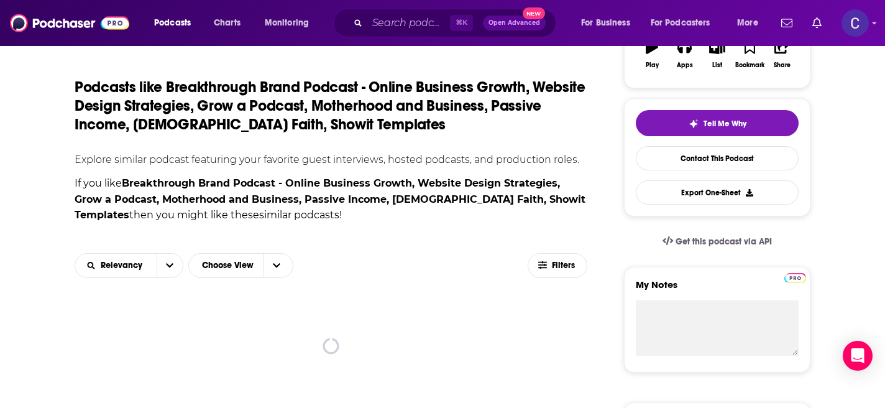
scroll to position [248, 0]
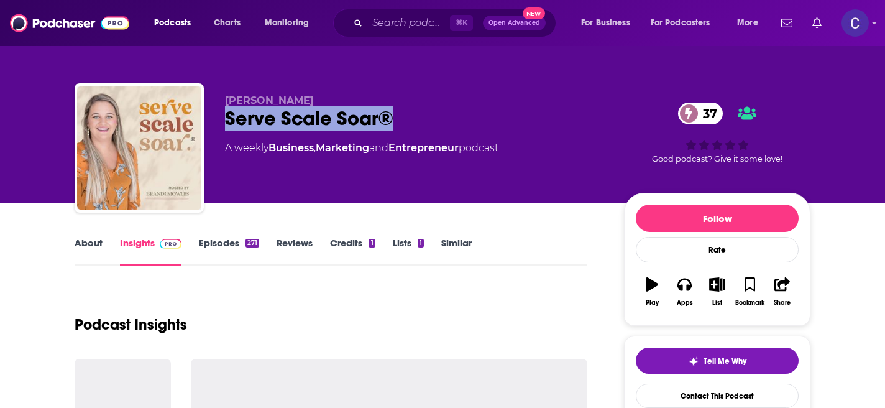
drag, startPoint x: 415, startPoint y: 116, endPoint x: 225, endPoint y: 112, distance: 190.2
click at [225, 112] on div "Serve Scale Soar® 37" at bounding box center [414, 118] width 379 height 24
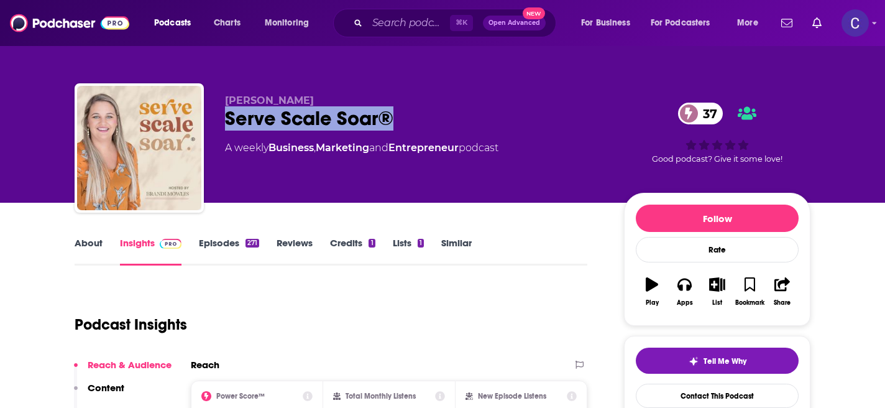
copy h2 "Serve Scale Soar®"
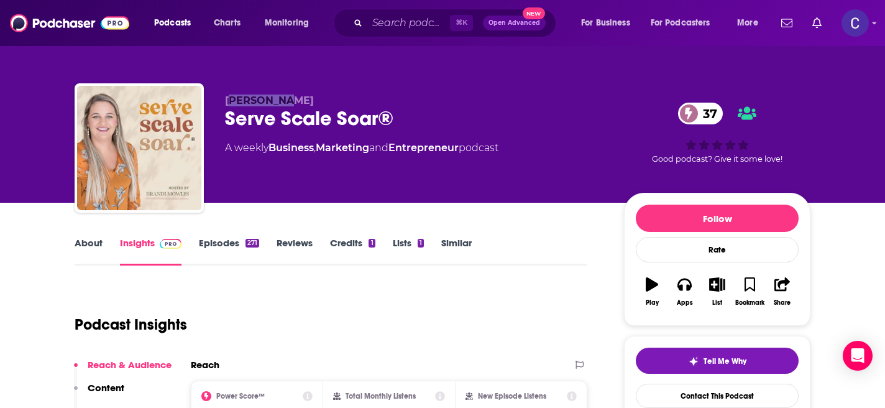
drag, startPoint x: 231, startPoint y: 103, endPoint x: 291, endPoint y: 104, distance: 60.3
click at [291, 104] on span "[PERSON_NAME]" at bounding box center [269, 100] width 89 height 12
drag, startPoint x: 309, startPoint y: 104, endPoint x: 226, endPoint y: 103, distance: 83.9
click at [226, 103] on p "[PERSON_NAME]" at bounding box center [414, 100] width 379 height 12
copy span "[PERSON_NAME]"
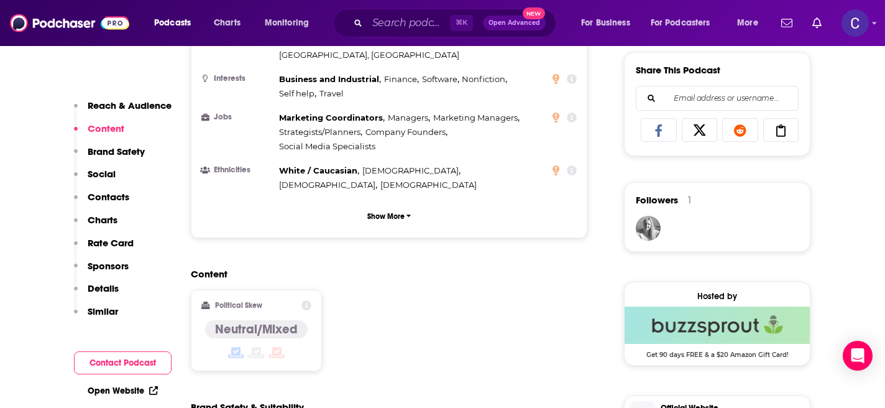
scroll to position [1074, 0]
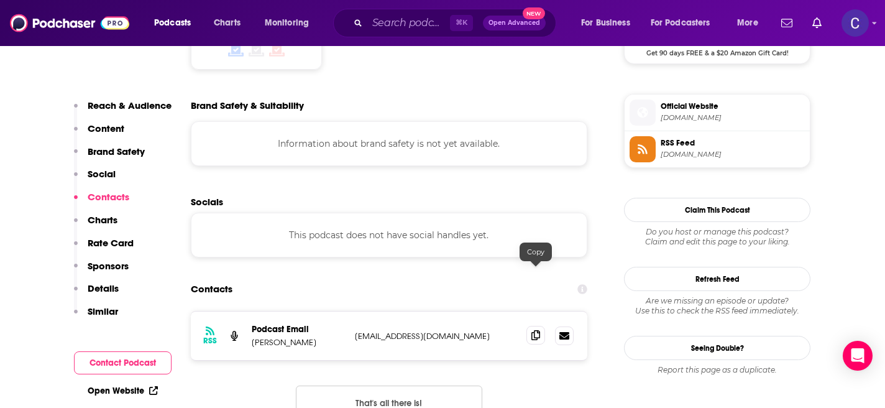
click at [533, 330] on icon at bounding box center [535, 335] width 9 height 10
